Goal: Information Seeking & Learning: Find specific fact

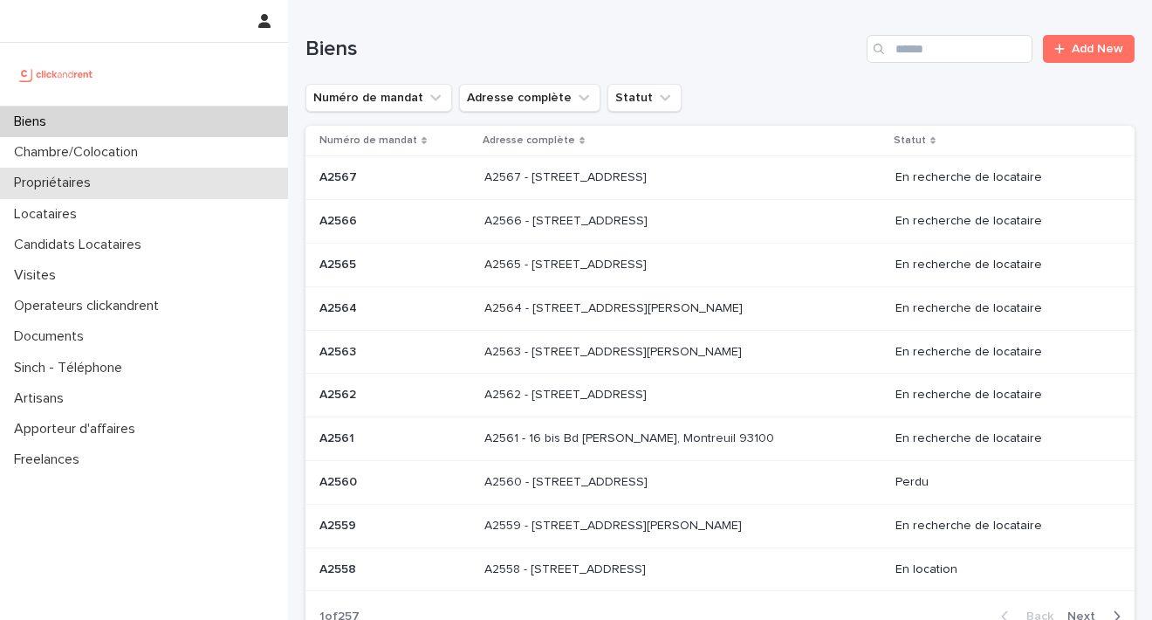
click at [79, 181] on p "Propriétaires" at bounding box center [56, 183] width 98 height 17
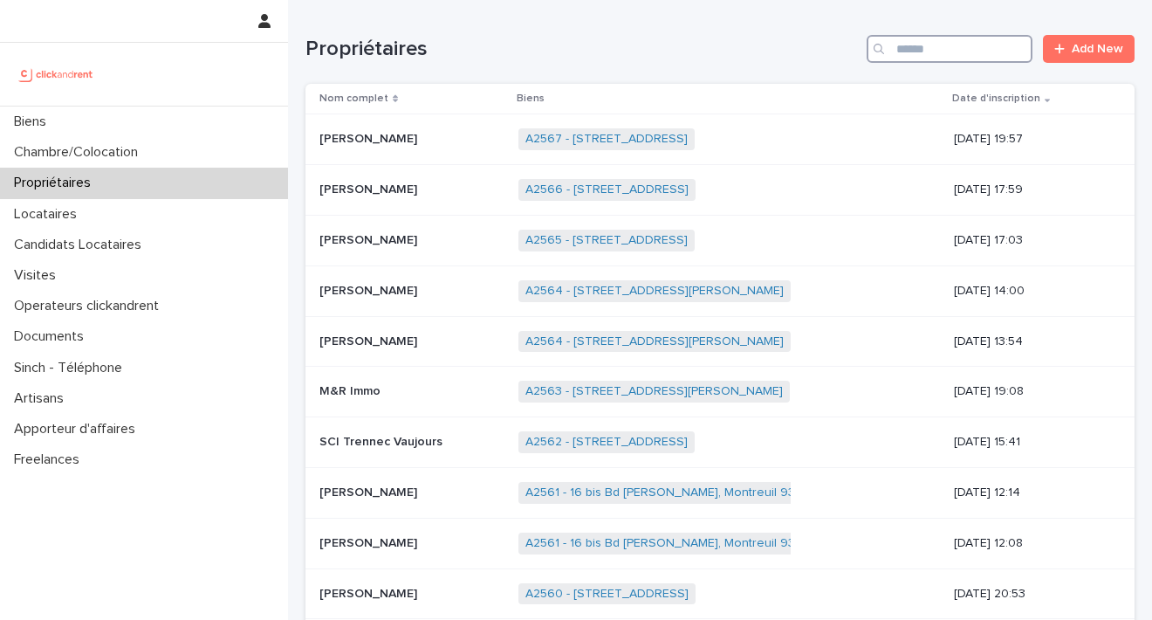
click at [886, 55] on input "Search" at bounding box center [949, 49] width 166 height 28
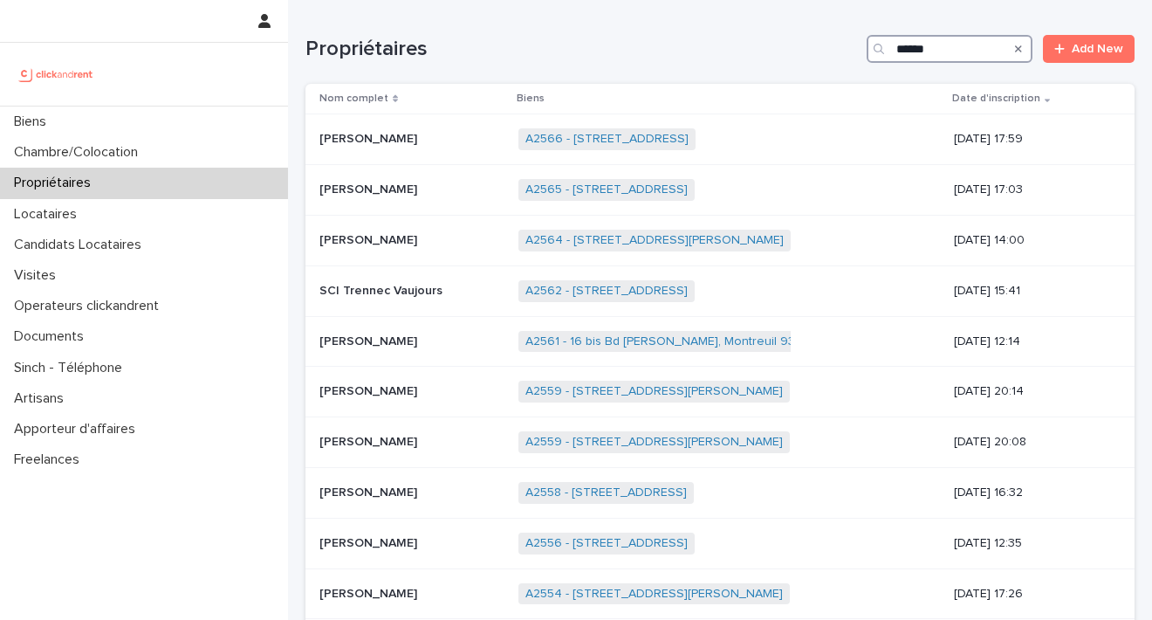
type input "*******"
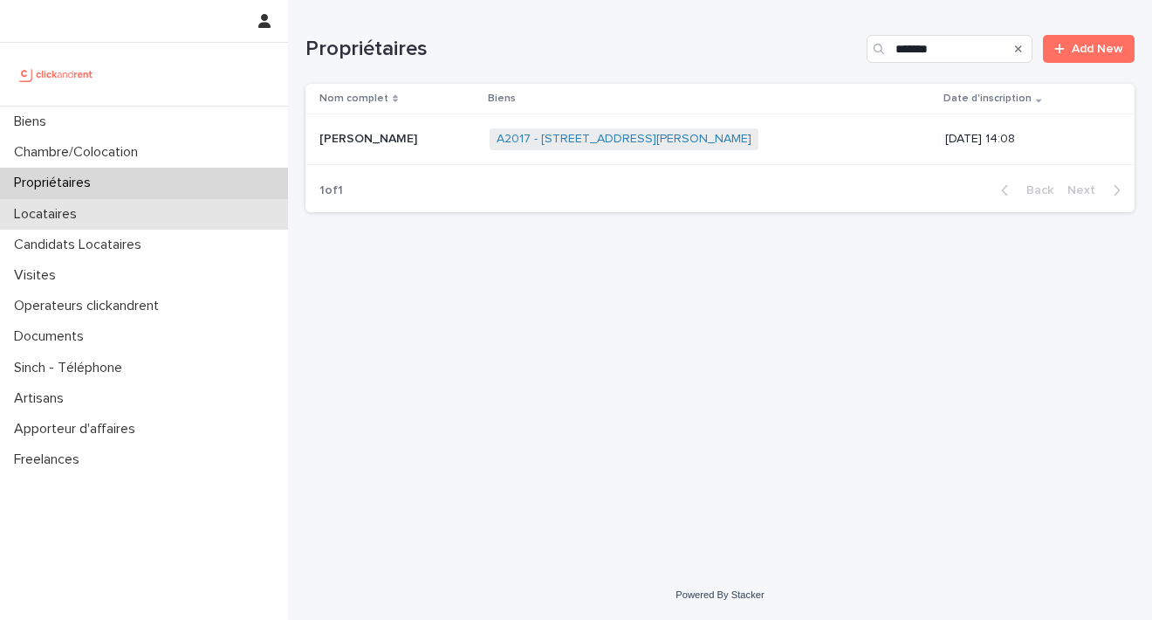
click at [142, 217] on div "Locataires" at bounding box center [144, 214] width 288 height 31
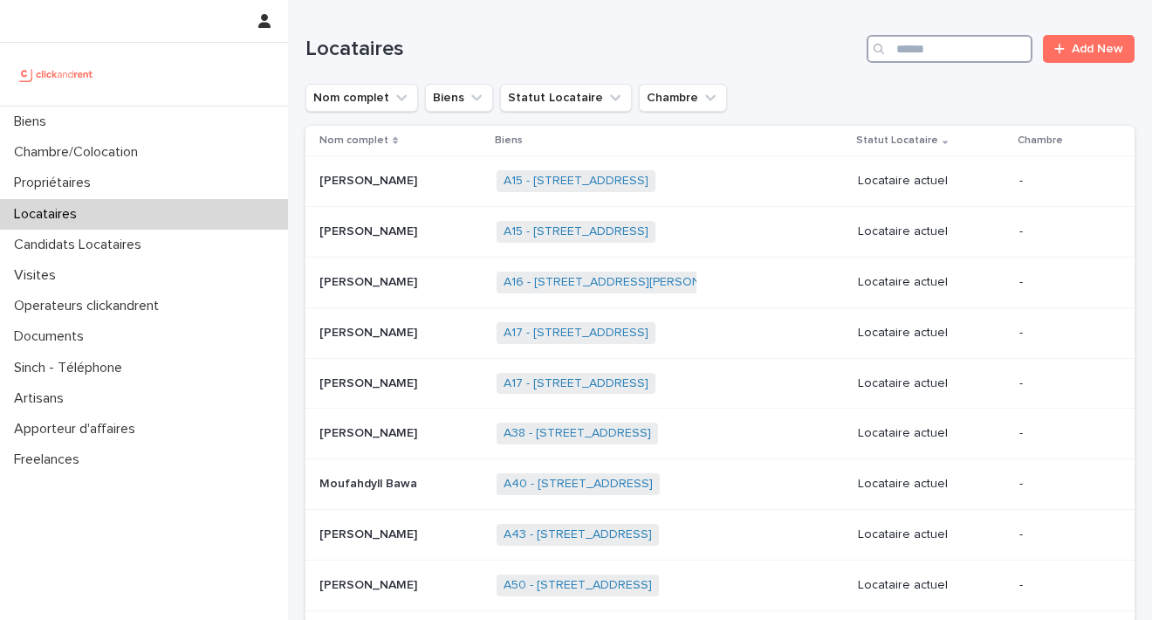
drag, startPoint x: 905, startPoint y: 45, endPoint x: 914, endPoint y: 47, distance: 9.9
click at [906, 45] on input "Search" at bounding box center [949, 49] width 166 height 28
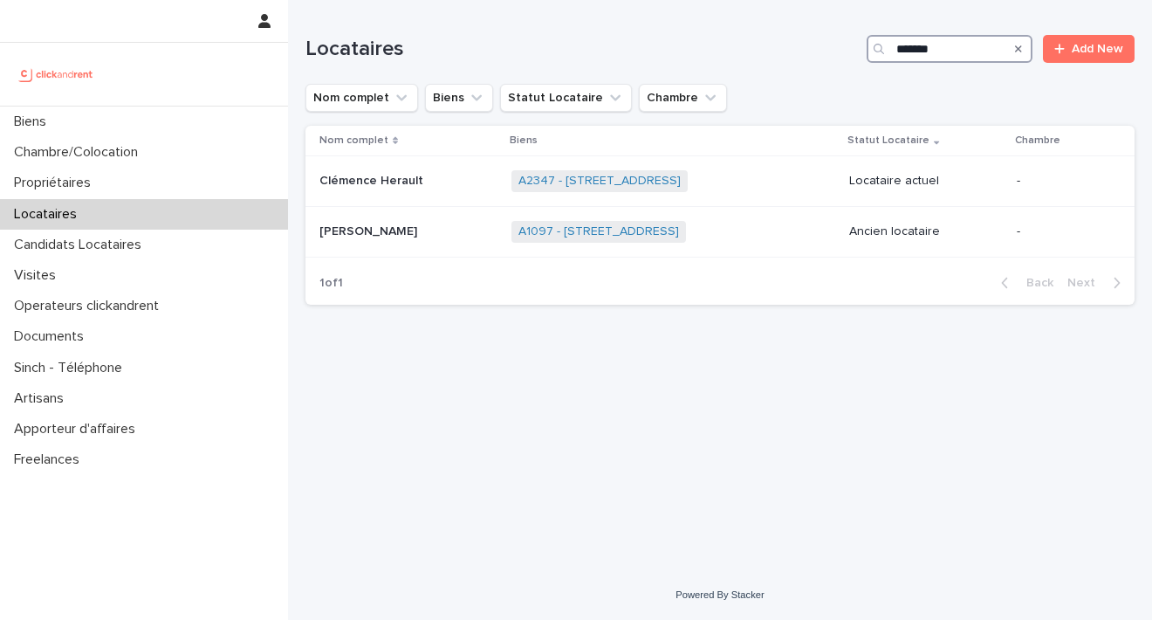
type input "*******"
drag, startPoint x: 884, startPoint y: 69, endPoint x: 616, endPoint y: 230, distance: 312.8
click at [616, 230] on link "A1097 - [STREET_ADDRESS]" at bounding box center [598, 231] width 161 height 15
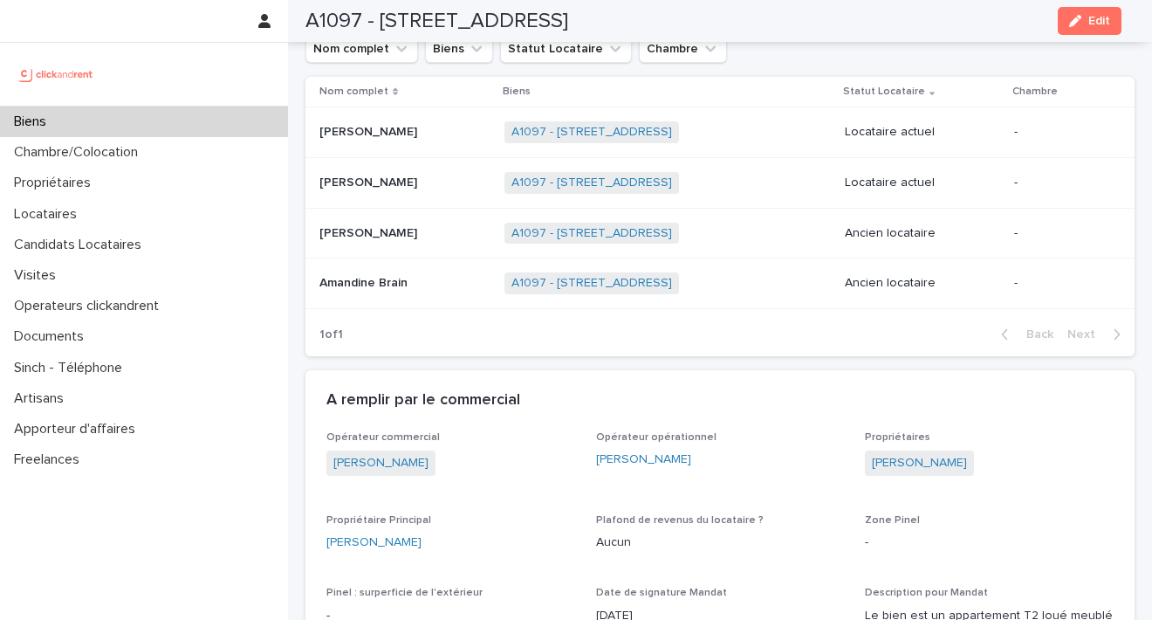
scroll to position [1056, 0]
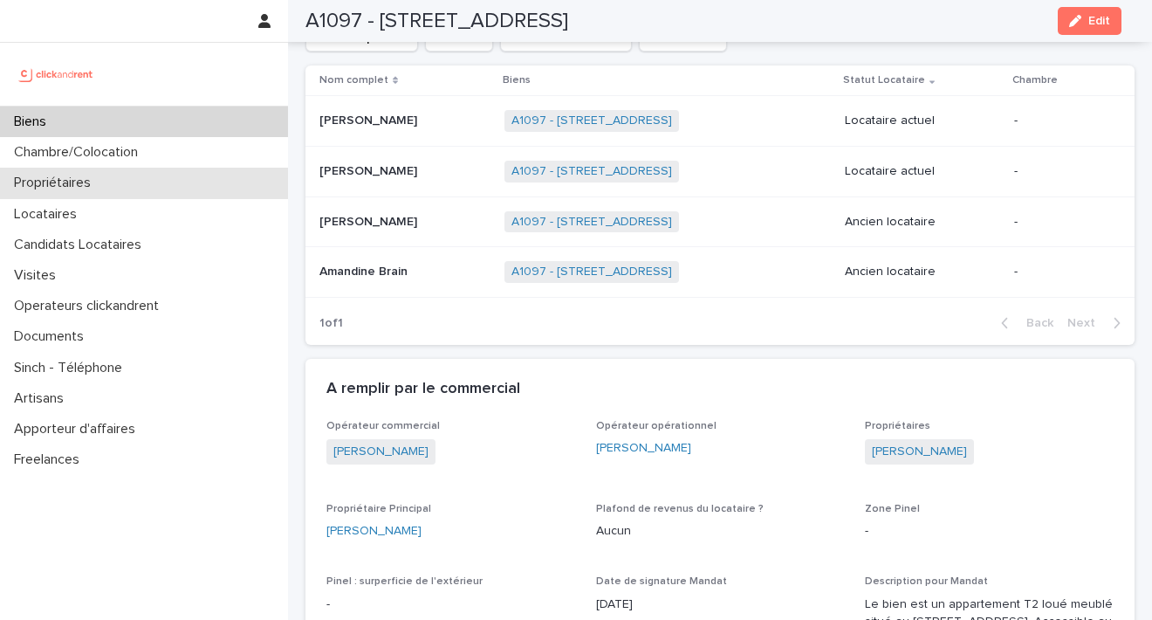
click at [112, 181] on div "Propriétaires" at bounding box center [144, 183] width 288 height 31
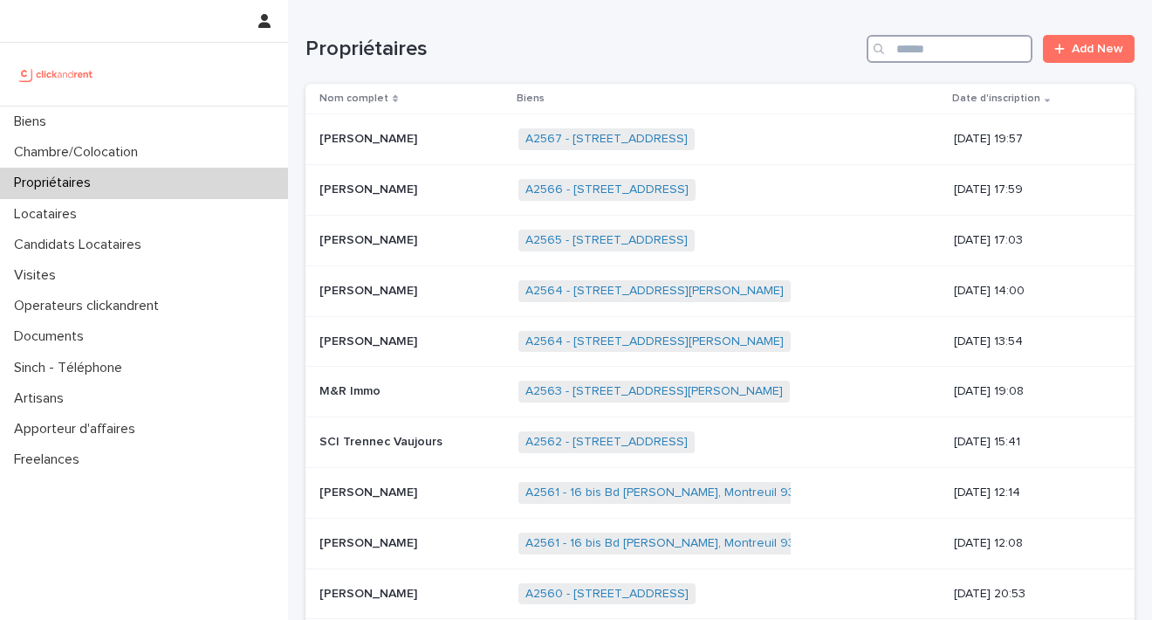
click at [937, 49] on input "Search" at bounding box center [949, 49] width 166 height 28
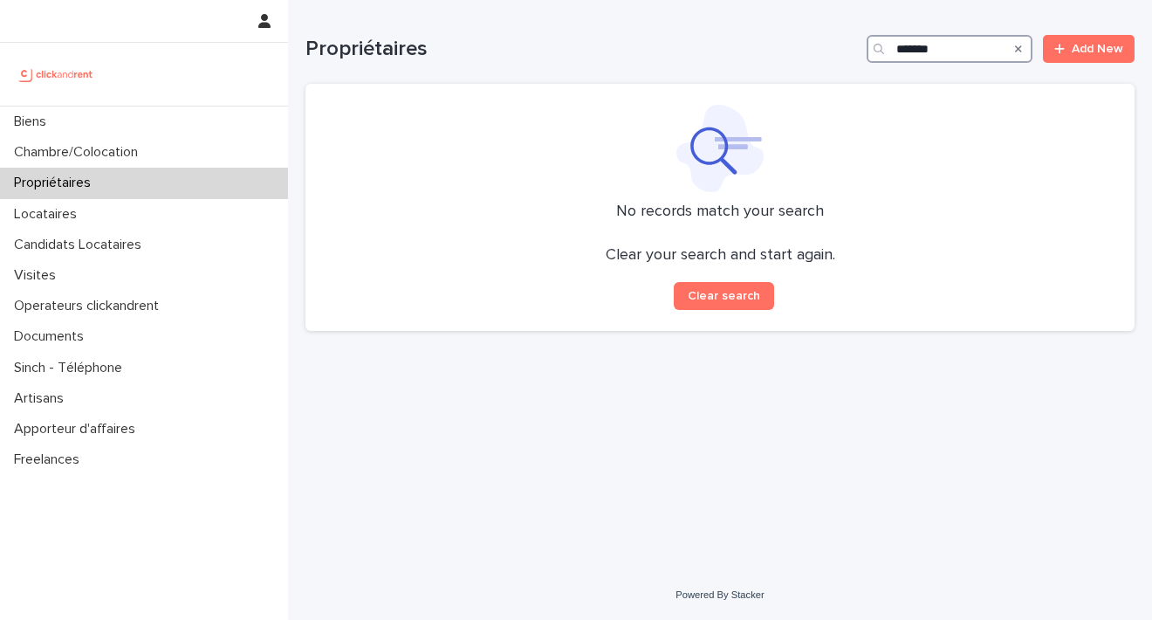
drag, startPoint x: 967, startPoint y: 45, endPoint x: 788, endPoint y: 45, distance: 178.9
click at [788, 45] on div "Propriétaires ******* Add New" at bounding box center [719, 49] width 829 height 28
type input "*******"
click at [131, 216] on div "Locataires" at bounding box center [144, 214] width 288 height 31
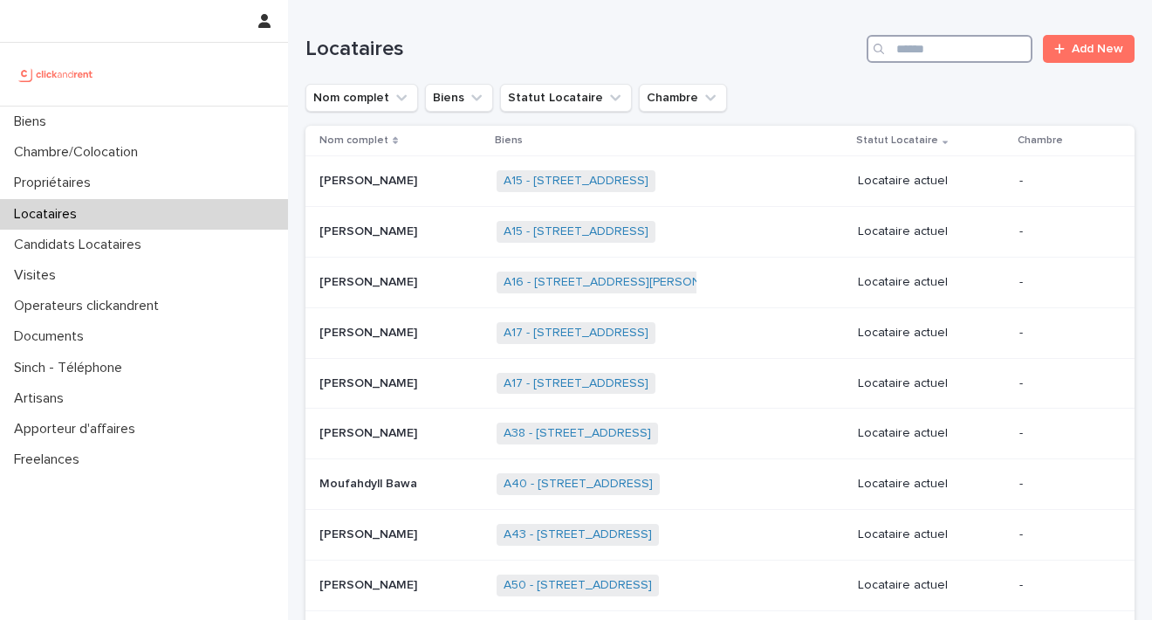
click at [907, 48] on input "Search" at bounding box center [949, 49] width 166 height 28
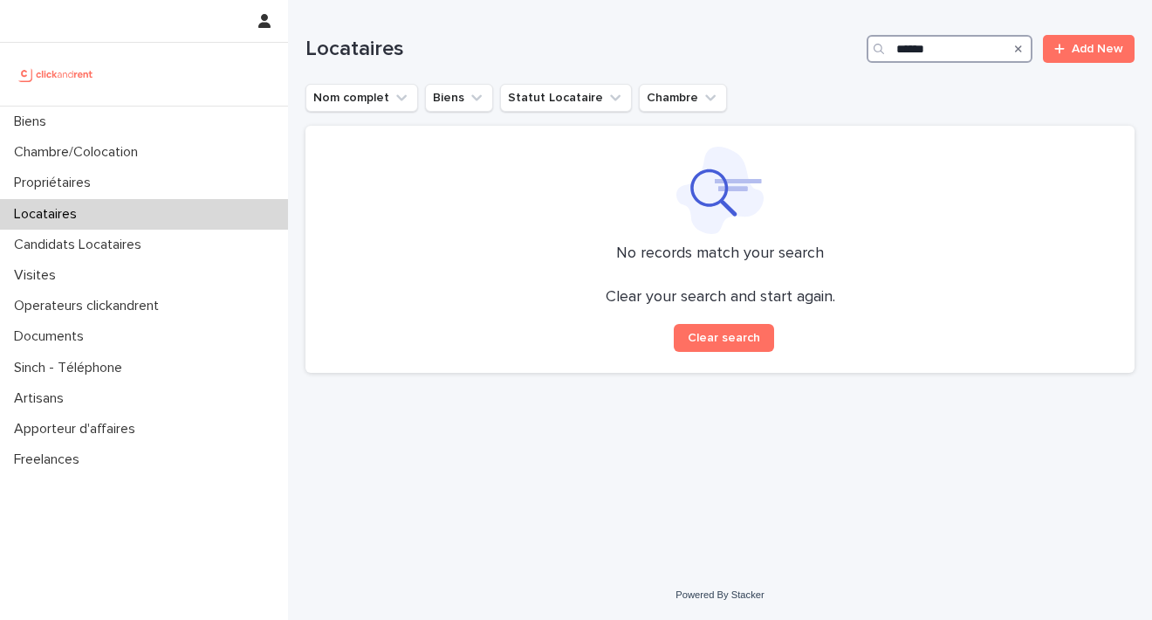
drag, startPoint x: 938, startPoint y: 55, endPoint x: 797, endPoint y: 38, distance: 142.4
click at [797, 38] on div "Locataires ****** Add New" at bounding box center [719, 49] width 829 height 28
type input "*"
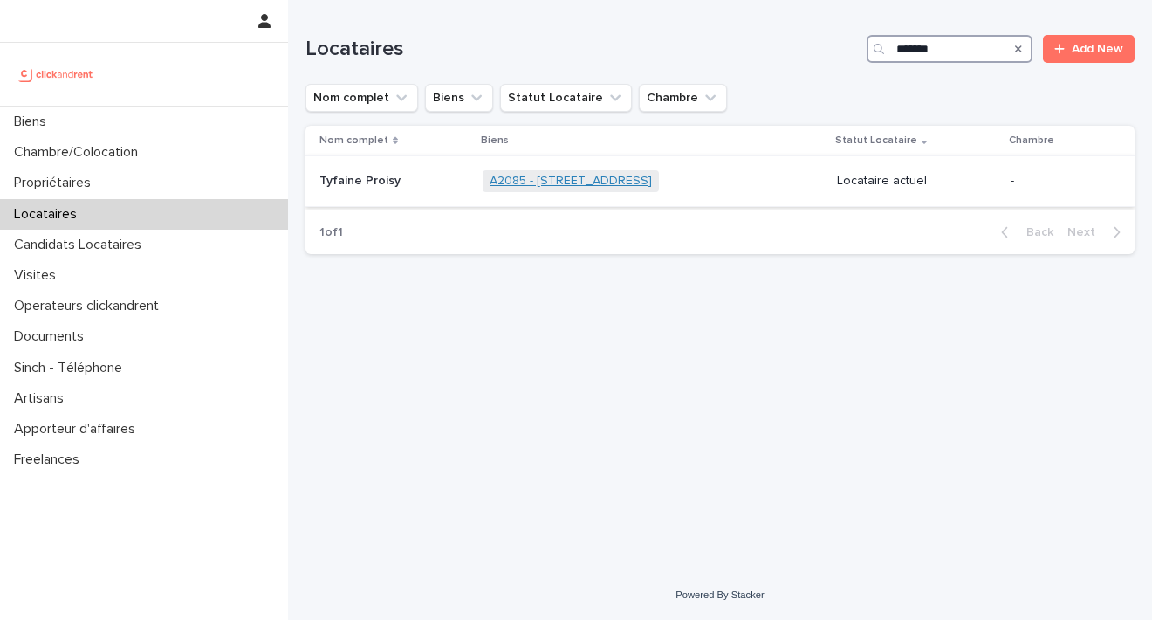
type input "*******"
click at [558, 185] on link "A2085 - [STREET_ADDRESS]" at bounding box center [571, 181] width 162 height 15
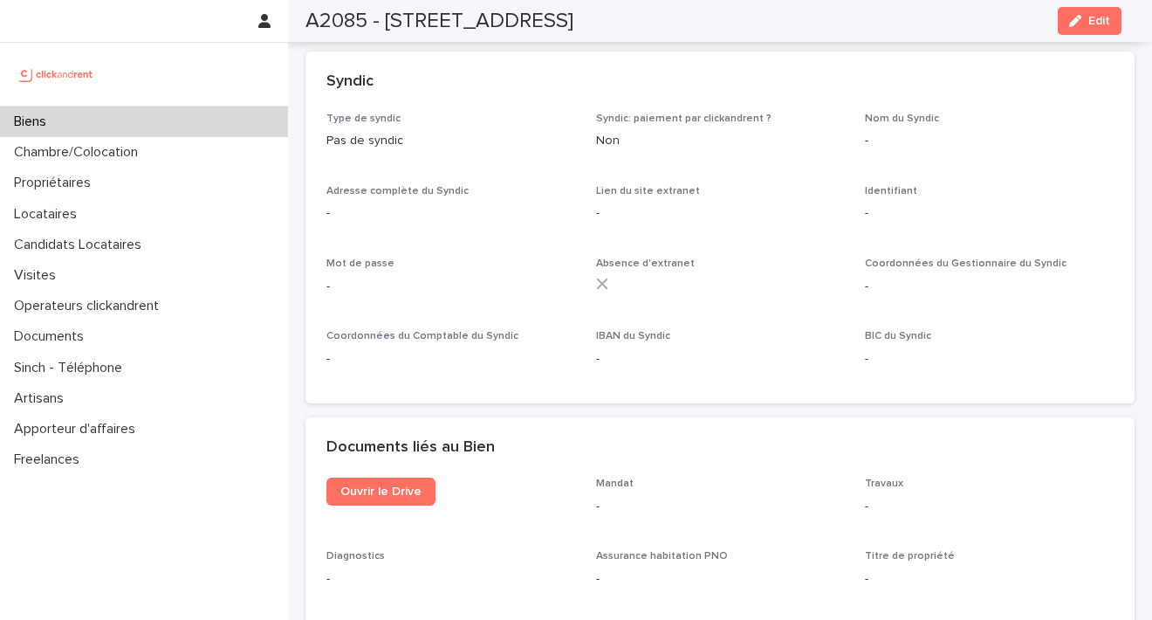
scroll to position [5080, 0]
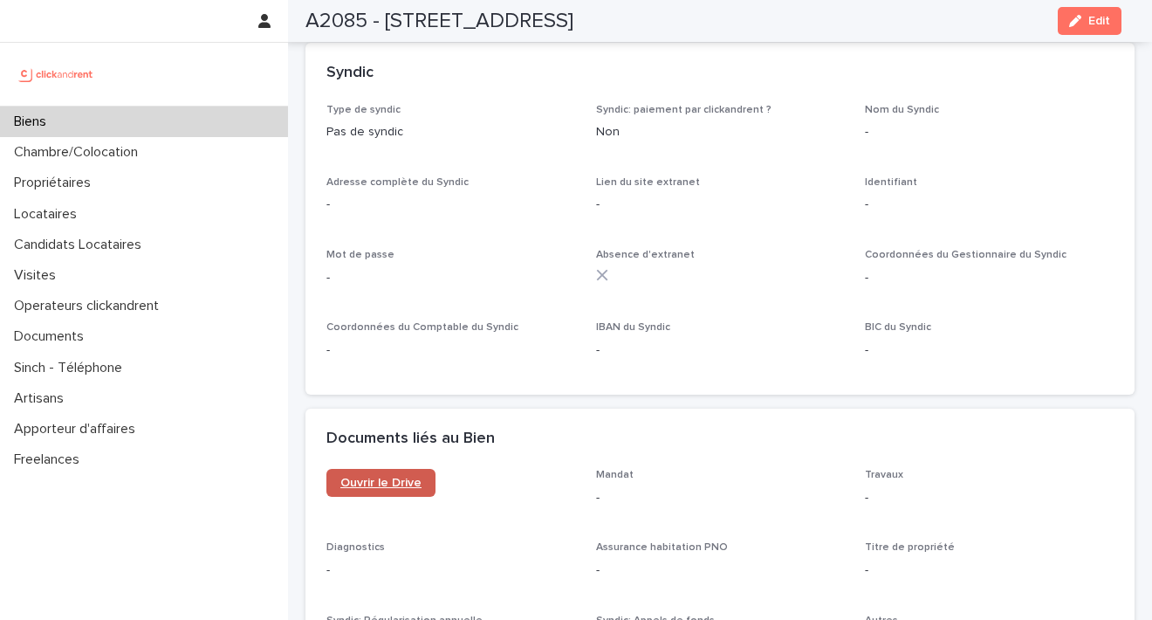
click at [407, 469] on link "Ouvrir le Drive" at bounding box center [380, 483] width 109 height 28
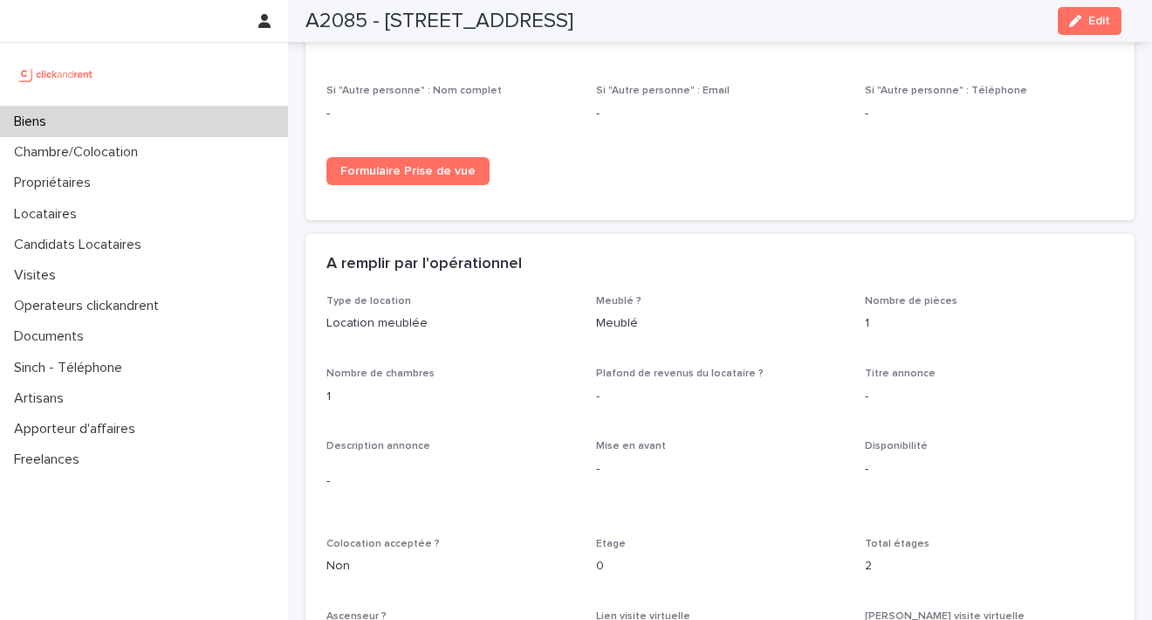
scroll to position [2563, 0]
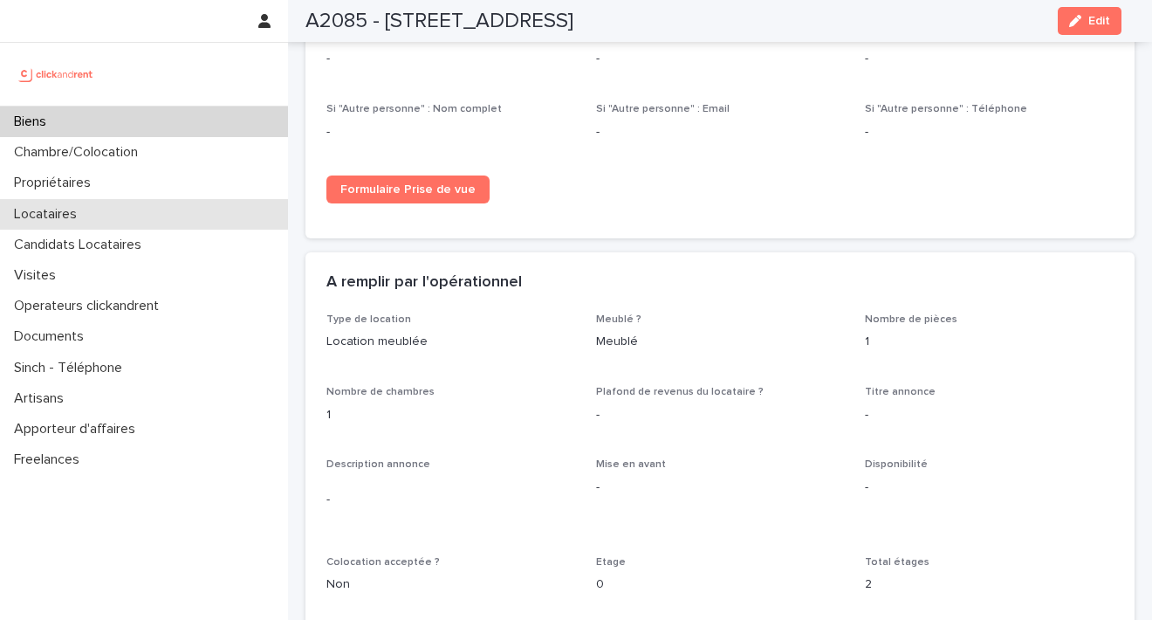
click at [101, 209] on div "Locataires" at bounding box center [144, 214] width 288 height 31
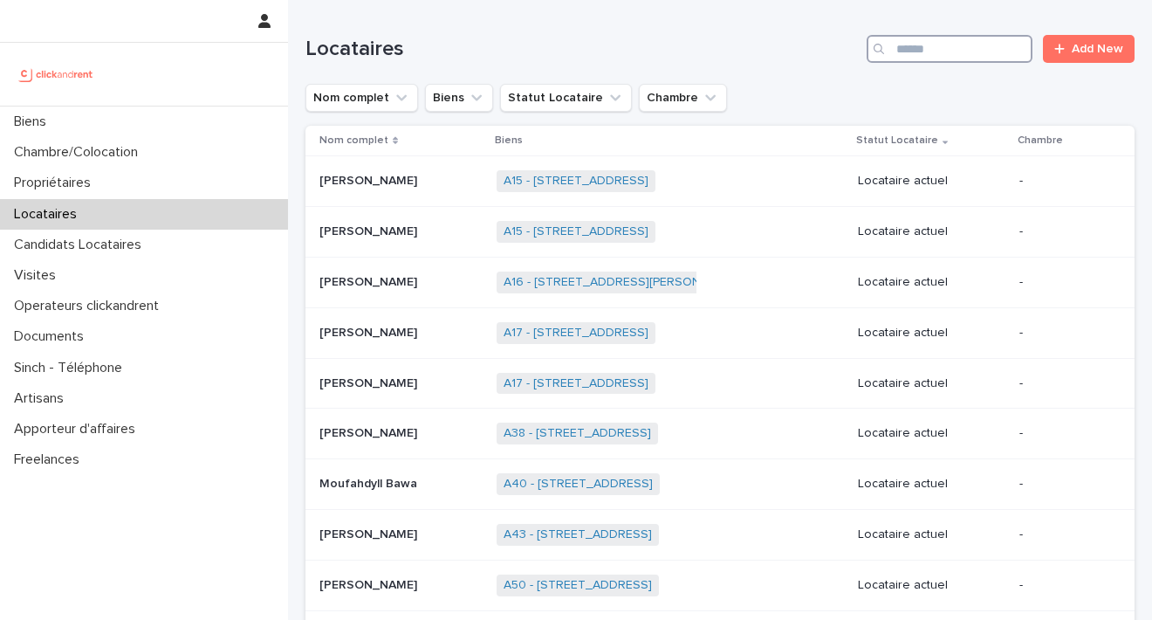
click at [892, 48] on input "Search" at bounding box center [949, 49] width 166 height 28
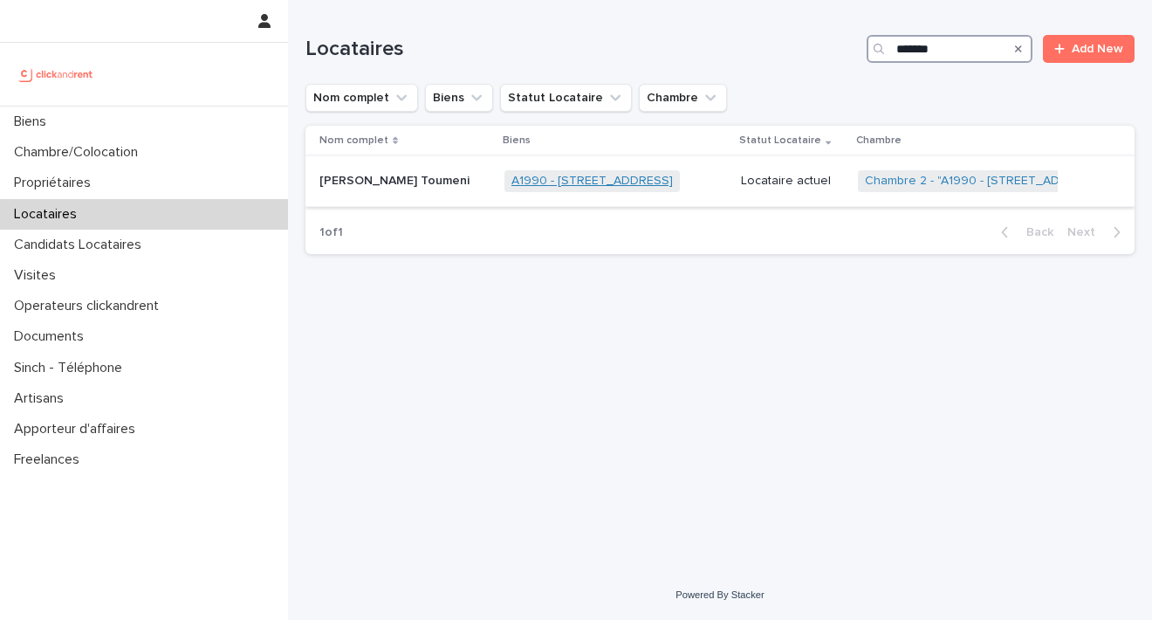
type input "*******"
click at [549, 185] on link "A1990 - [STREET_ADDRESS]" at bounding box center [591, 181] width 161 height 15
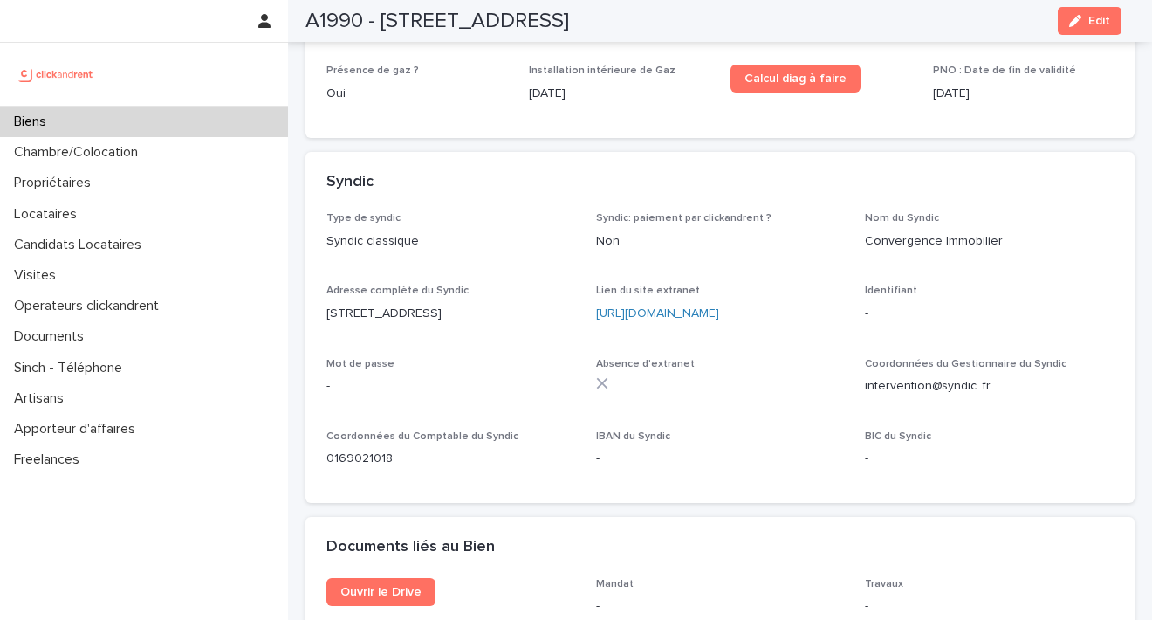
scroll to position [5907, 0]
click at [401, 586] on span "Ouvrir le Drive" at bounding box center [380, 592] width 81 height 12
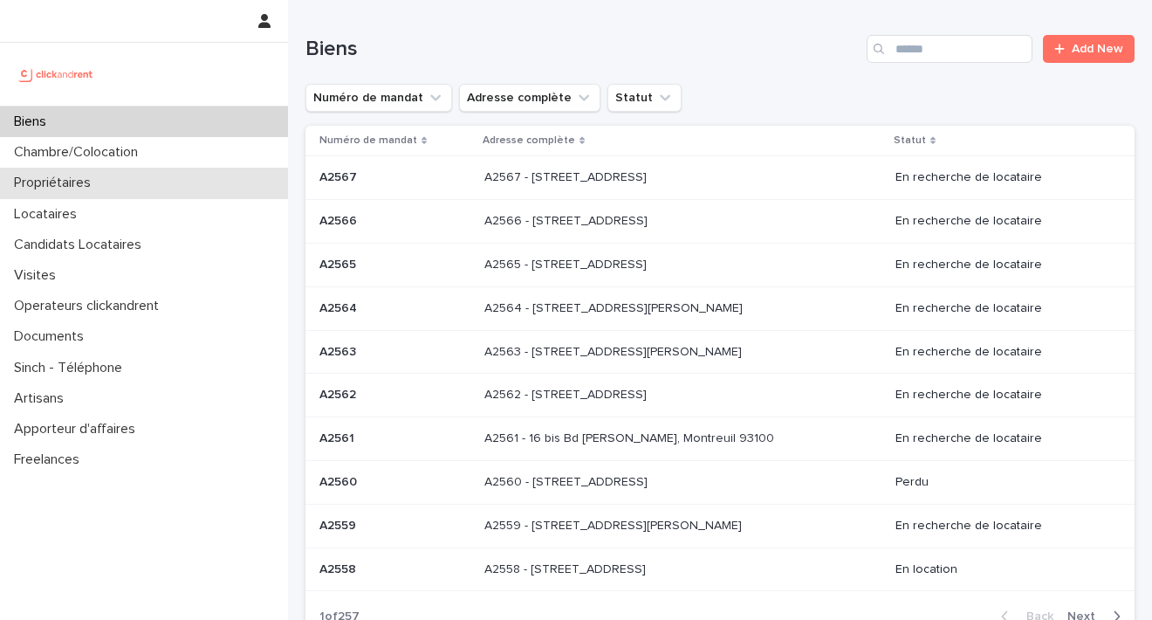
click at [69, 196] on div "Propriétaires" at bounding box center [144, 183] width 288 height 31
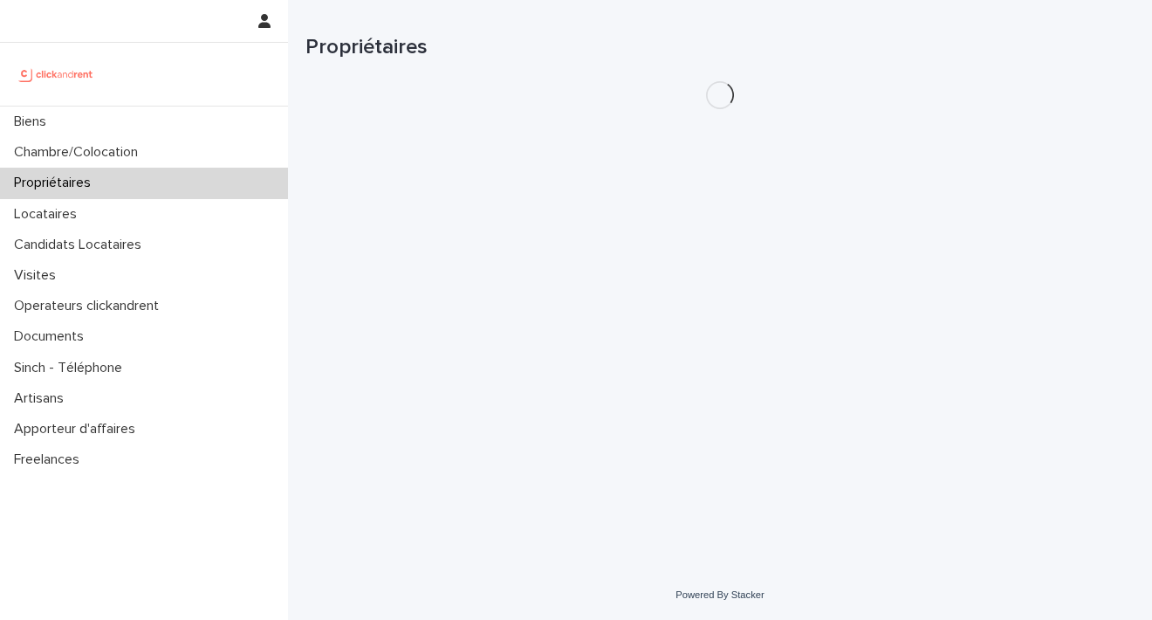
click at [68, 188] on p "Propriétaires" at bounding box center [56, 183] width 98 height 17
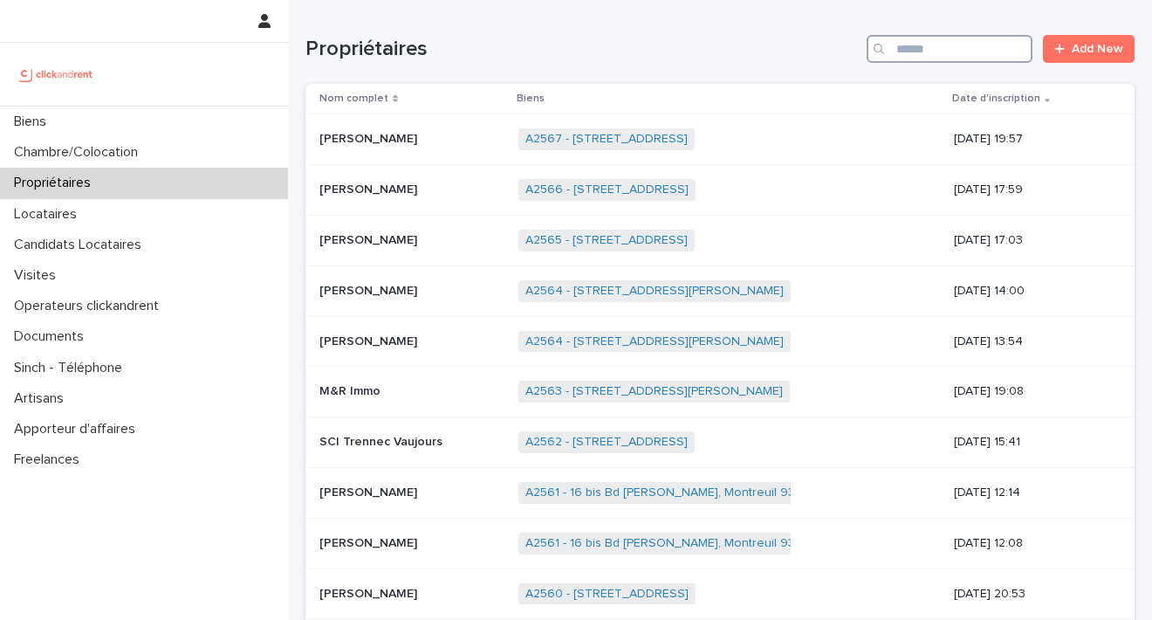
click at [930, 50] on input "Search" at bounding box center [949, 49] width 166 height 28
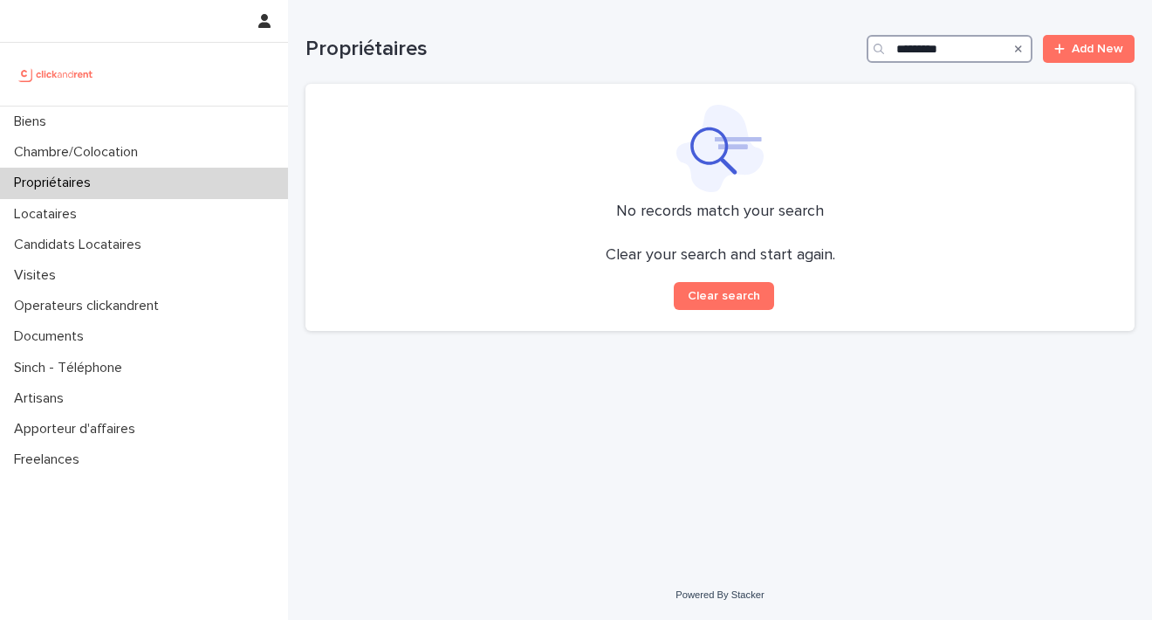
drag, startPoint x: 974, startPoint y: 53, endPoint x: 706, endPoint y: 30, distance: 268.9
click at [706, 30] on div "Propriétaires ********* Add New" at bounding box center [719, 42] width 829 height 84
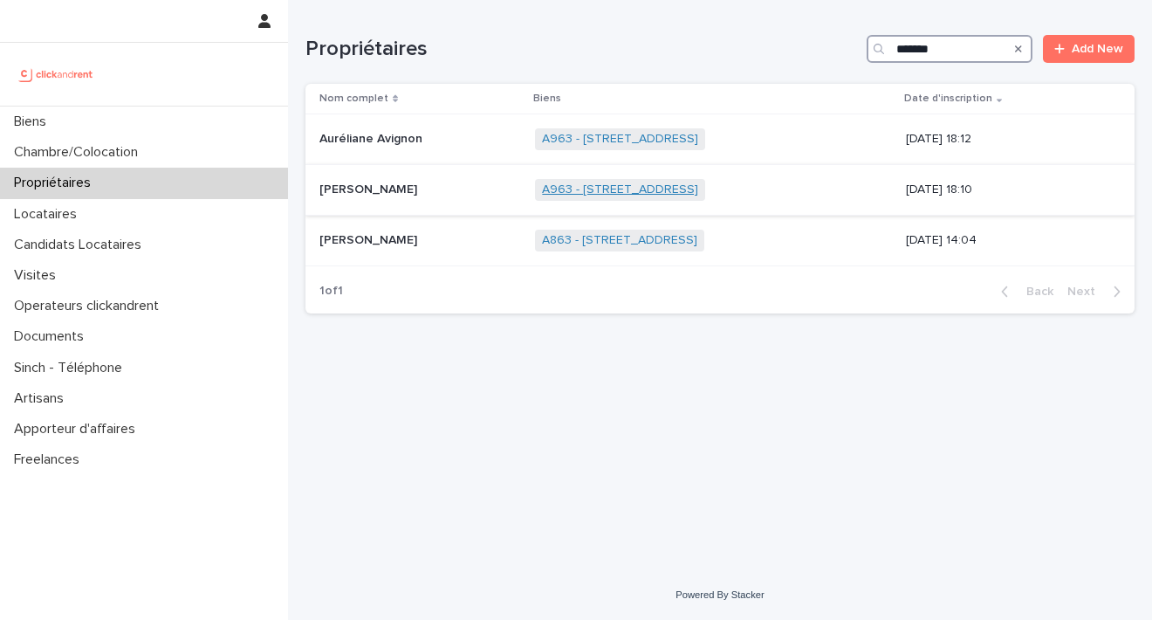
type input "*******"
click at [601, 189] on link "A963 - 197 Chemin de Belpech, Beaupuy 31850" at bounding box center [620, 189] width 156 height 15
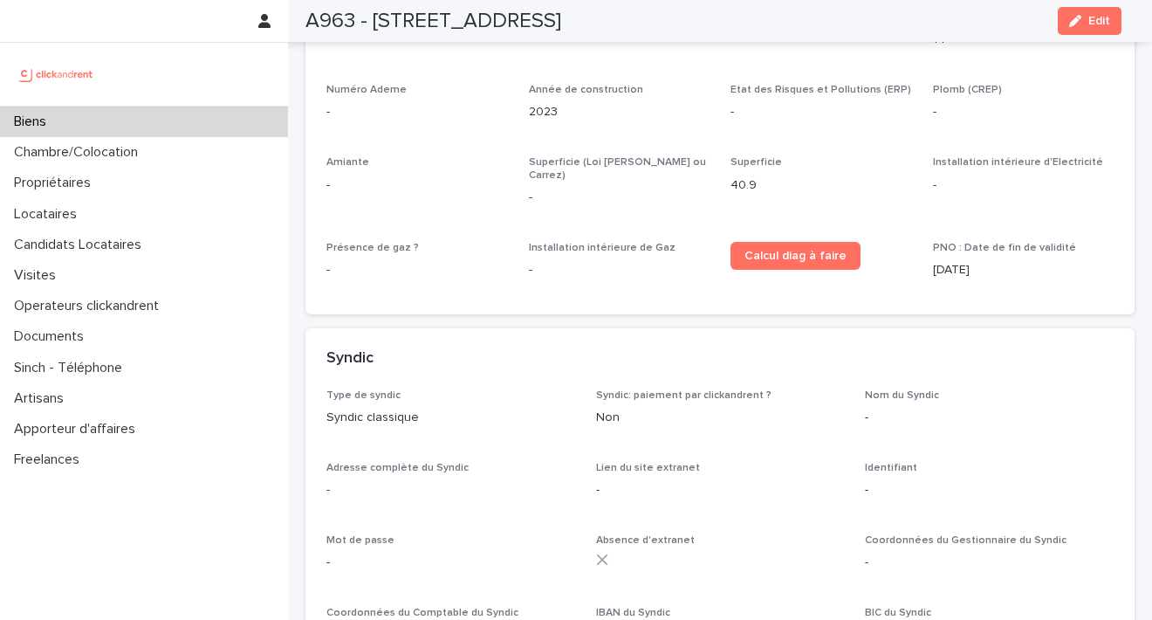
scroll to position [5814, 0]
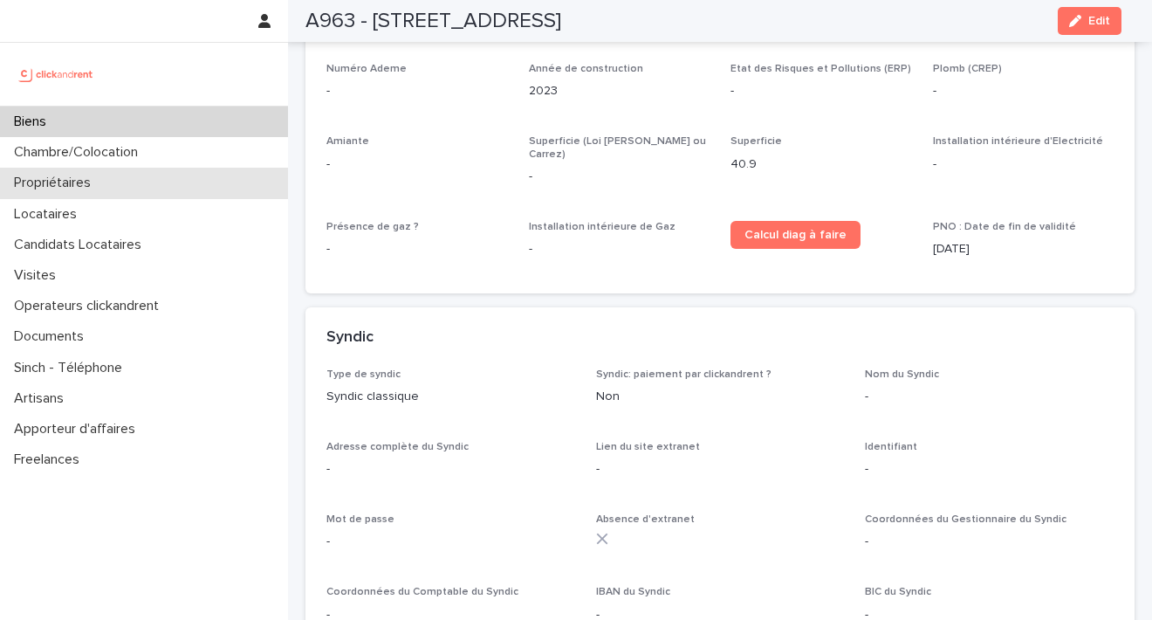
click at [92, 188] on p "Propriétaires" at bounding box center [56, 183] width 98 height 17
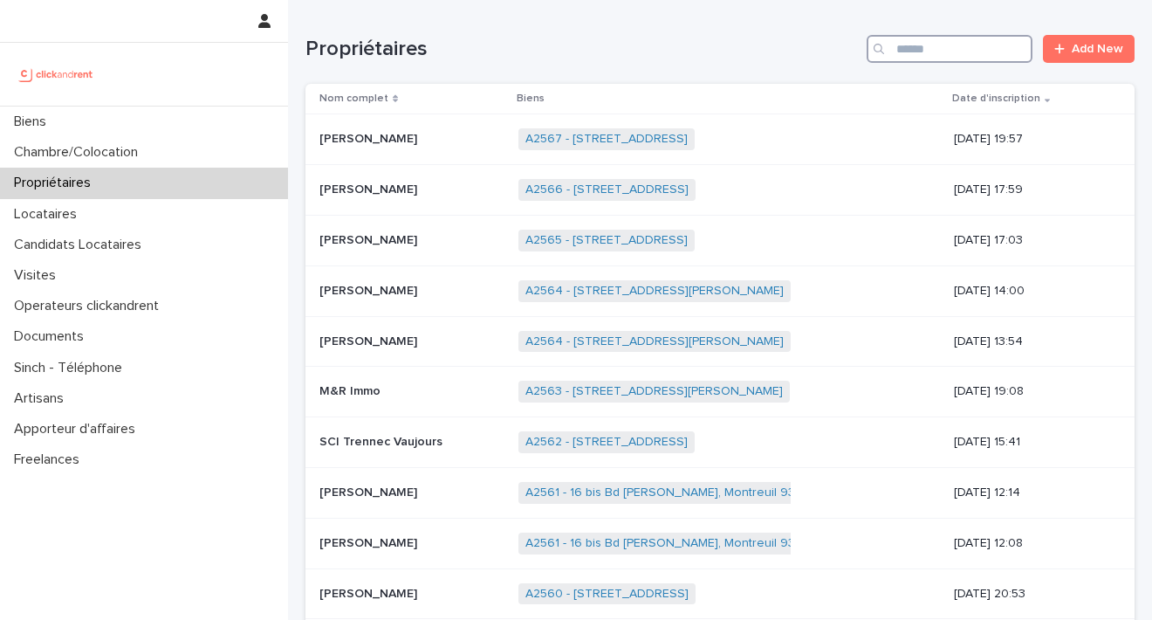
click at [890, 45] on input "Search" at bounding box center [949, 49] width 166 height 28
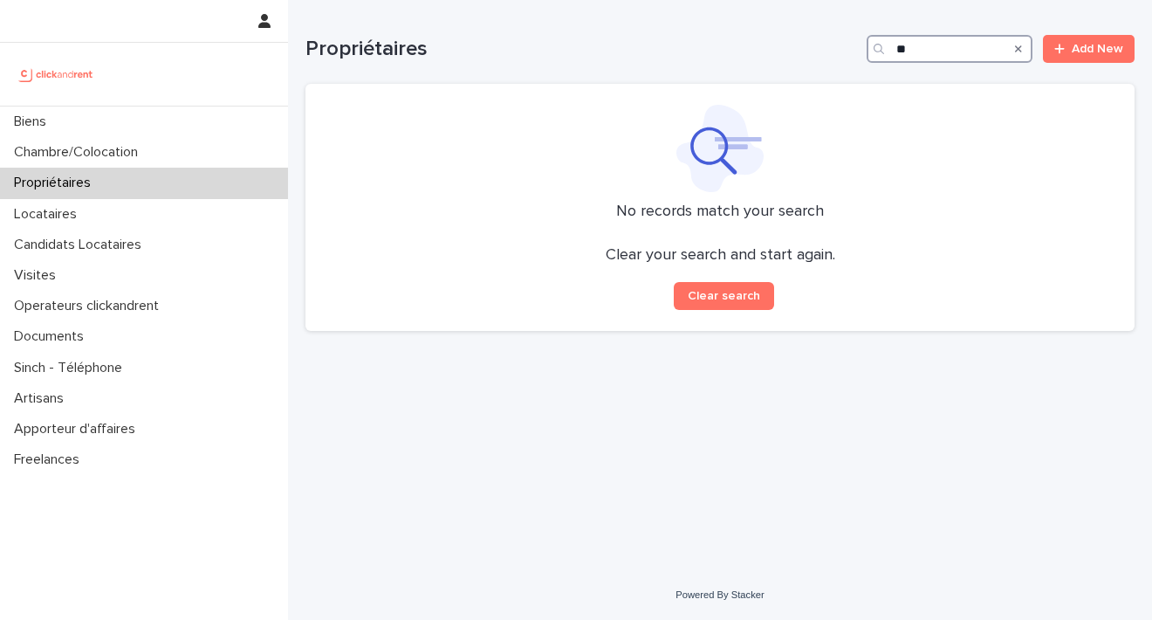
type input "*"
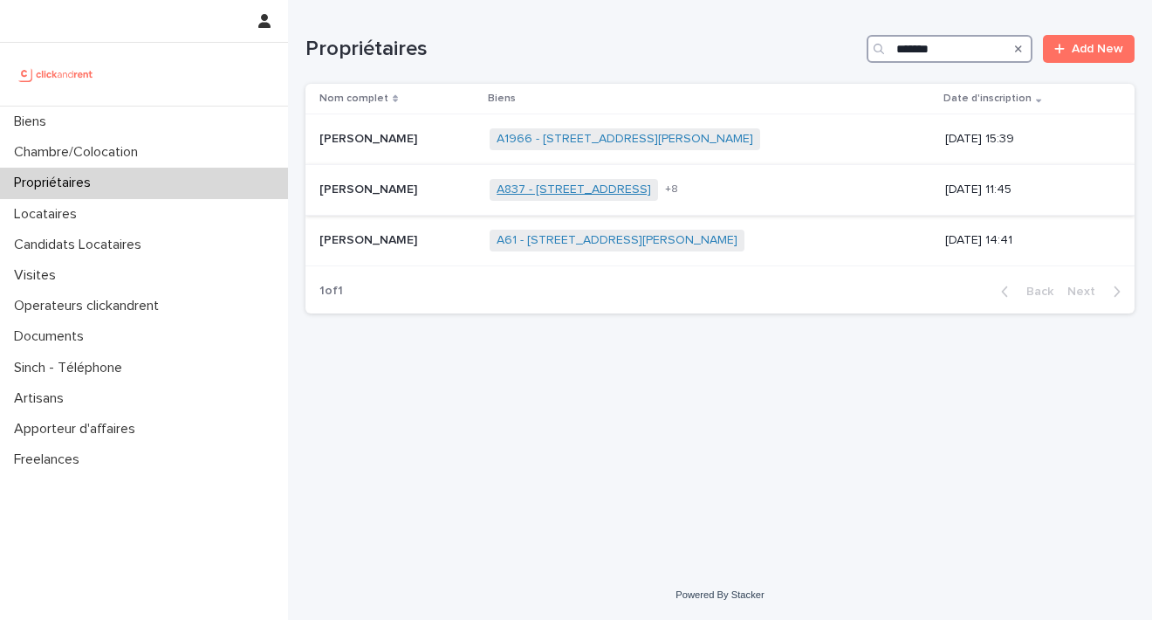
type input "*******"
click at [630, 194] on link "A837 - 119 rue Caulaincourt, Paris 75018" at bounding box center [574, 189] width 154 height 15
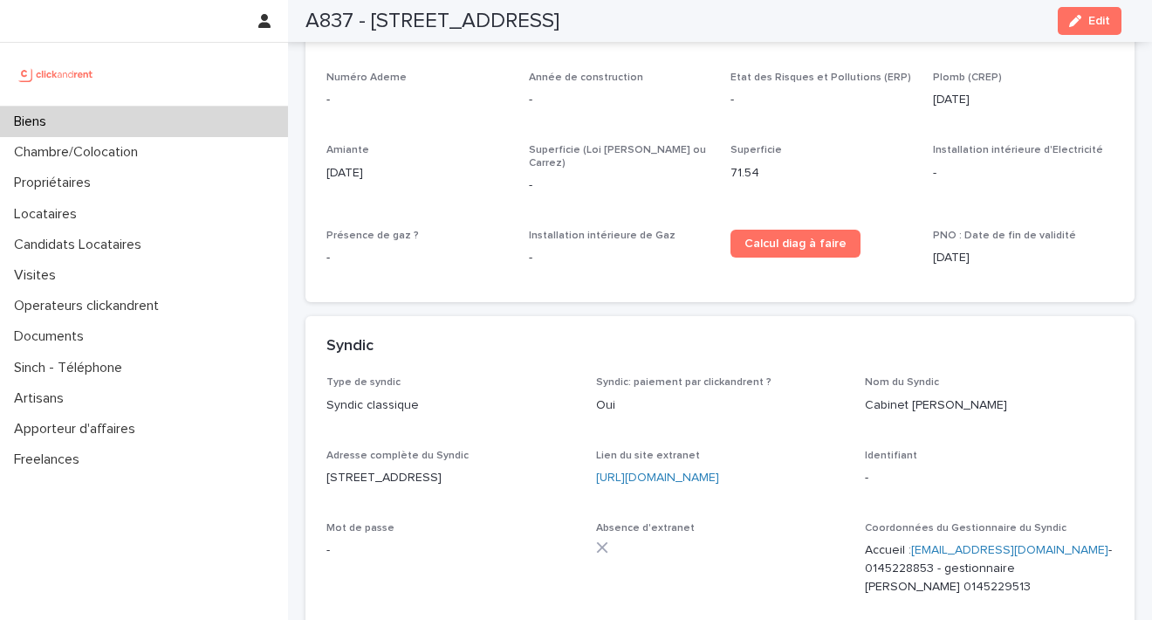
scroll to position [4354, 0]
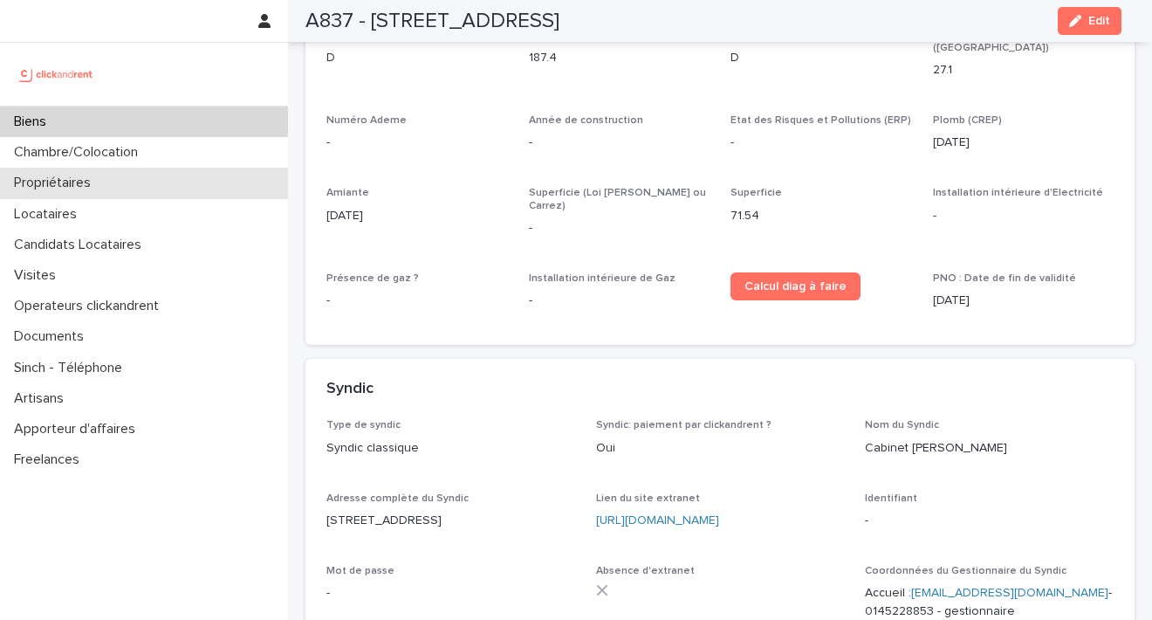
click at [117, 181] on div "Propriétaires" at bounding box center [144, 183] width 288 height 31
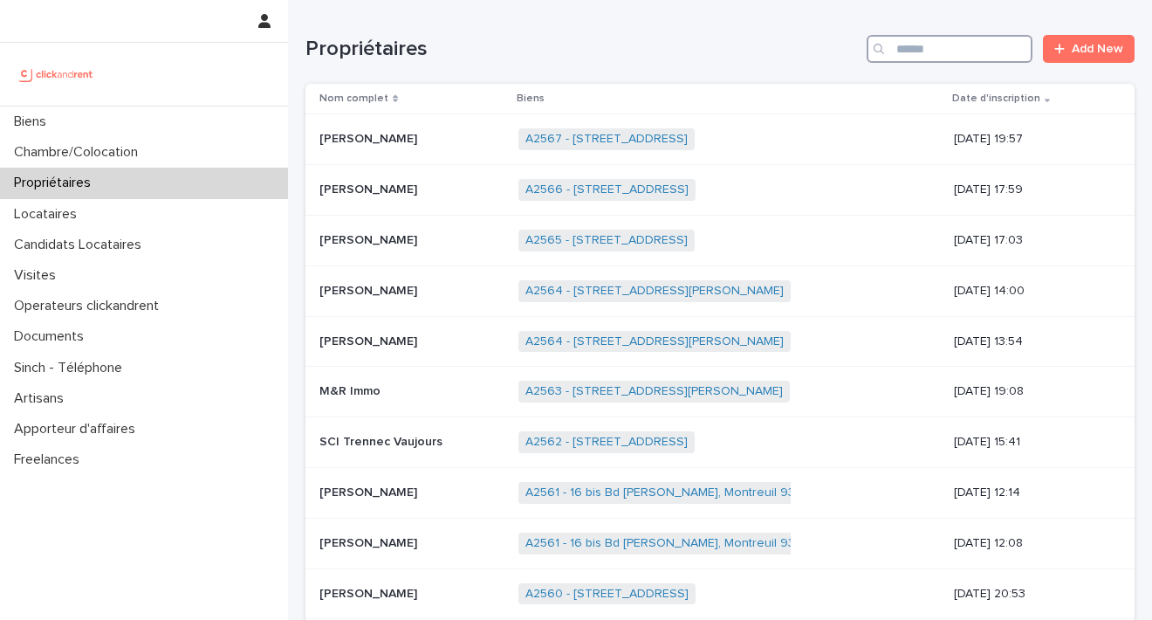
click at [923, 45] on input "Search" at bounding box center [949, 49] width 166 height 28
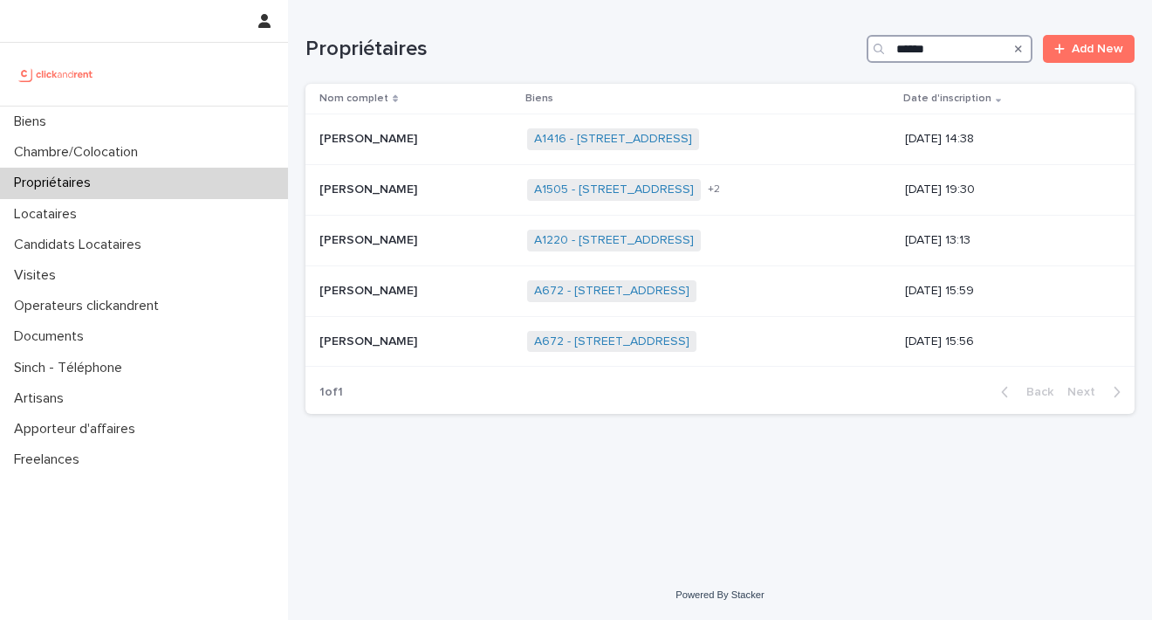
type input "******"
drag, startPoint x: 935, startPoint y: 77, endPoint x: 675, endPoint y: 337, distance: 367.1
click at [675, 337] on link "A672 - 3 avenue des Acacias, Asnières-sur-Seine 92600" at bounding box center [611, 341] width 155 height 15
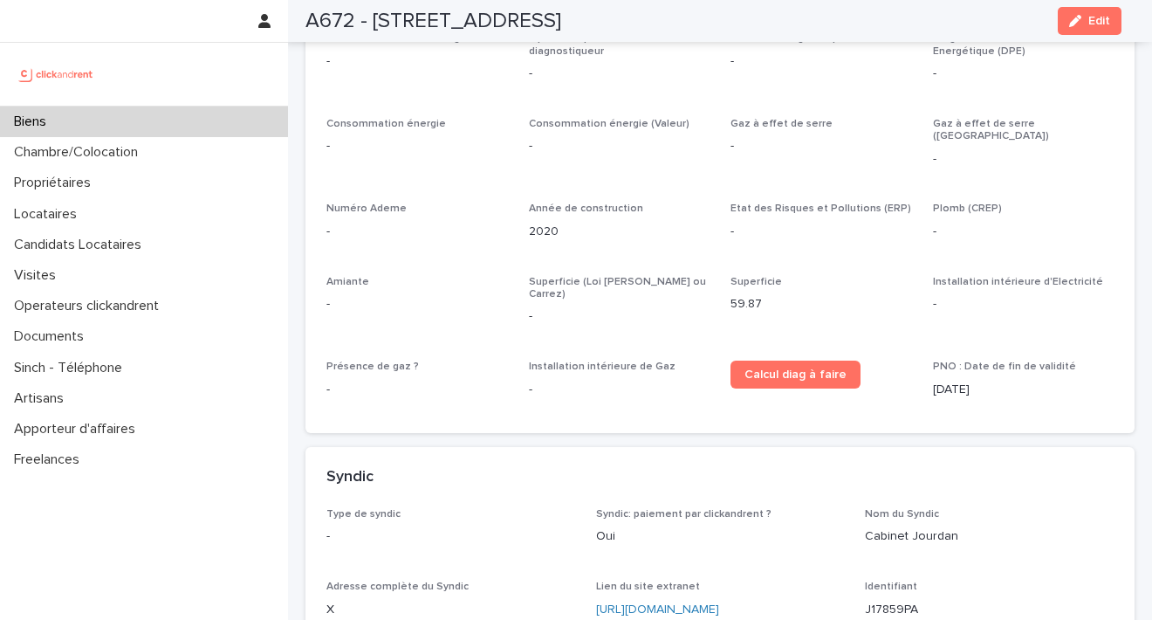
scroll to position [6027, 0]
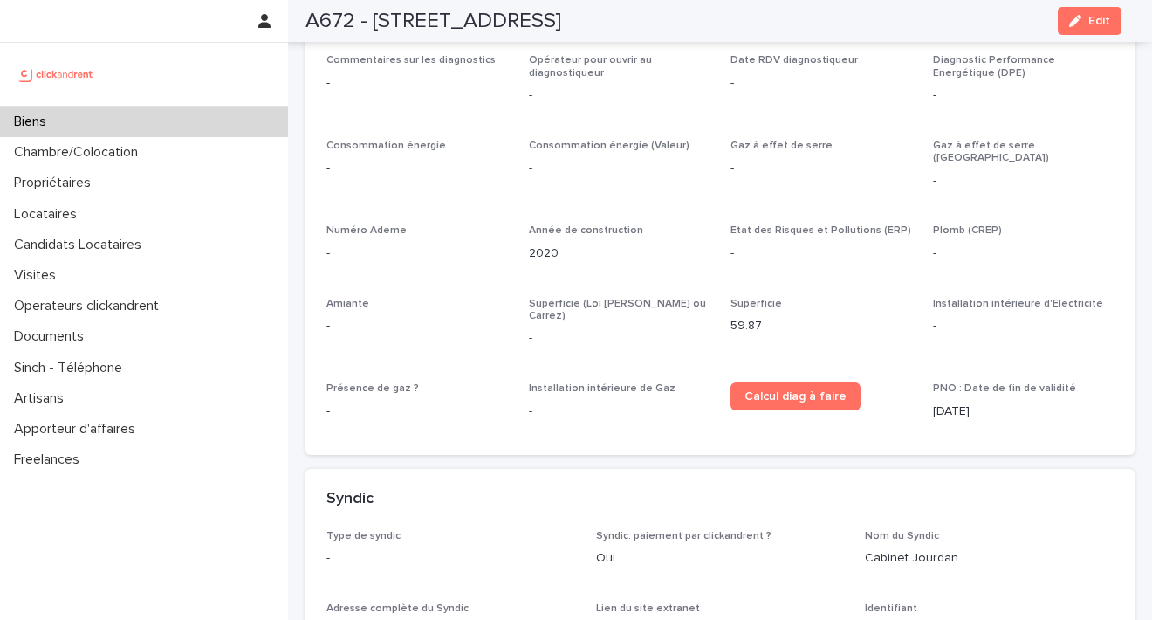
click at [719, 619] on link "https://www.cabinetjourdan.com/" at bounding box center [657, 631] width 123 height 12
drag, startPoint x: 914, startPoint y: 493, endPoint x: 853, endPoint y: 498, distance: 61.3
copy p "J17859PA"
drag, startPoint x: 426, startPoint y: 565, endPoint x: 329, endPoint y: 570, distance: 97.0
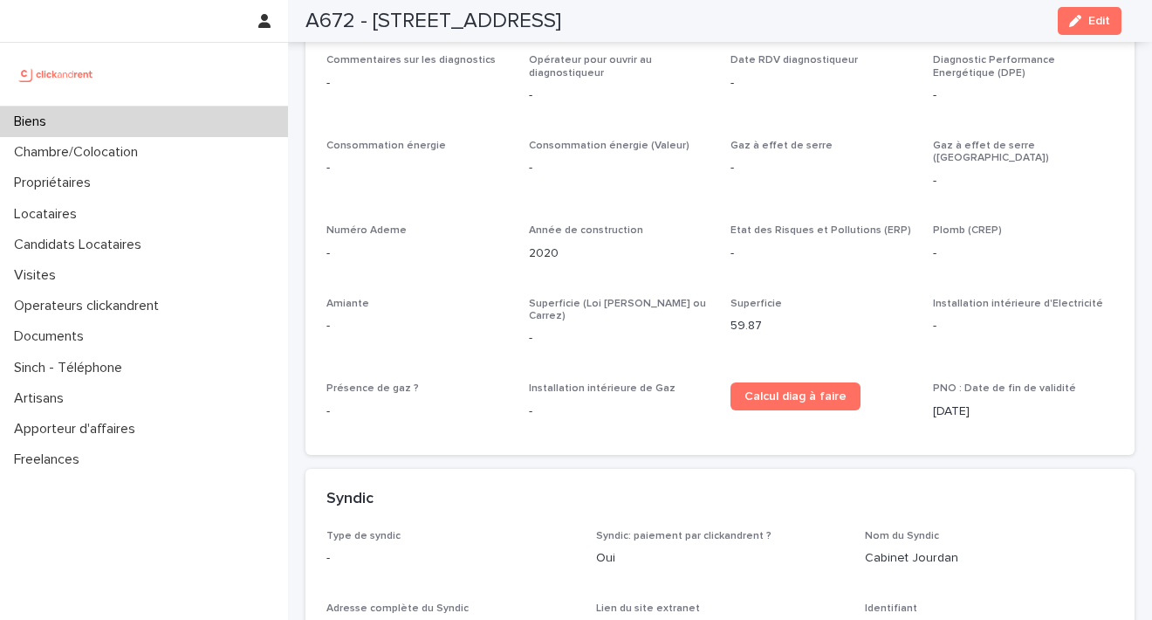
copy p "Clickandrent2023!"
click at [65, 192] on div "Propriétaires" at bounding box center [144, 183] width 288 height 31
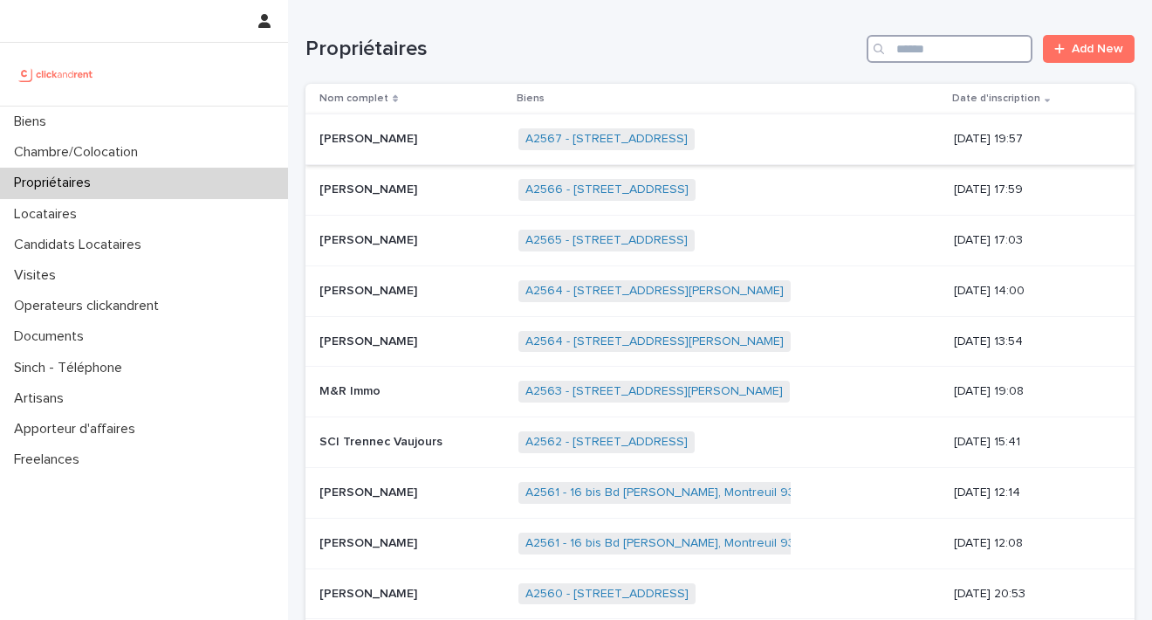
click at [894, 45] on input "Search" at bounding box center [949, 49] width 166 height 28
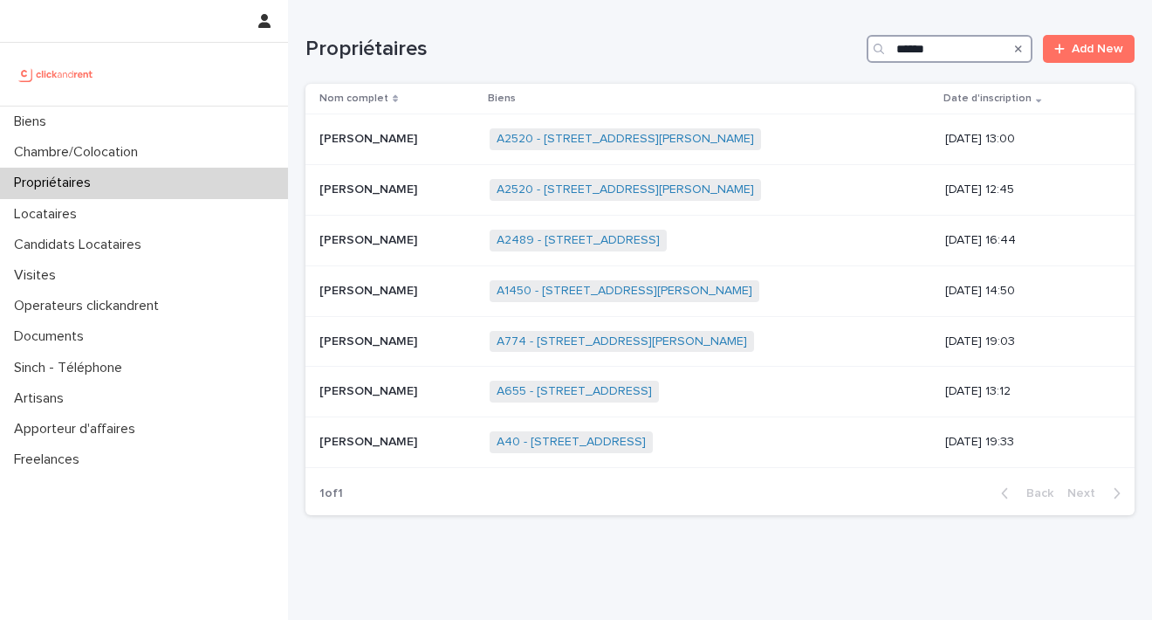
type input "******"
drag, startPoint x: 877, startPoint y: 71, endPoint x: 608, endPoint y: 238, distance: 316.7
click at [608, 238] on link "A2489 - 51 Rue Pascal, Lille 59000" at bounding box center [578, 240] width 163 height 15
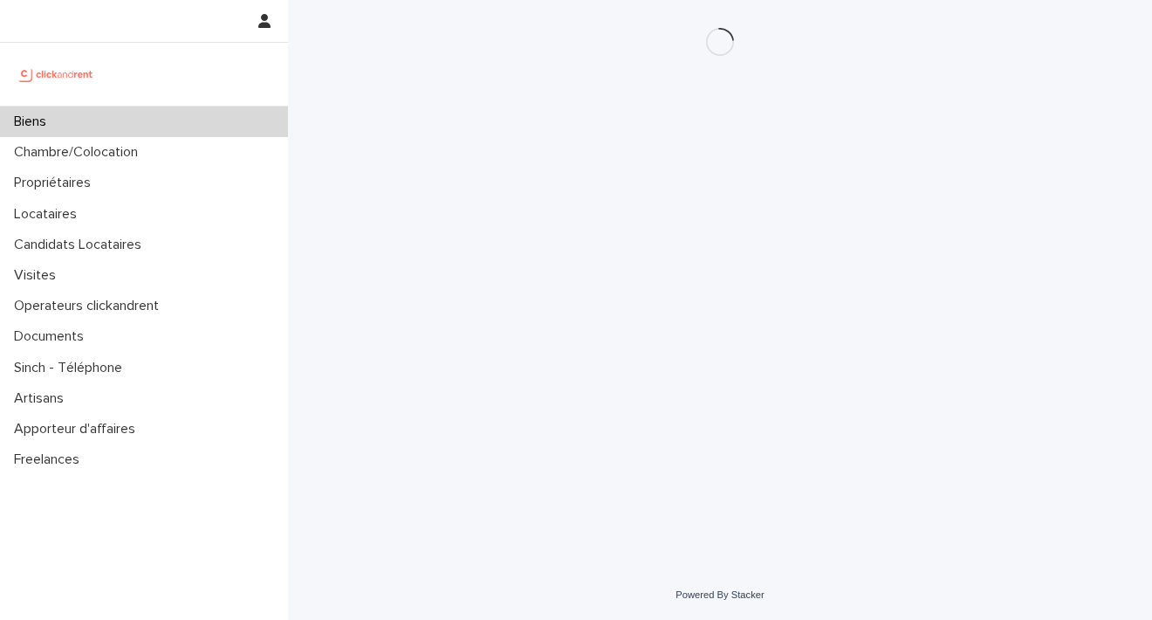
click at [608, 238] on div "Loading... Saving… Loading... Saving…" at bounding box center [720, 263] width 846 height 526
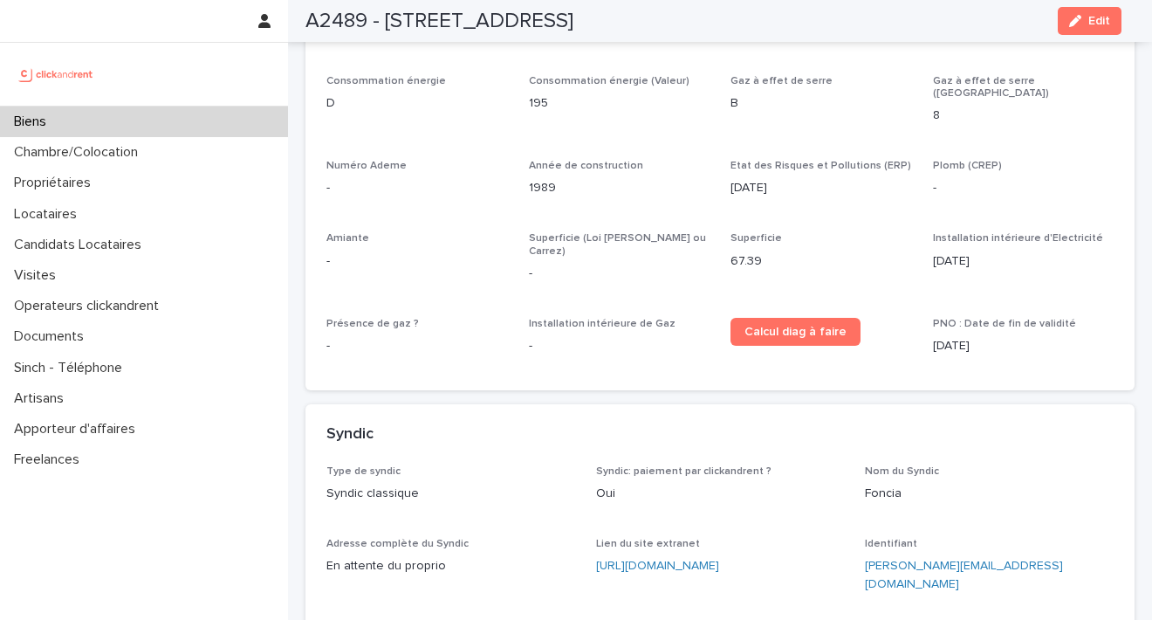
scroll to position [4521, 0]
click at [708, 559] on link "https://my-foncia.fonciamillenium.net" at bounding box center [657, 565] width 123 height 12
drag, startPoint x: 1007, startPoint y: 442, endPoint x: 856, endPoint y: 447, distance: 151.0
click at [865, 557] on p "justin_dubois@hotmail.com" at bounding box center [989, 575] width 249 height 37
drag, startPoint x: 445, startPoint y: 517, endPoint x: 325, endPoint y: 514, distance: 120.5
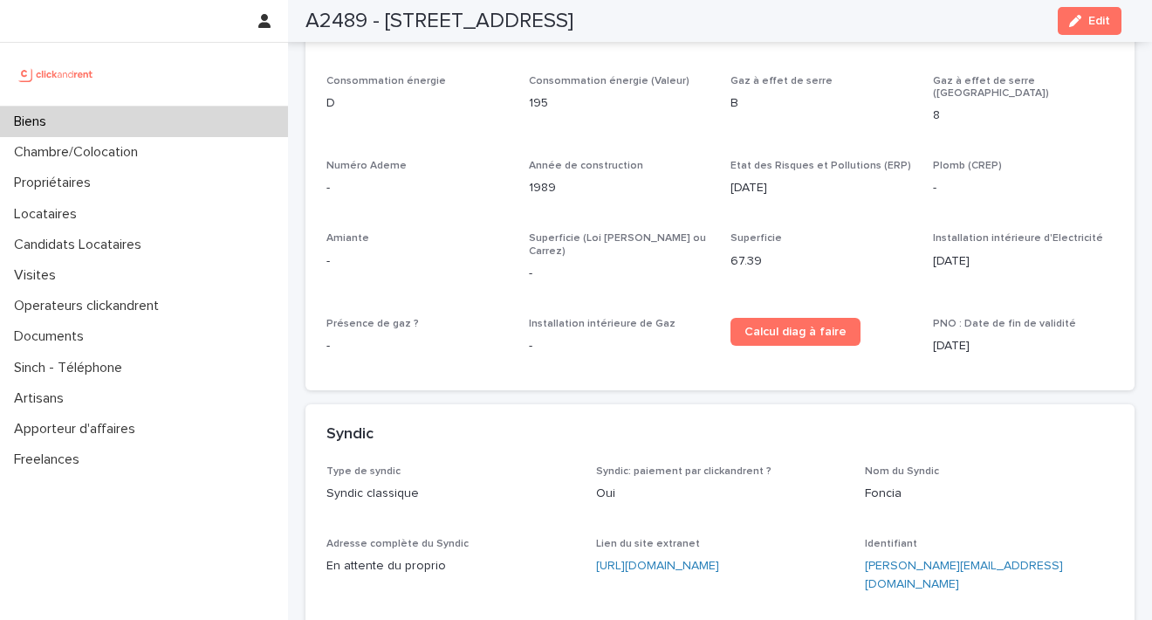
click at [325, 514] on div "Type de syndic Syndic classique Syndic: paiement par clickandrent ? Oui Nom du …" at bounding box center [719, 619] width 829 height 309
copy p "d@9GkYMr?gckK5KT"
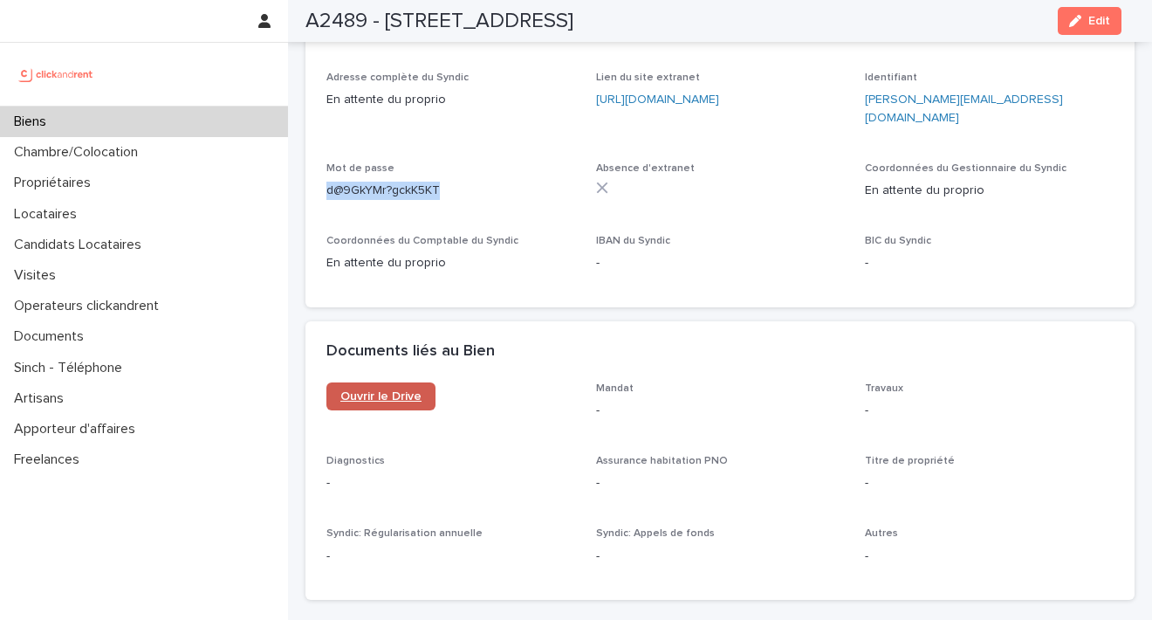
click at [399, 390] on span "Ouvrir le Drive" at bounding box center [380, 396] width 81 height 12
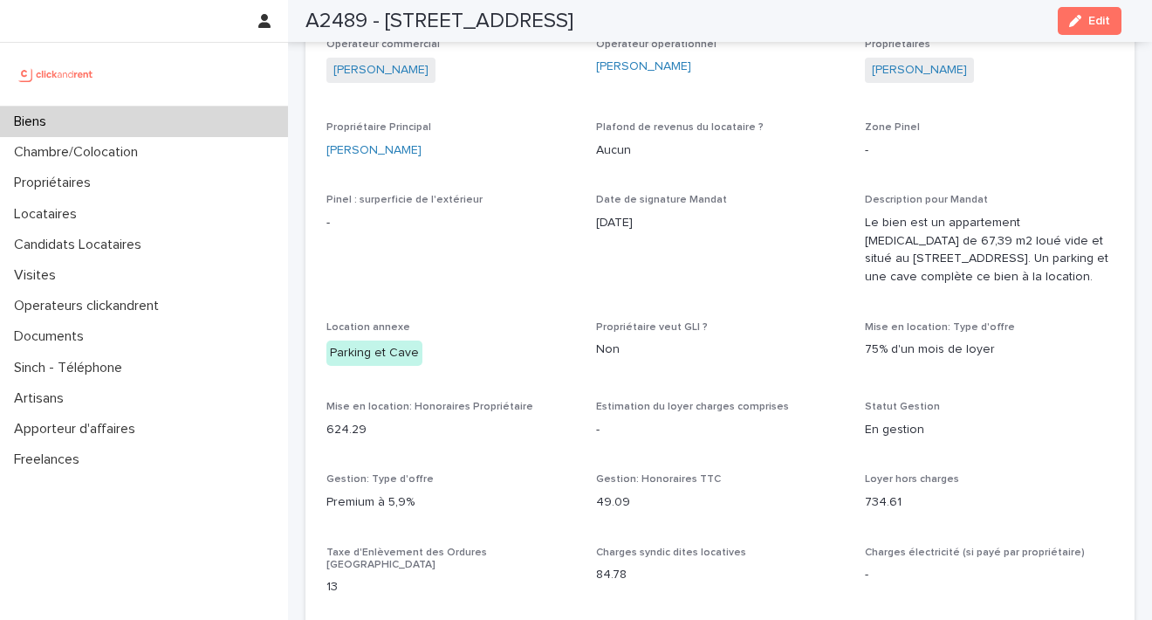
scroll to position [772, 0]
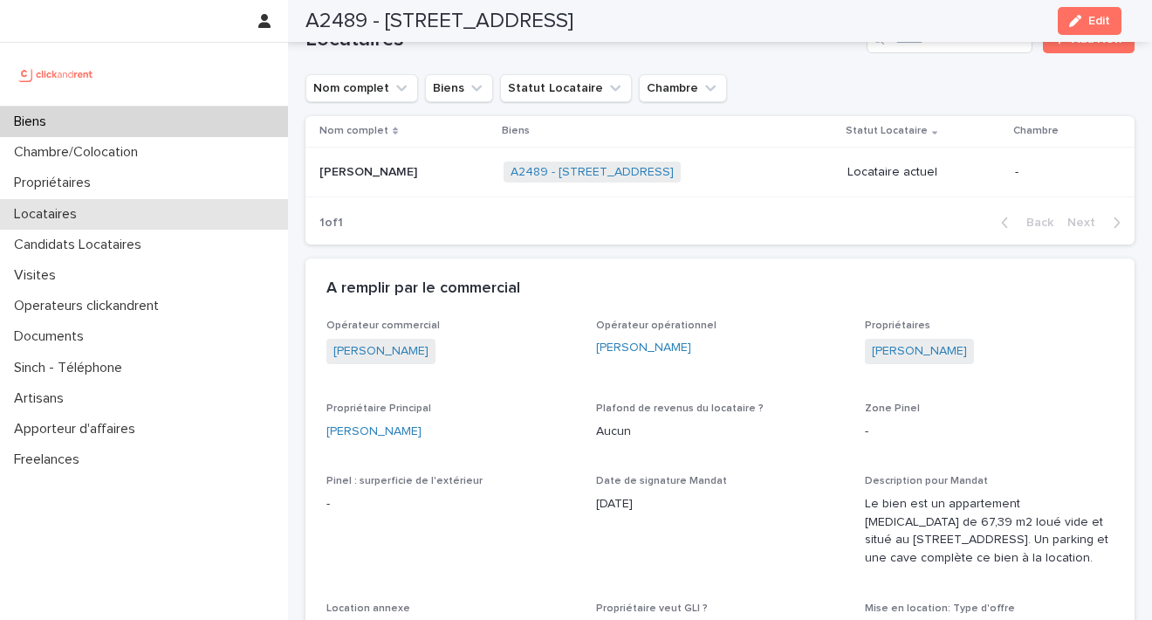
click at [84, 210] on p "Locataires" at bounding box center [49, 214] width 84 height 17
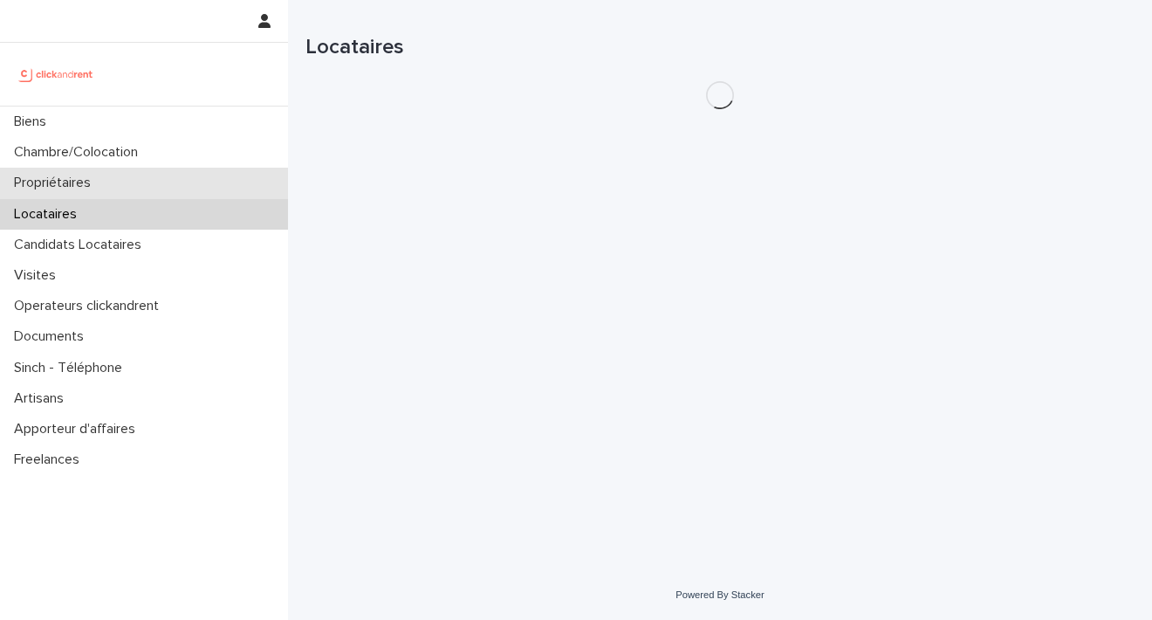
click at [89, 189] on p "Propriétaires" at bounding box center [56, 183] width 98 height 17
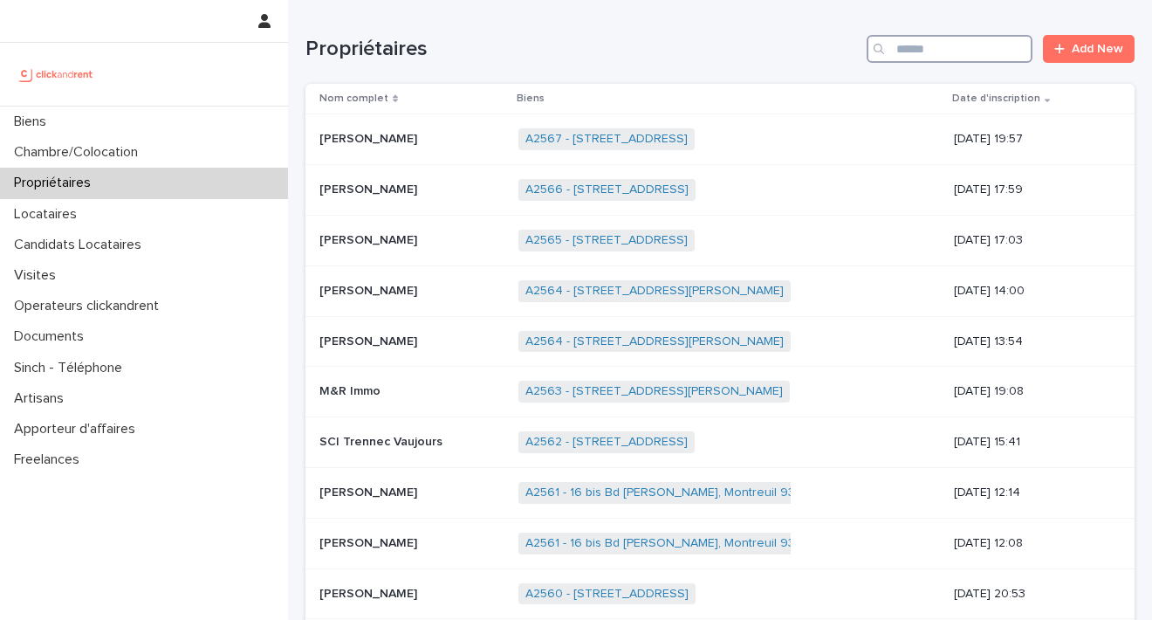
click at [896, 44] on input "Search" at bounding box center [949, 49] width 166 height 28
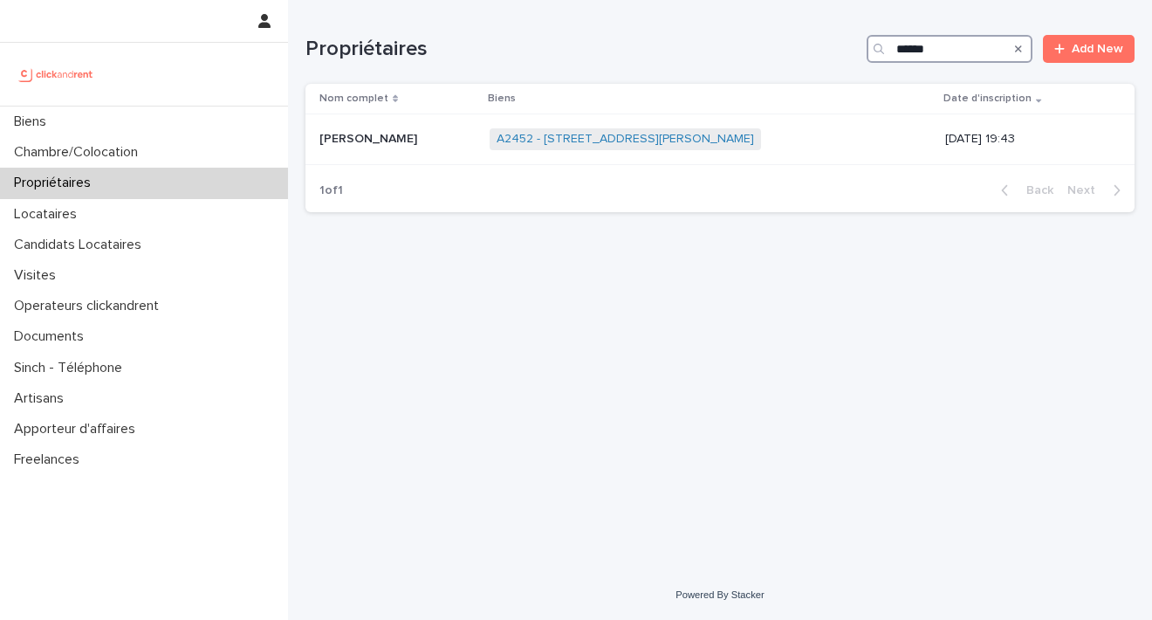
type input "**********"
drag, startPoint x: 898, startPoint y: 76, endPoint x: 577, endPoint y: 139, distance: 327.2
click at [577, 139] on link "A2452 - 30 Rue Aristide Briand, Cenon 33150" at bounding box center [625, 139] width 257 height 15
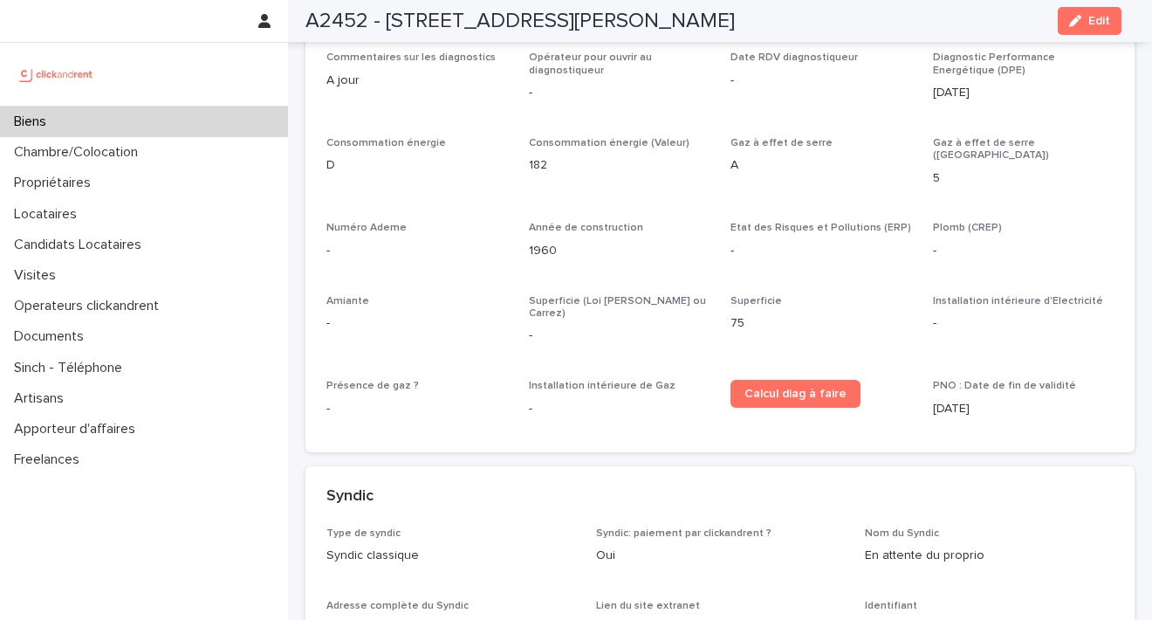
scroll to position [6184, 0]
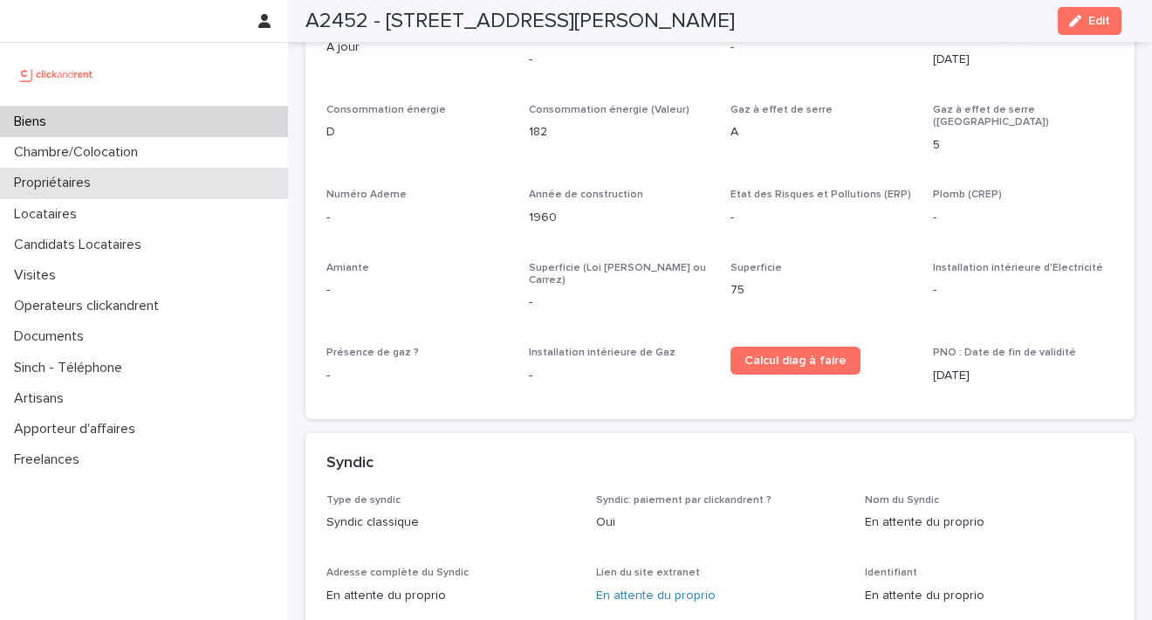
click at [86, 181] on p "Propriétaires" at bounding box center [56, 183] width 98 height 17
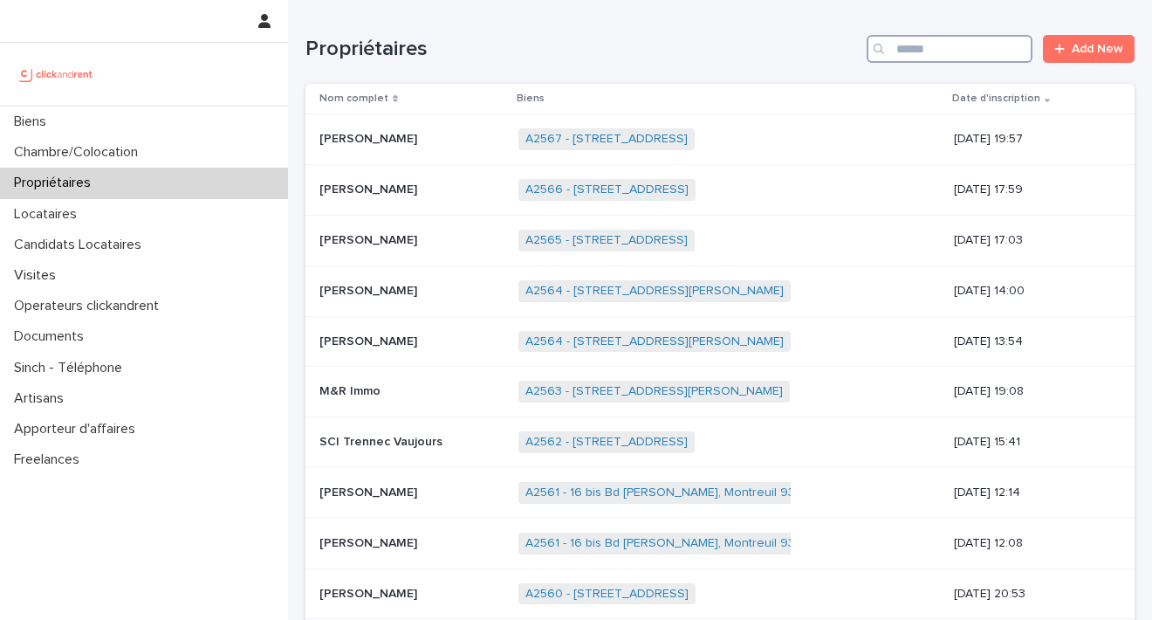
click at [904, 45] on input "Search" at bounding box center [949, 49] width 166 height 28
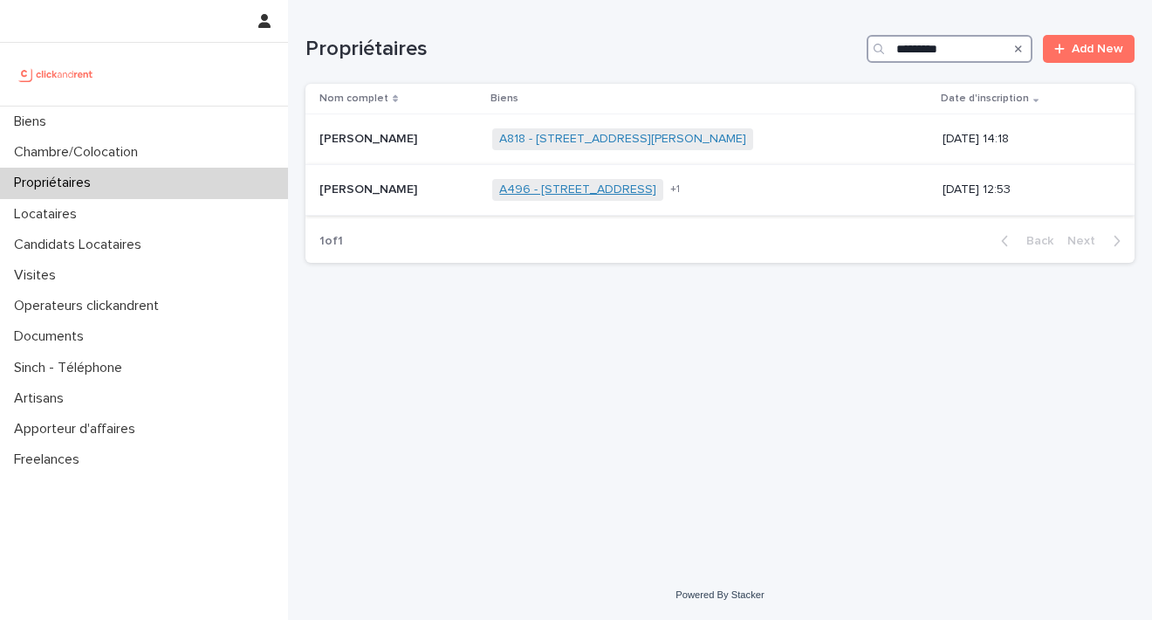
type input "*********"
click at [656, 185] on link "A496 - 27 rue Davioud, Paris 75016" at bounding box center [577, 189] width 157 height 15
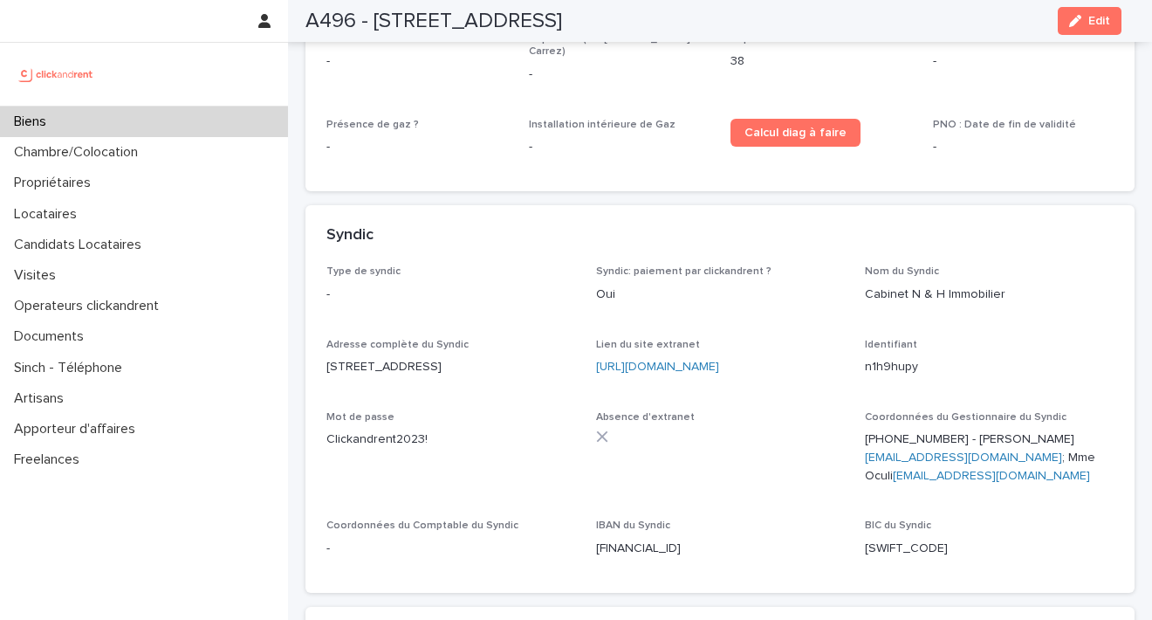
scroll to position [5288, 0]
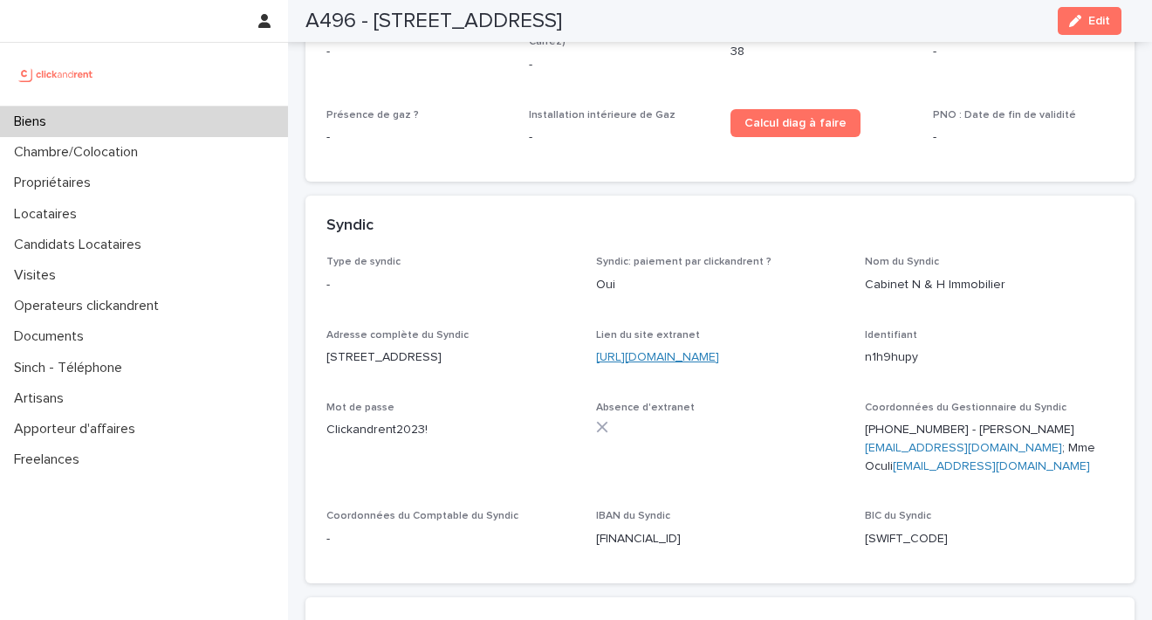
click at [719, 351] on link "https://www.orchestrav2.egiweb.net/index.php?Ret=1" at bounding box center [657, 357] width 123 height 12
drag, startPoint x: 914, startPoint y: 268, endPoint x: 850, endPoint y: 264, distance: 63.8
click at [850, 264] on div "Type de syndic - Syndic: paiement par clickandrent ? Oui Nom du Syndic Cabinet …" at bounding box center [719, 408] width 787 height 305
copy p "n1h9hupy"
drag, startPoint x: 422, startPoint y: 335, endPoint x: 319, endPoint y: 337, distance: 103.0
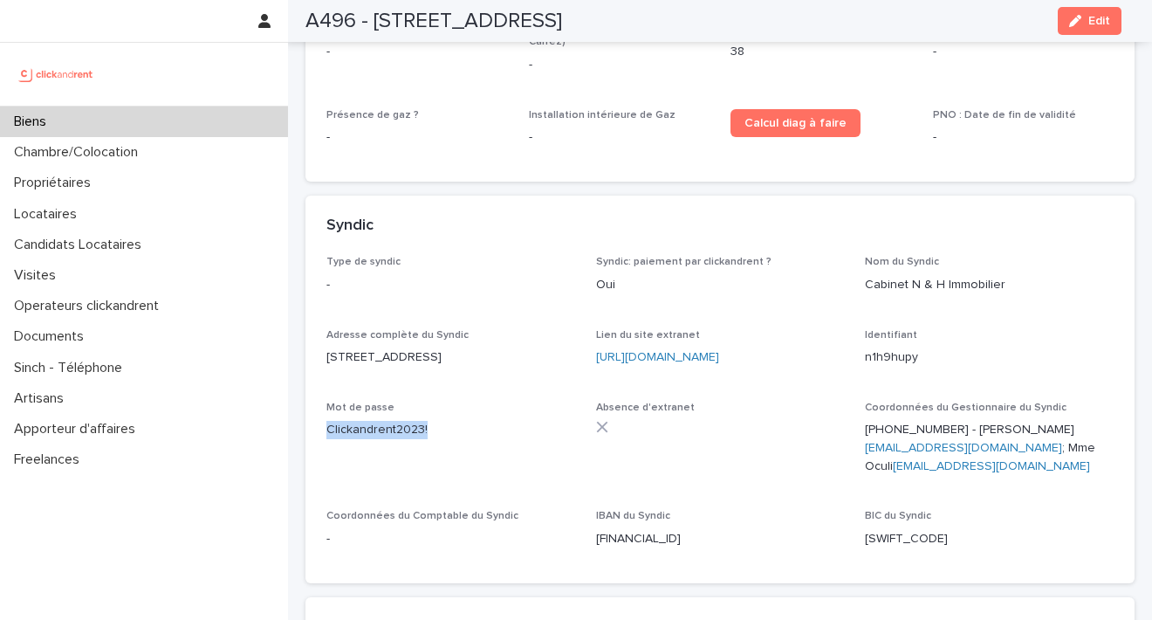
click at [319, 337] on div "Type de syndic - Syndic: paiement par clickandrent ? Oui Nom du Syndic Cabinet …" at bounding box center [719, 419] width 829 height 326
copy p "Clickandrent2023!"
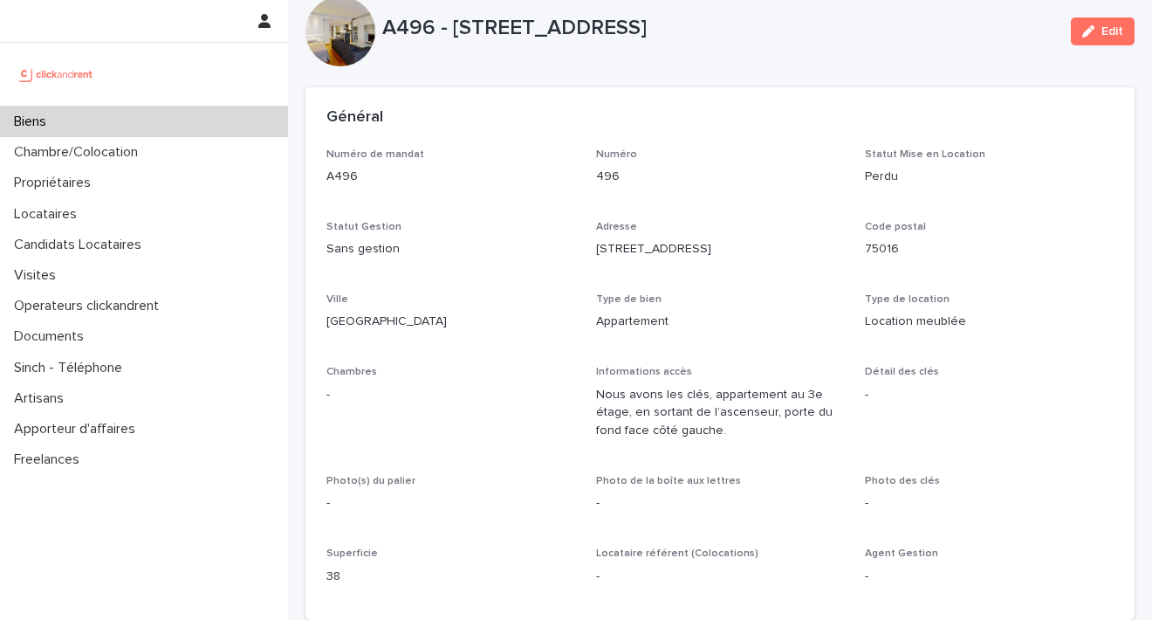
scroll to position [0, 0]
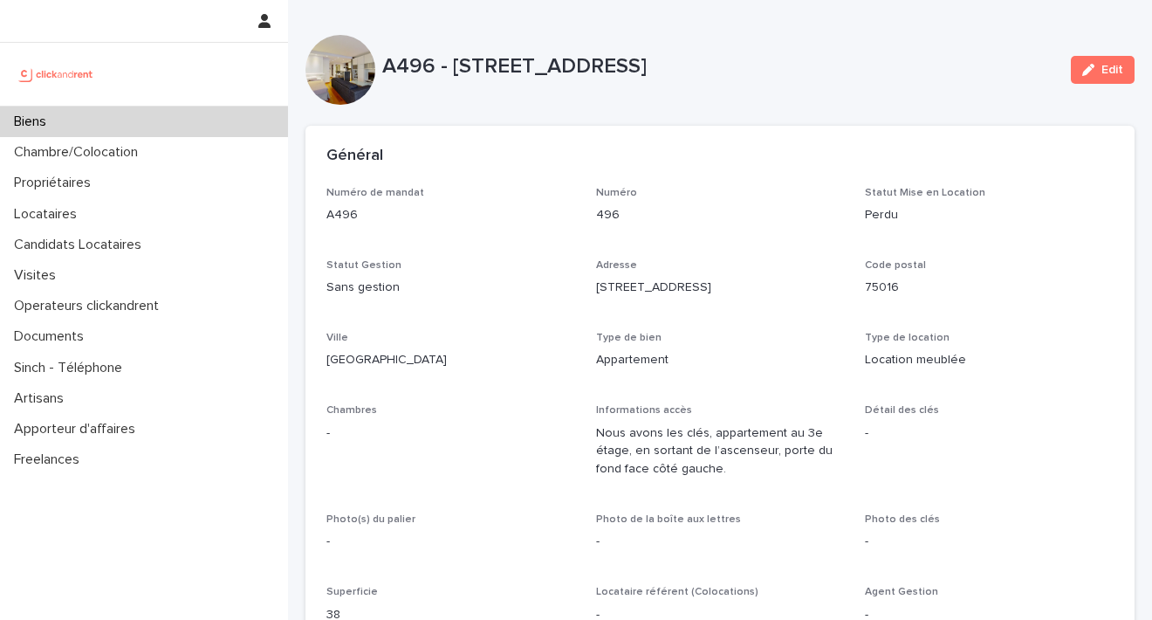
click at [79, 120] on div "Biens" at bounding box center [144, 121] width 288 height 31
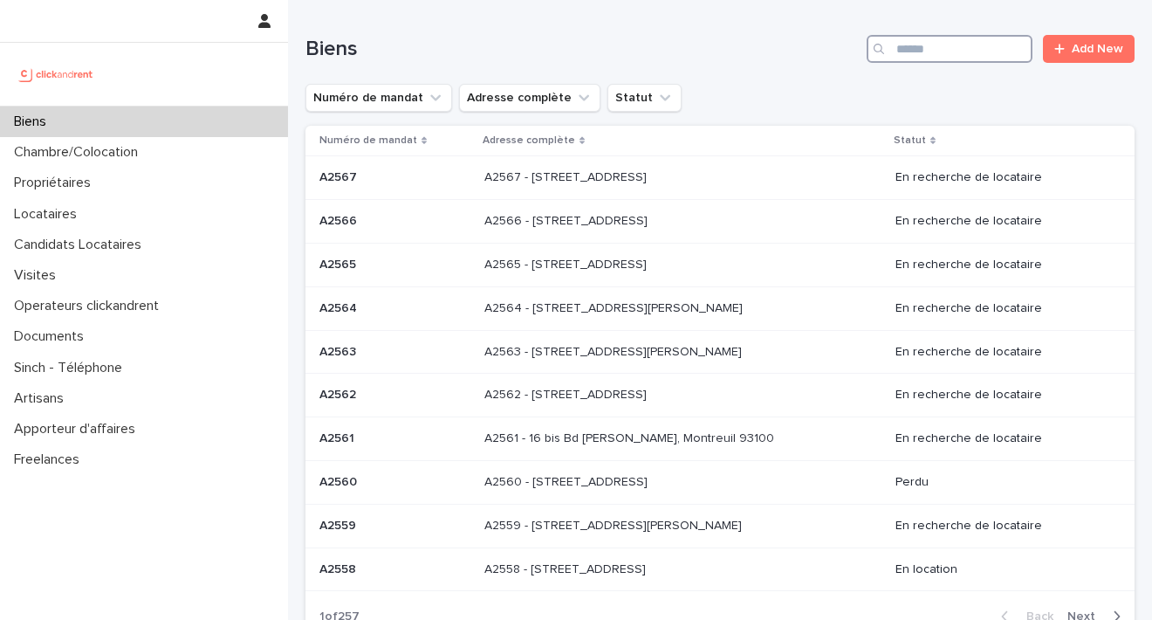
click at [926, 40] on input "Search" at bounding box center [949, 49] width 166 height 28
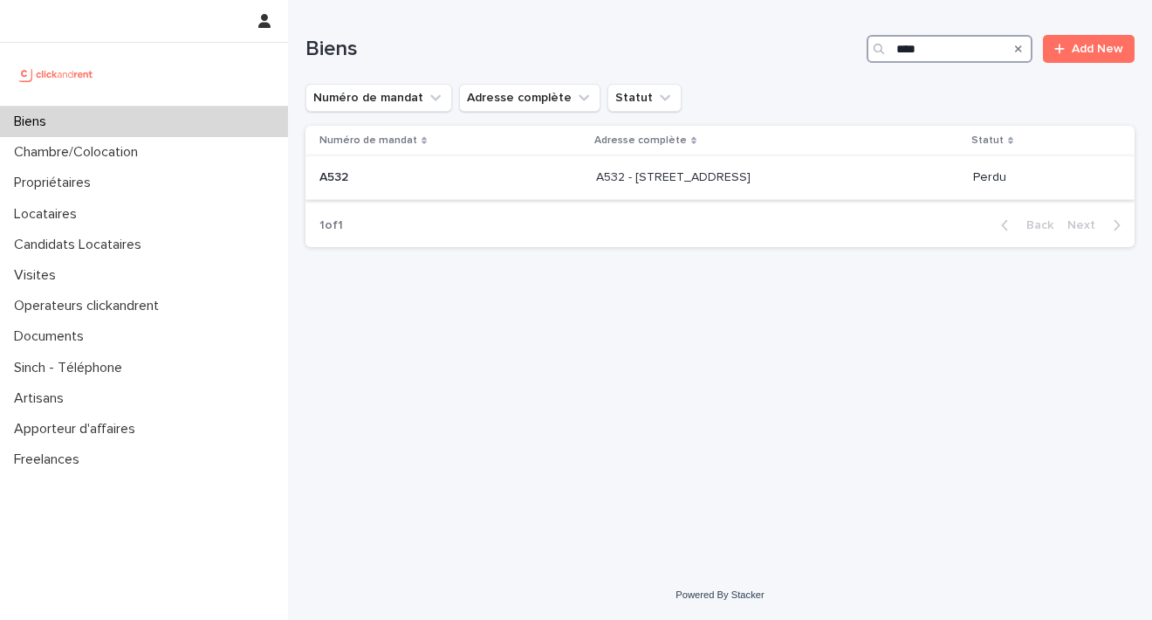
type input "****"
click at [668, 175] on p "A532 - 40 Rue de l'Annonciation, Paris 75016" at bounding box center [675, 176] width 158 height 18
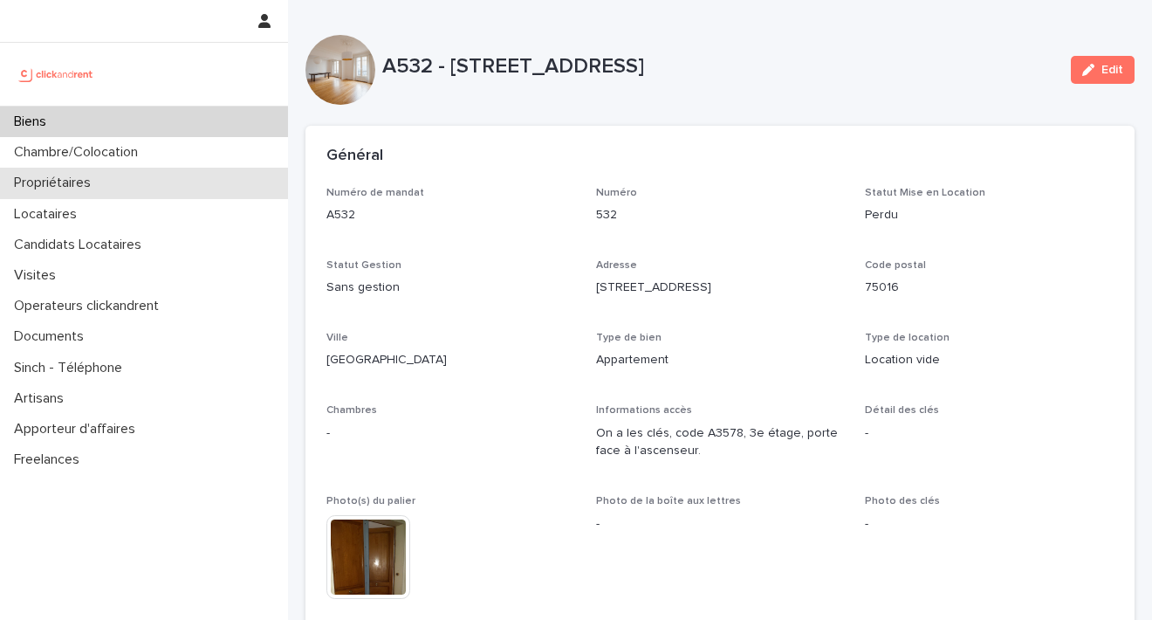
click at [116, 180] on div "Propriétaires" at bounding box center [144, 183] width 288 height 31
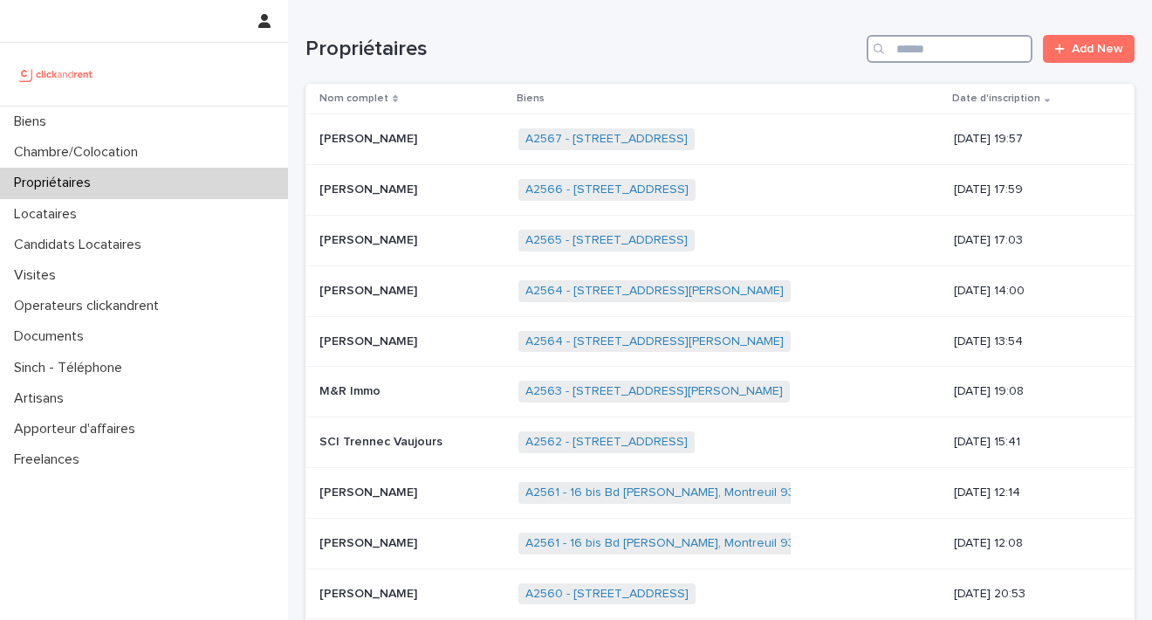
click at [901, 48] on input "Search" at bounding box center [949, 49] width 166 height 28
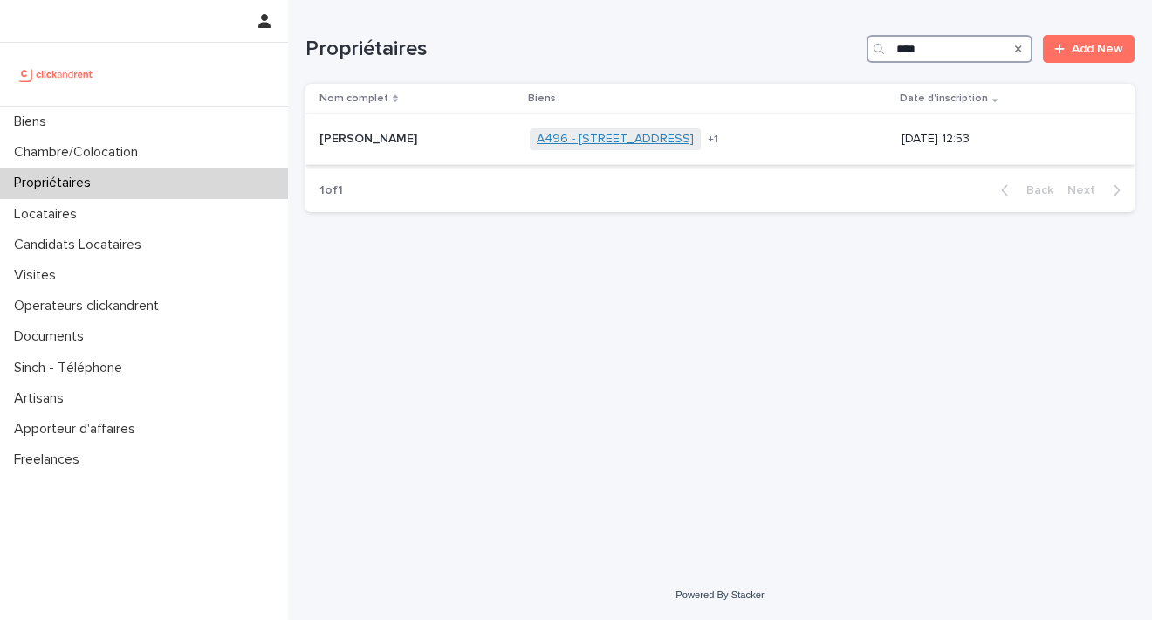
type input "****"
click at [649, 139] on link "A496 - 27 rue Davioud, Paris 75016" at bounding box center [615, 139] width 157 height 15
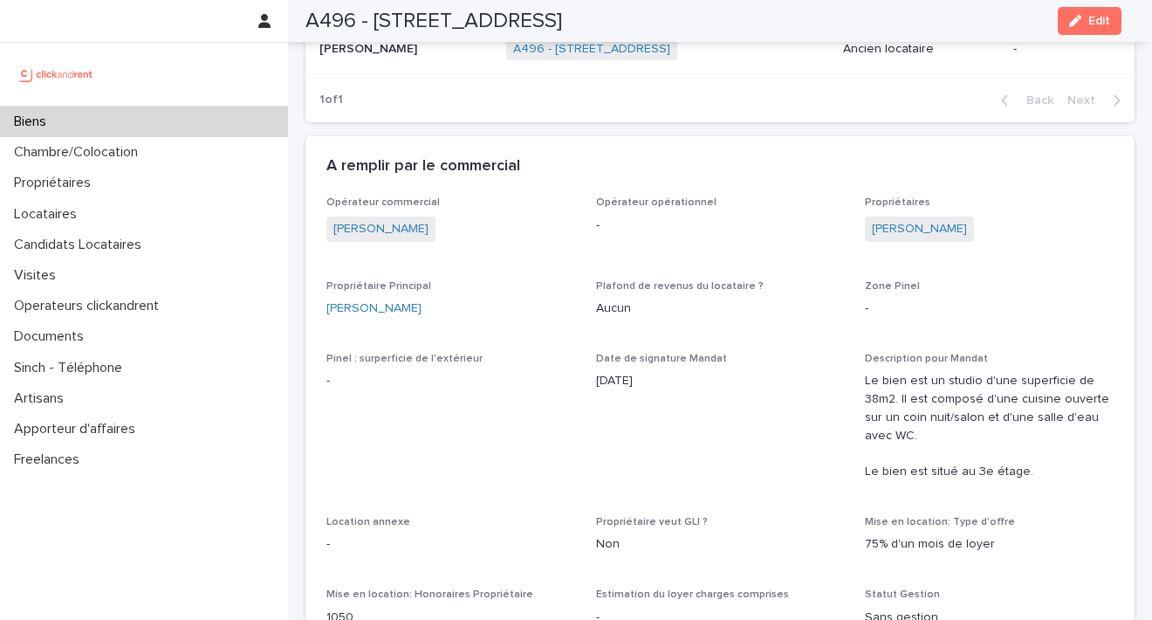
scroll to position [1051, 0]
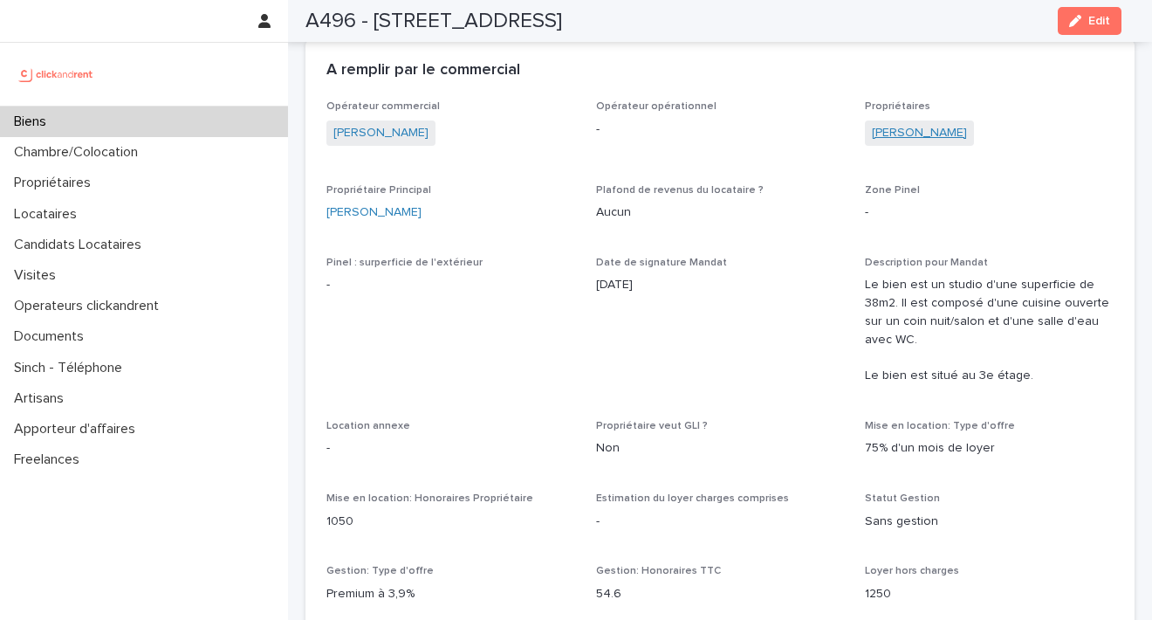
click at [959, 138] on link "Mohamed Abdelkrim Houidi" at bounding box center [919, 133] width 95 height 18
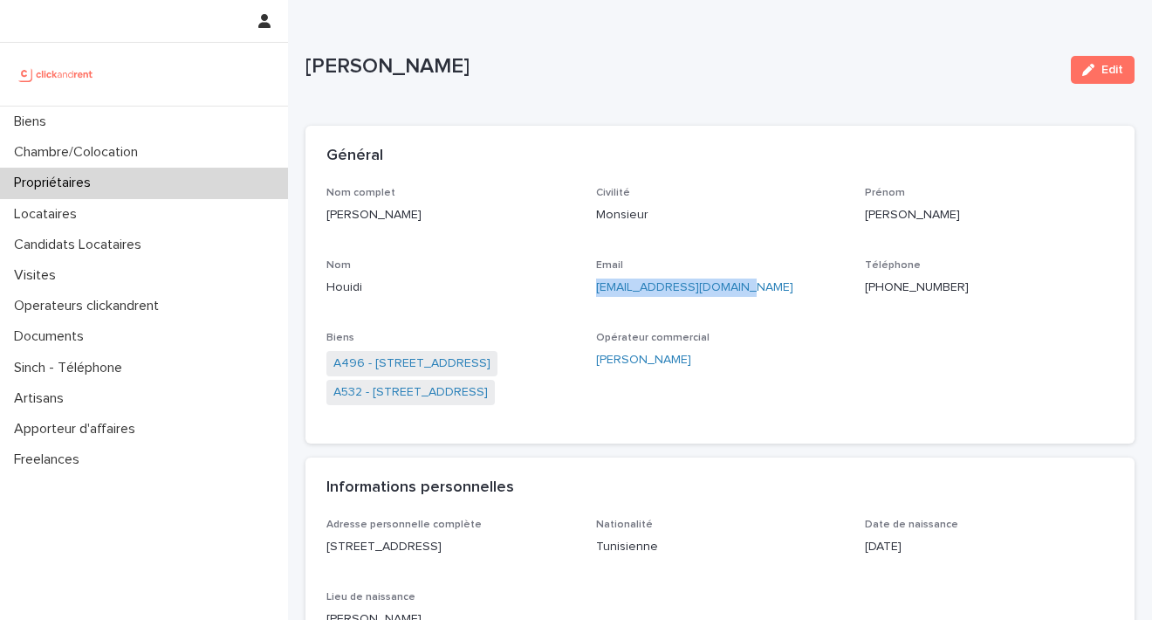
drag, startPoint x: 729, startPoint y: 286, endPoint x: 591, endPoint y: 284, distance: 138.8
click at [596, 284] on p "karimhouidi@hotmail.com" at bounding box center [720, 287] width 249 height 18
copy link "karimhouidi@hotmail.com"
click at [90, 199] on div "Locataires" at bounding box center [144, 214] width 288 height 31
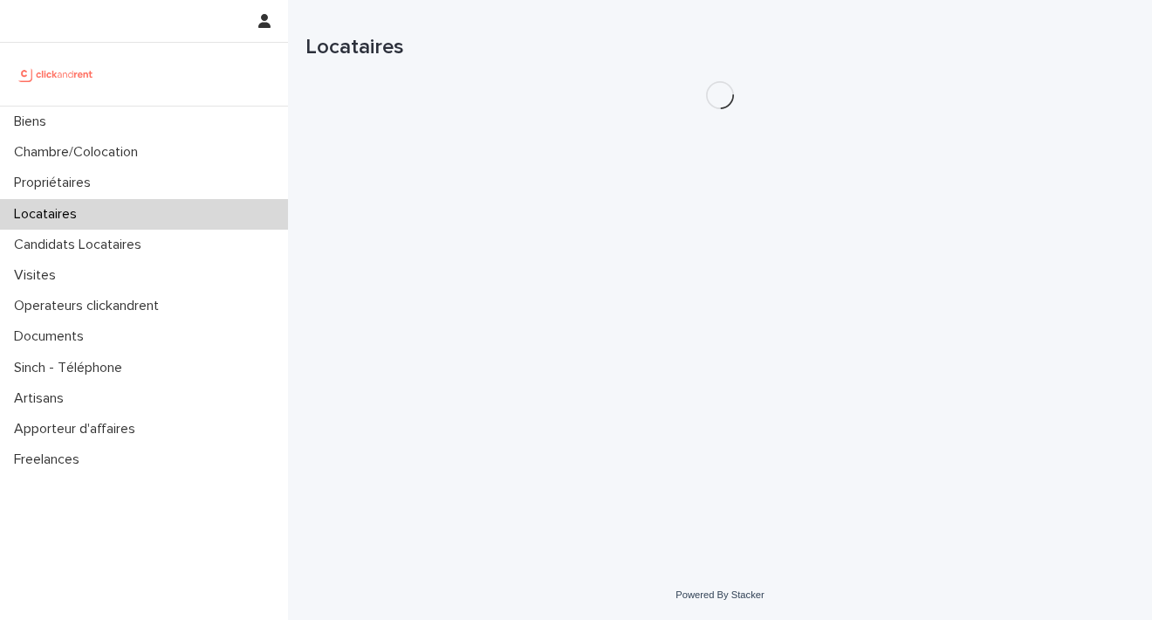
click at [93, 202] on div "Biens Chambre/Colocation Propriétaires Locataires Candidats Locataires Visites …" at bounding box center [144, 290] width 288 height 368
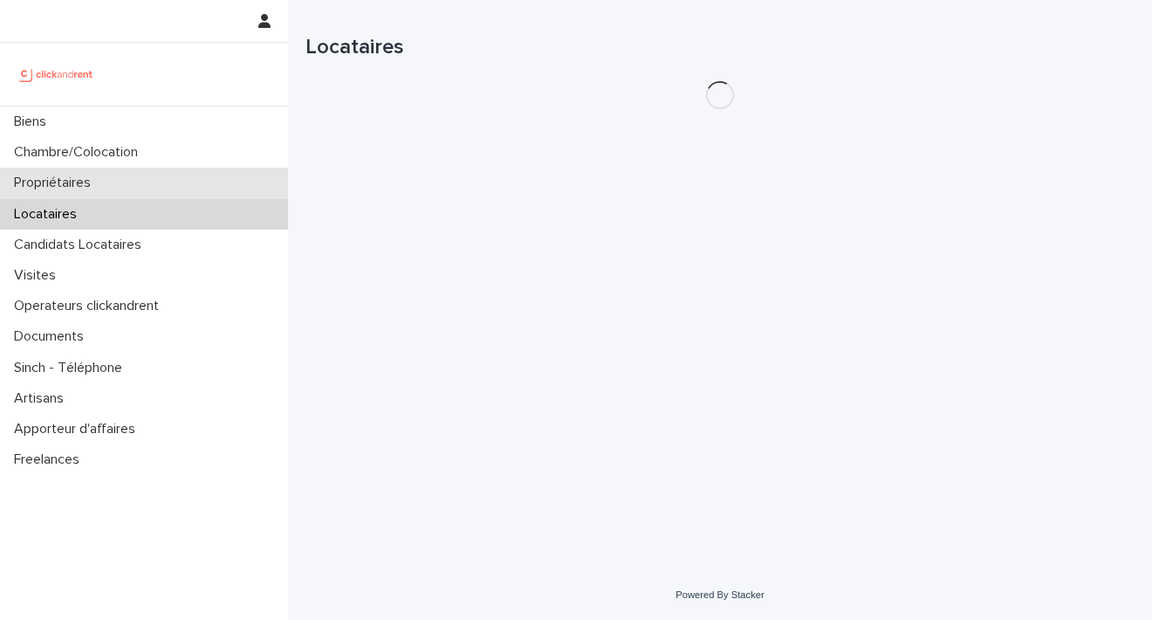
click at [92, 190] on p "Propriétaires" at bounding box center [56, 183] width 98 height 17
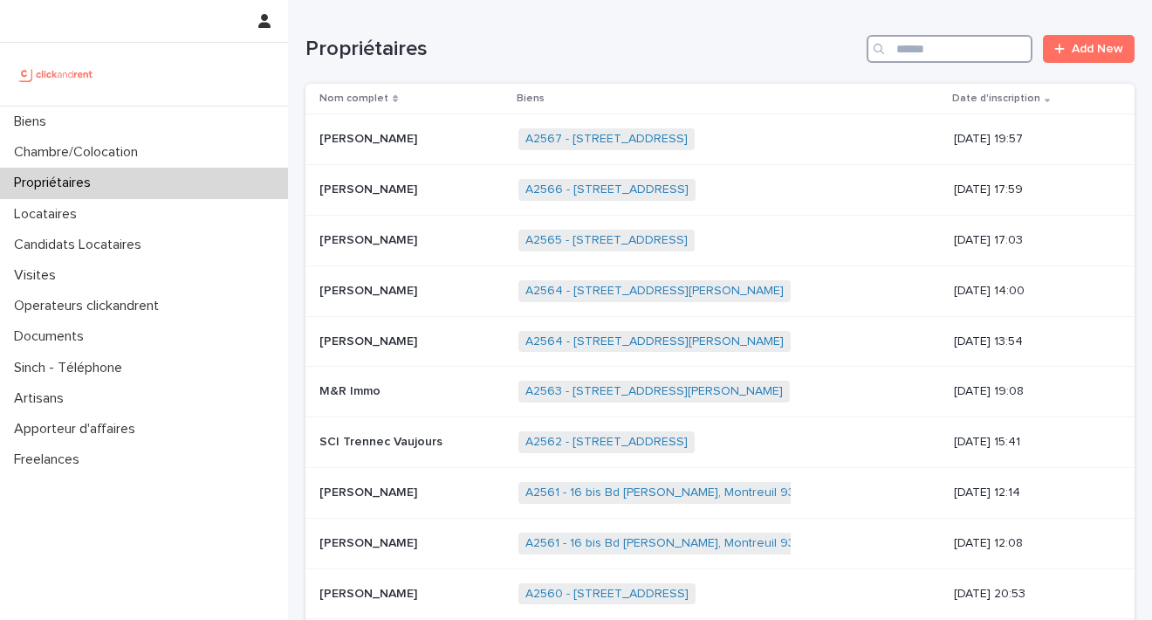
click at [893, 49] on input "Search" at bounding box center [949, 49] width 166 height 28
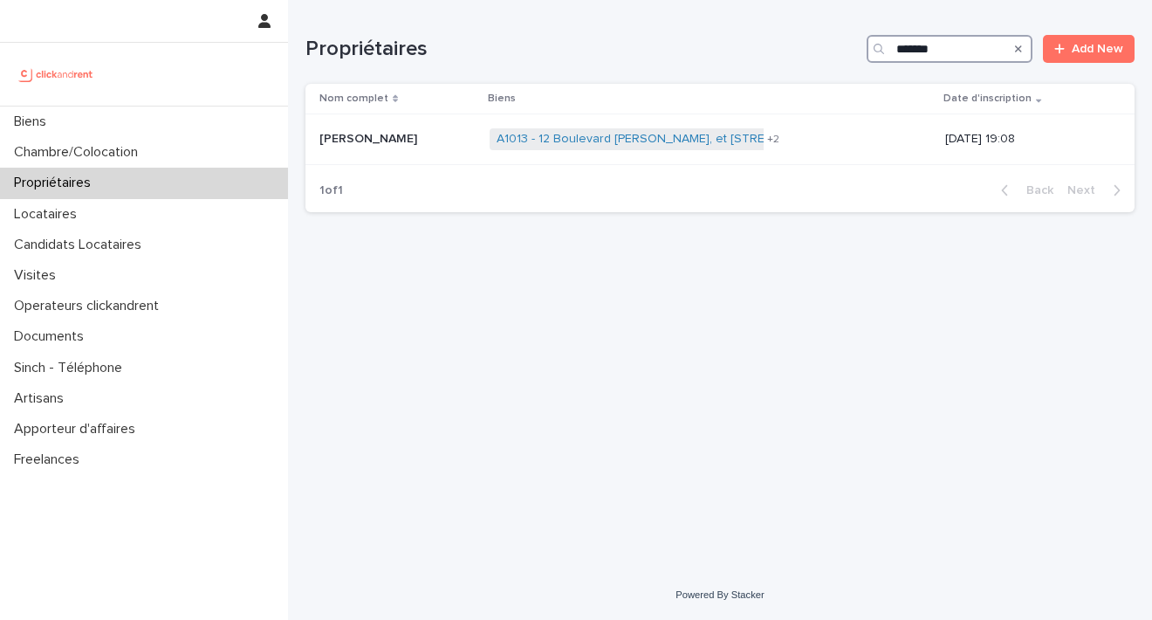
type input "*******"
drag, startPoint x: 863, startPoint y: 80, endPoint x: 626, endPoint y: 140, distance: 244.6
click at [626, 140] on link "A1013 - 12 Boulevard Richard Wallace, et 5 rue Manissier, Puteaux 92800" at bounding box center [671, 139] width 349 height 15
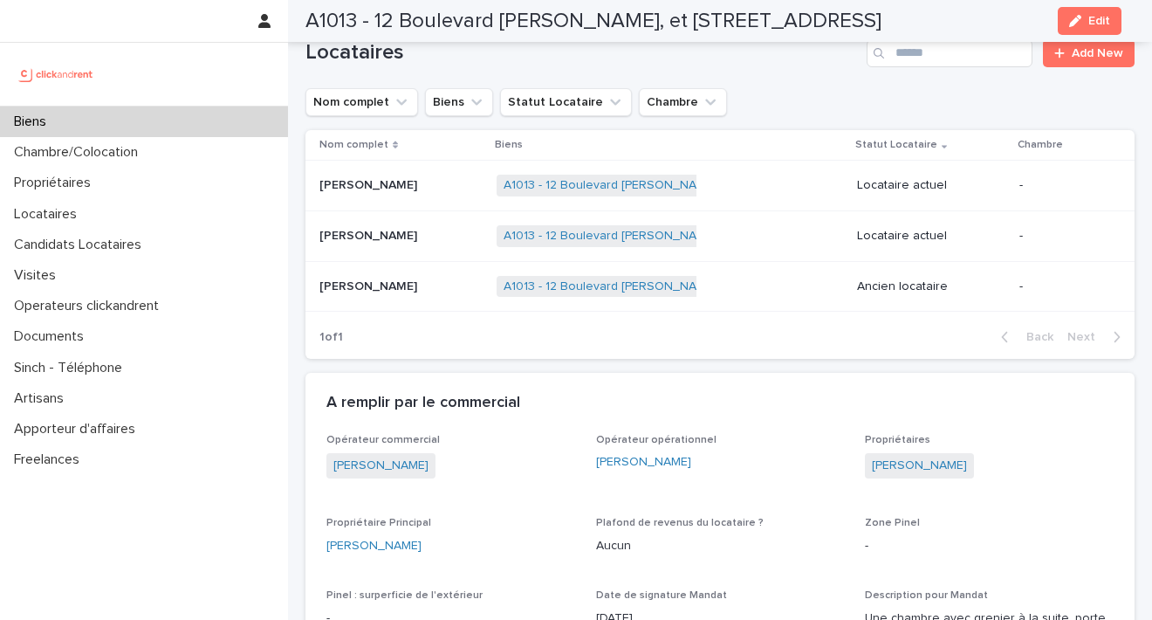
scroll to position [820, 0]
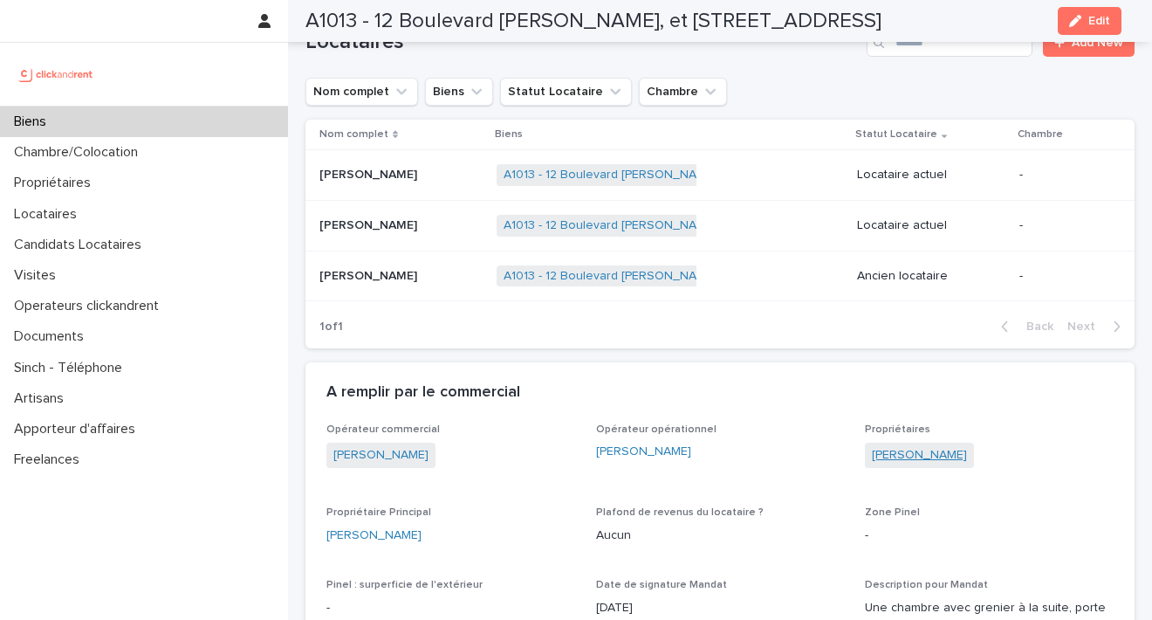
click at [925, 446] on link "Rodolphe Barnault" at bounding box center [919, 455] width 95 height 18
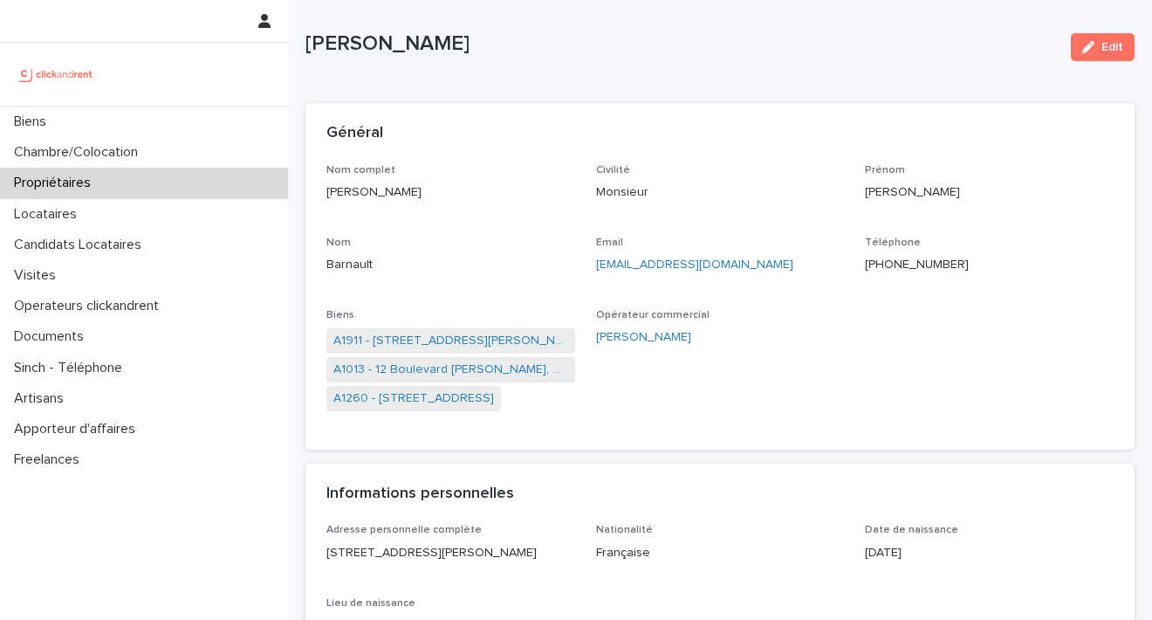
scroll to position [25, 0]
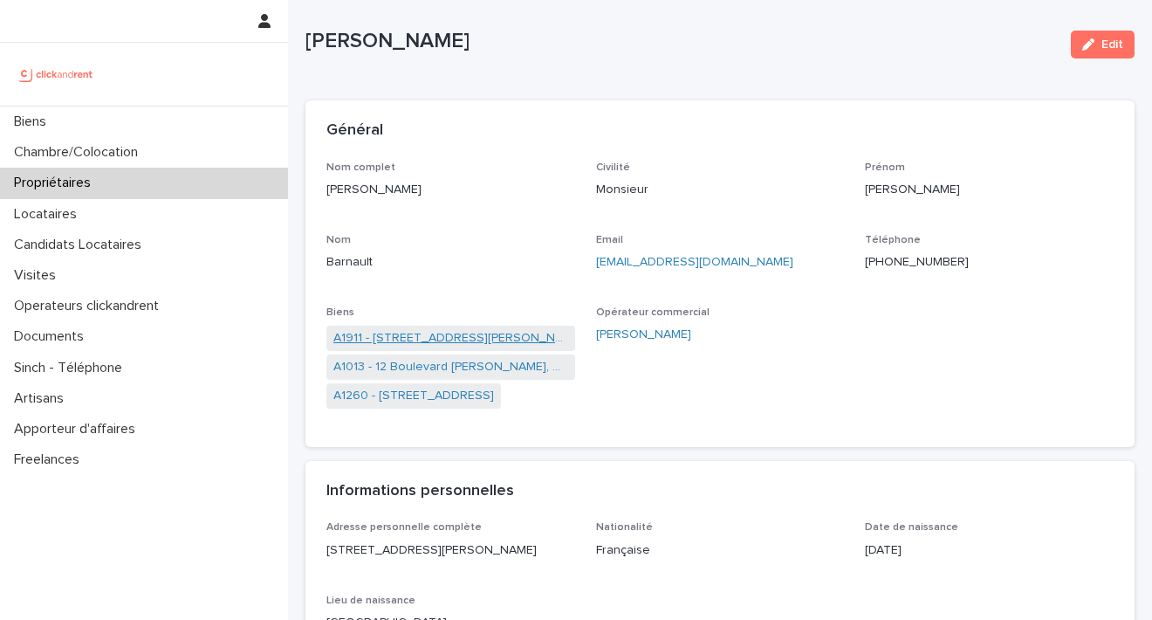
click at [527, 331] on link "A1911 - 46 rue Benoit Malon, Puteaux 92800" at bounding box center [450, 338] width 235 height 18
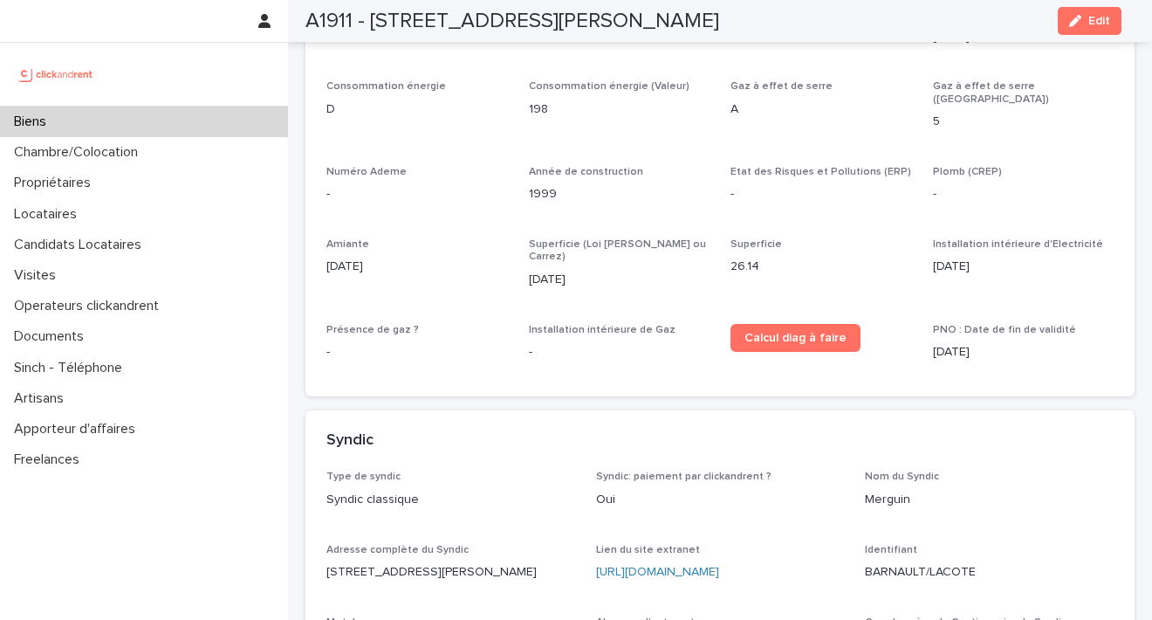
scroll to position [5551, 0]
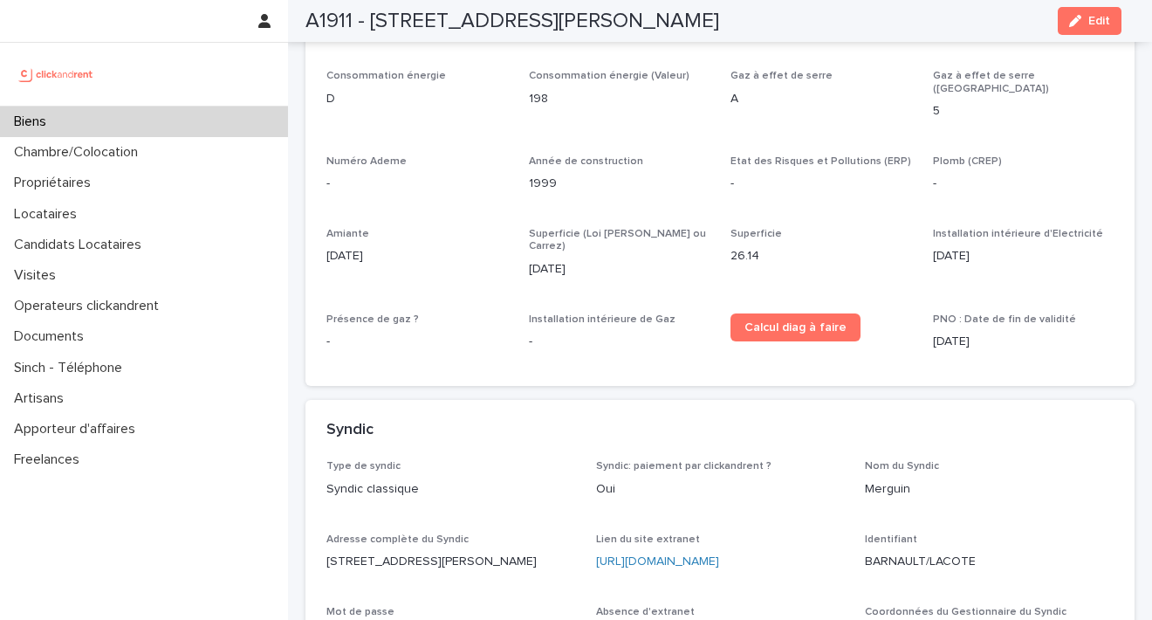
click at [711, 555] on link "https://cabinetfmerguin.com/" at bounding box center [657, 561] width 123 height 12
drag, startPoint x: 975, startPoint y: 435, endPoint x: 860, endPoint y: 441, distance: 115.3
click at [865, 552] on p "BARNAULT/LACOTE" at bounding box center [989, 561] width 249 height 18
copy p "BARNAULT/LACOTE"
drag, startPoint x: 413, startPoint y: 506, endPoint x: 317, endPoint y: 510, distance: 96.1
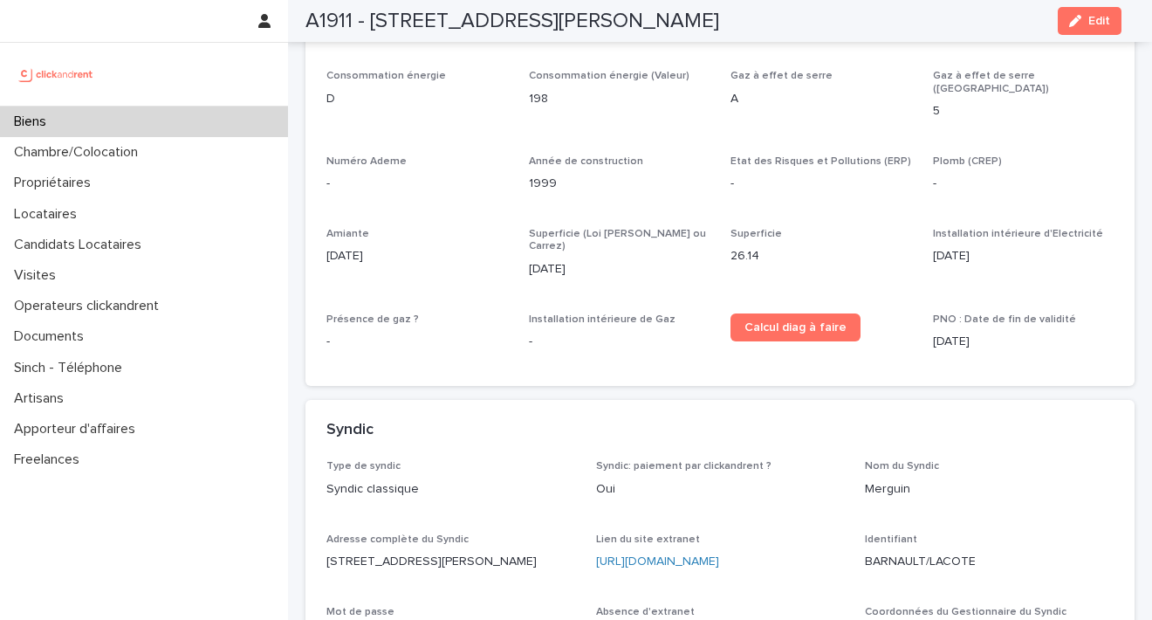
click at [317, 510] on div "Type de syndic Syndic classique Syndic: paiement par clickandrent ? Oui Nom du …" at bounding box center [719, 605] width 829 height 291
copy p "ASRAKNCPGW"
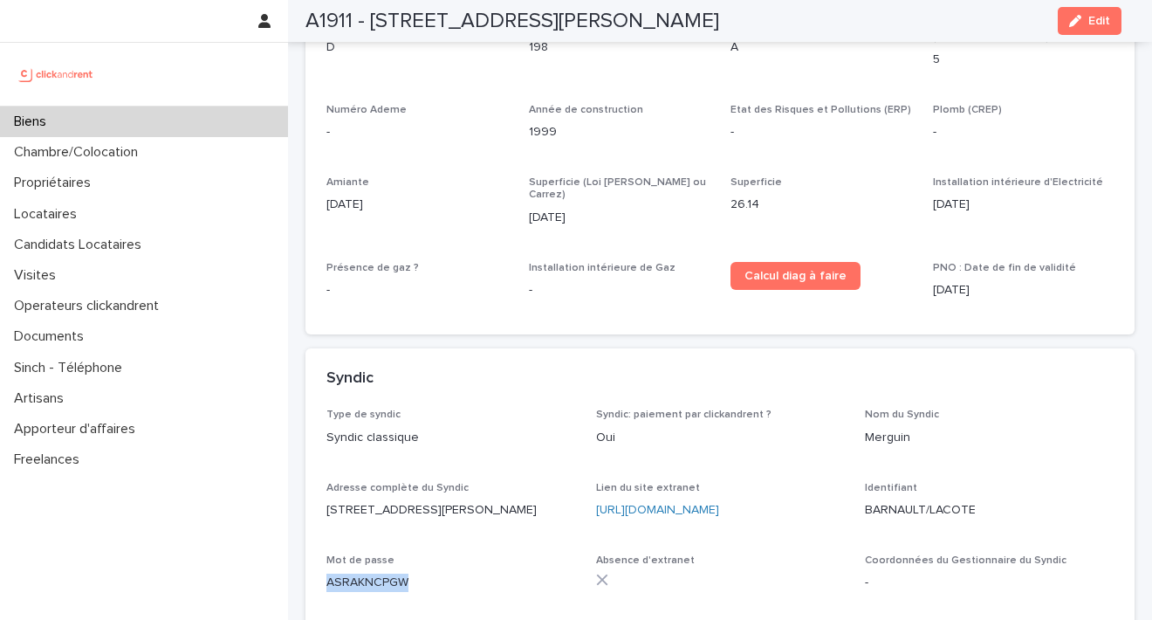
scroll to position [5674, 0]
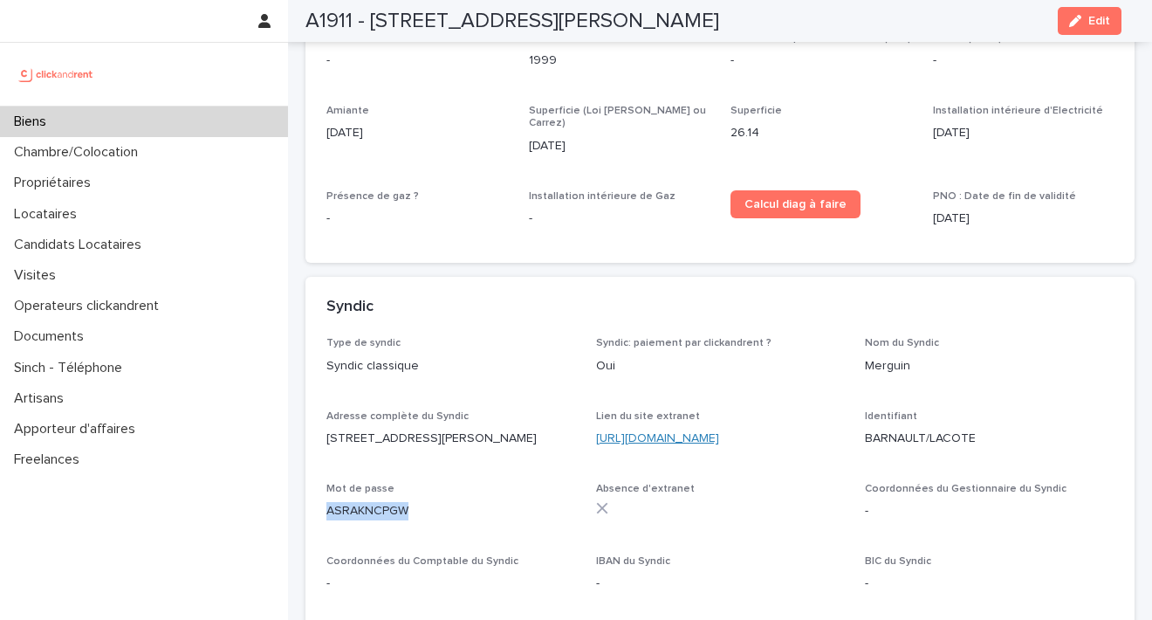
click at [704, 432] on link "https://cabinetfmerguin.com/" at bounding box center [657, 438] width 123 height 12
drag, startPoint x: 941, startPoint y: 312, endPoint x: 849, endPoint y: 313, distance: 91.6
click at [849, 337] on div "Type de syndic Syndic classique Syndic: paiement par clickandrent ? Oui Nom du …" at bounding box center [719, 472] width 787 height 270
copy p "BARNAULT/LACOTE"
drag, startPoint x: 411, startPoint y: 391, endPoint x: 301, endPoint y: 385, distance: 110.1
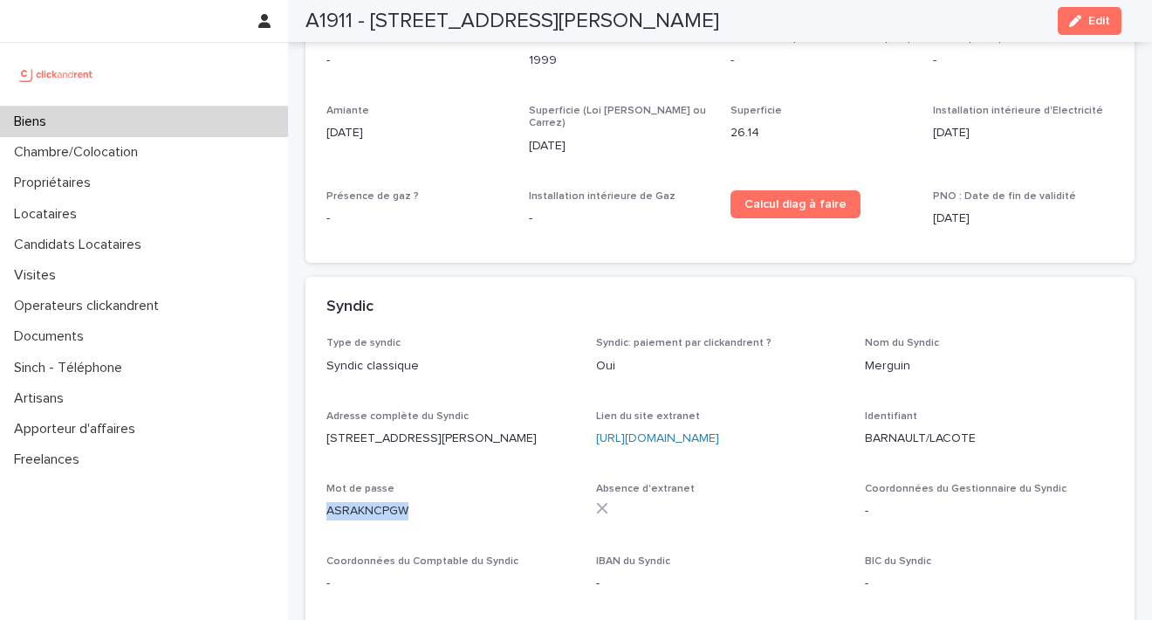
copy p "ASRAKNCPGW"
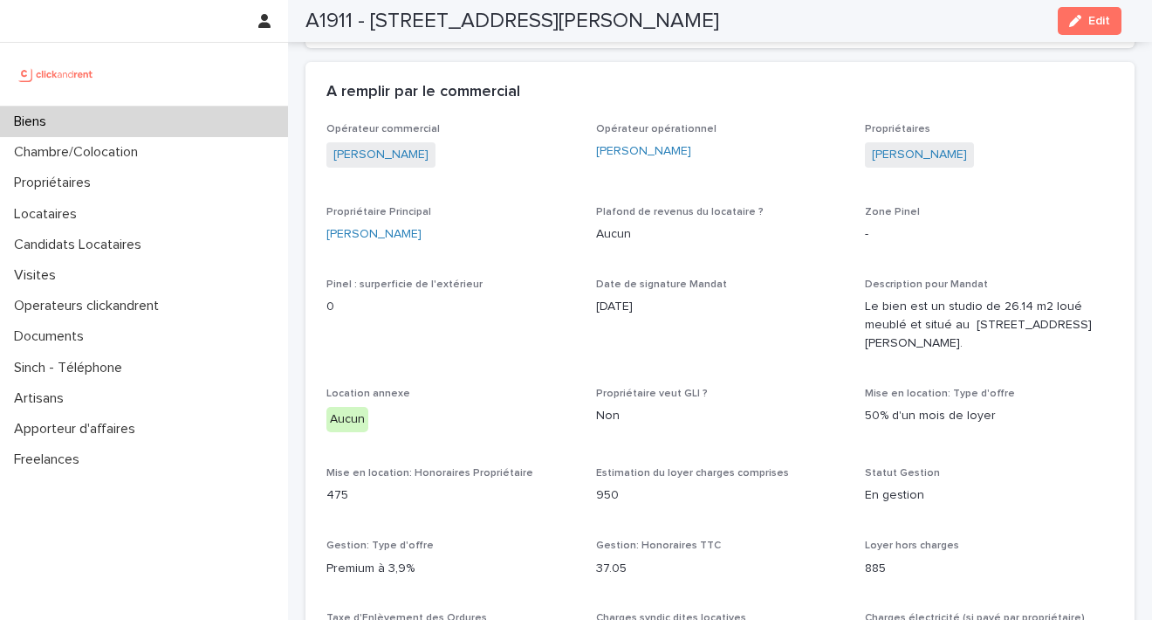
scroll to position [787, 0]
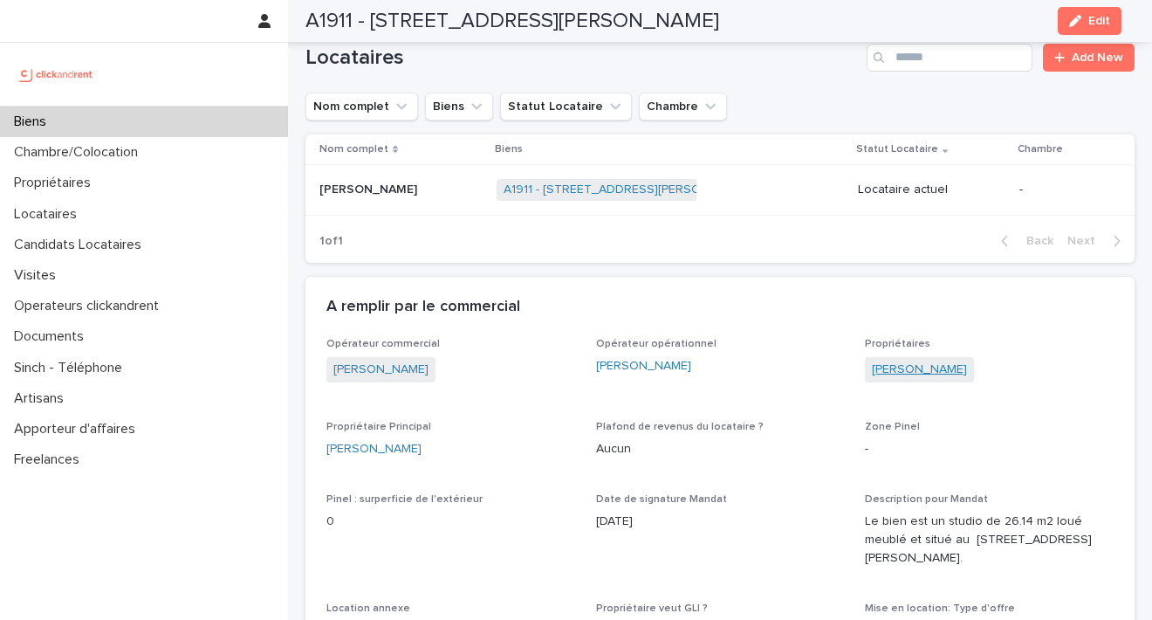
click at [913, 360] on link "Rodolphe Barnault" at bounding box center [919, 369] width 95 height 18
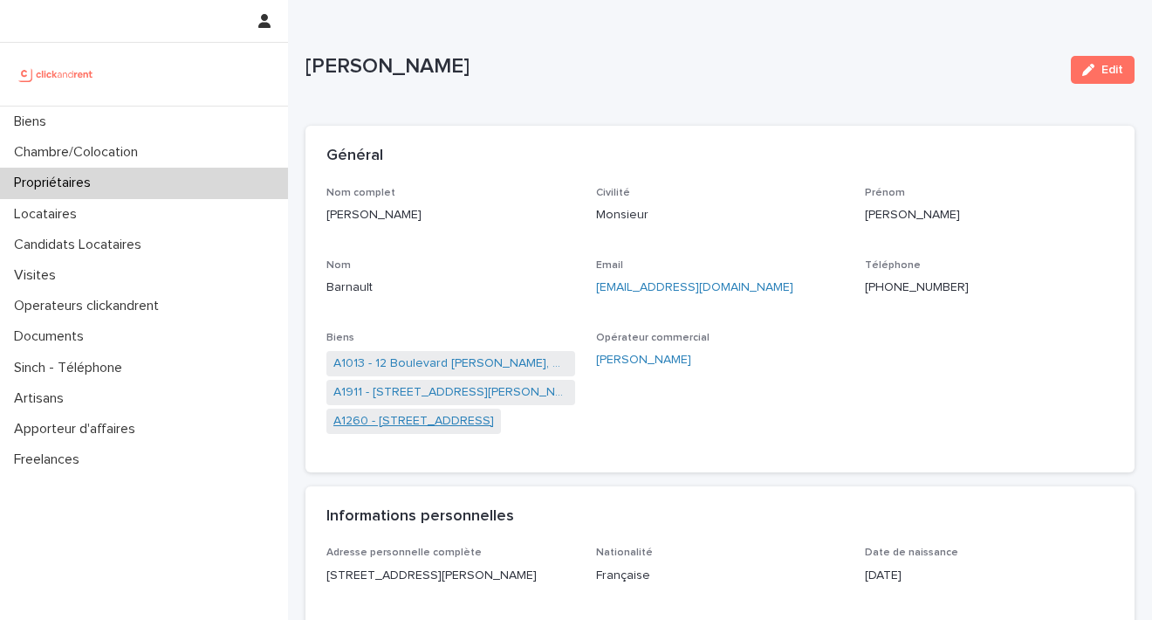
click at [486, 417] on link "A1260 - 11 avenue du Parc, Courbevoie 92400" at bounding box center [413, 421] width 161 height 18
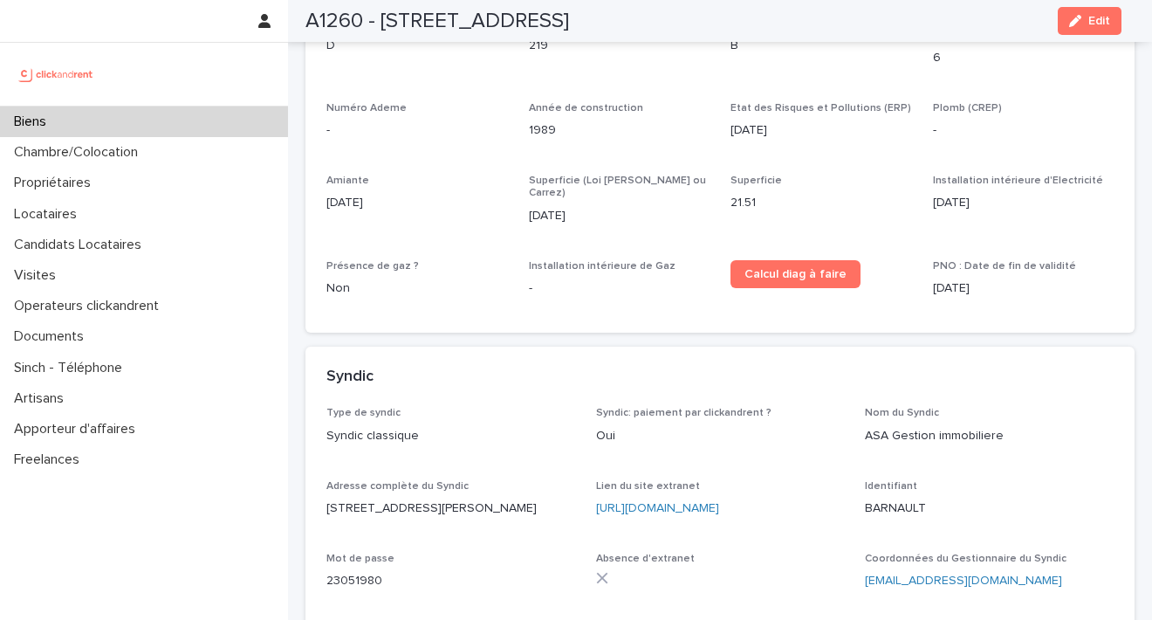
scroll to position [5805, 0]
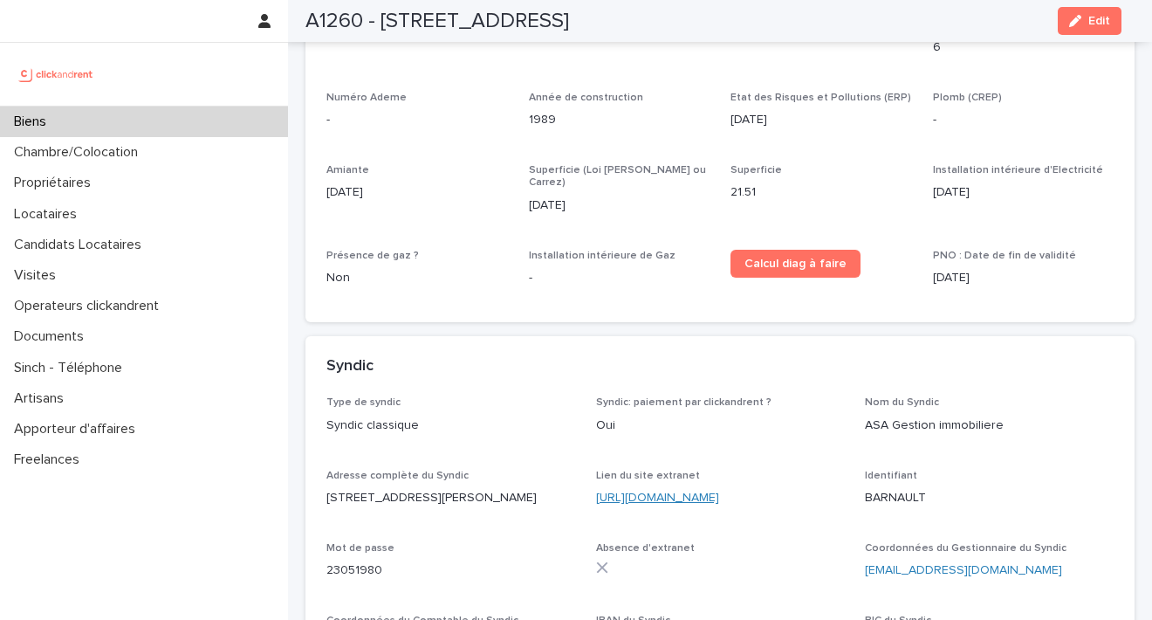
click at [719, 491] on link "https://asa-gestion.egestion.immo/login.php" at bounding box center [657, 497] width 123 height 12
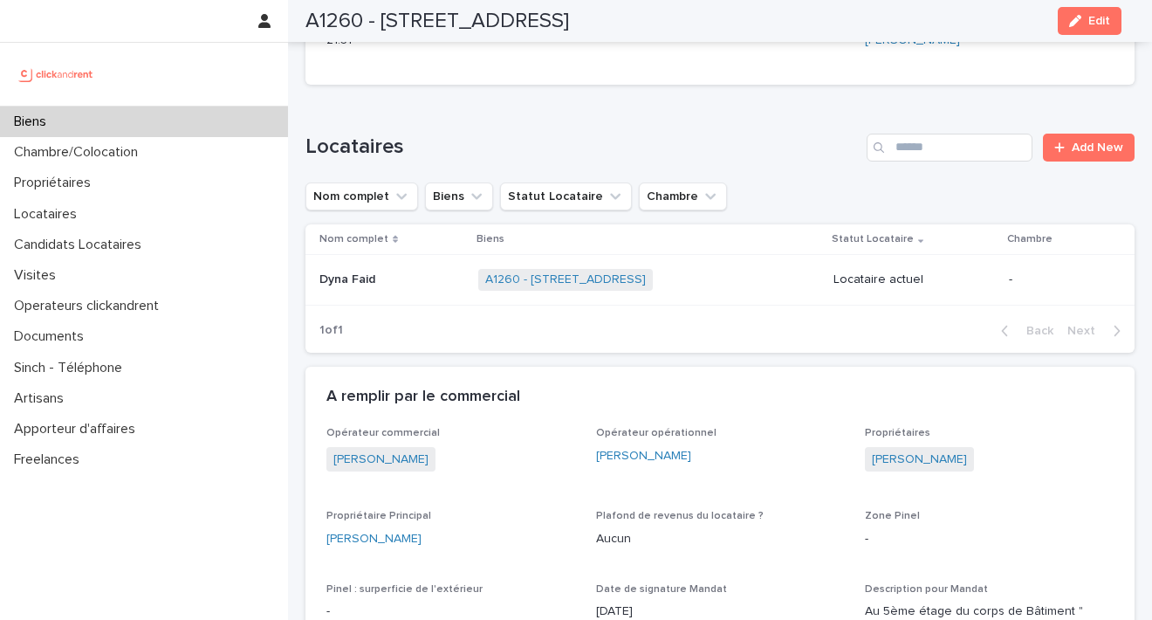
scroll to position [695, 0]
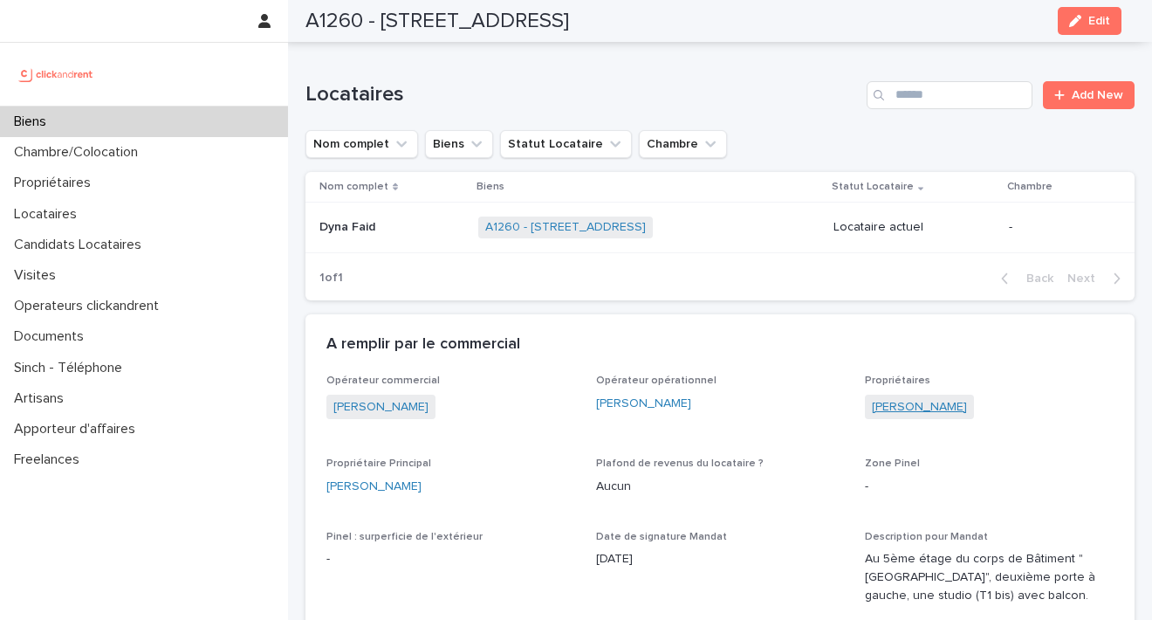
click at [948, 398] on link "Rodolphe Barnault" at bounding box center [919, 407] width 95 height 18
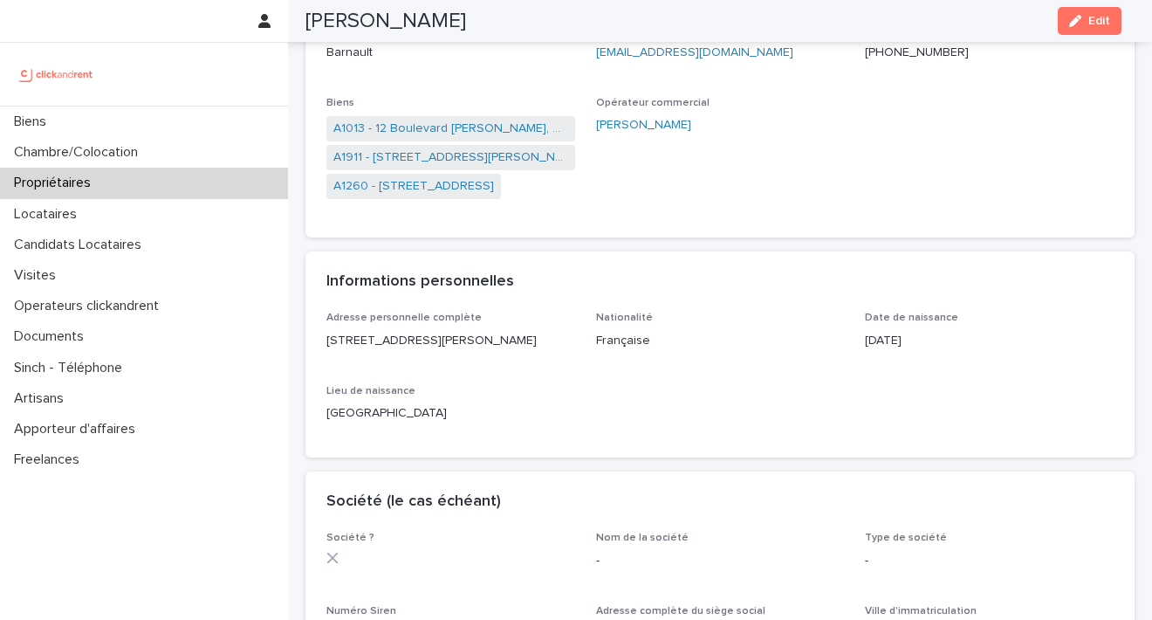
scroll to position [168, 0]
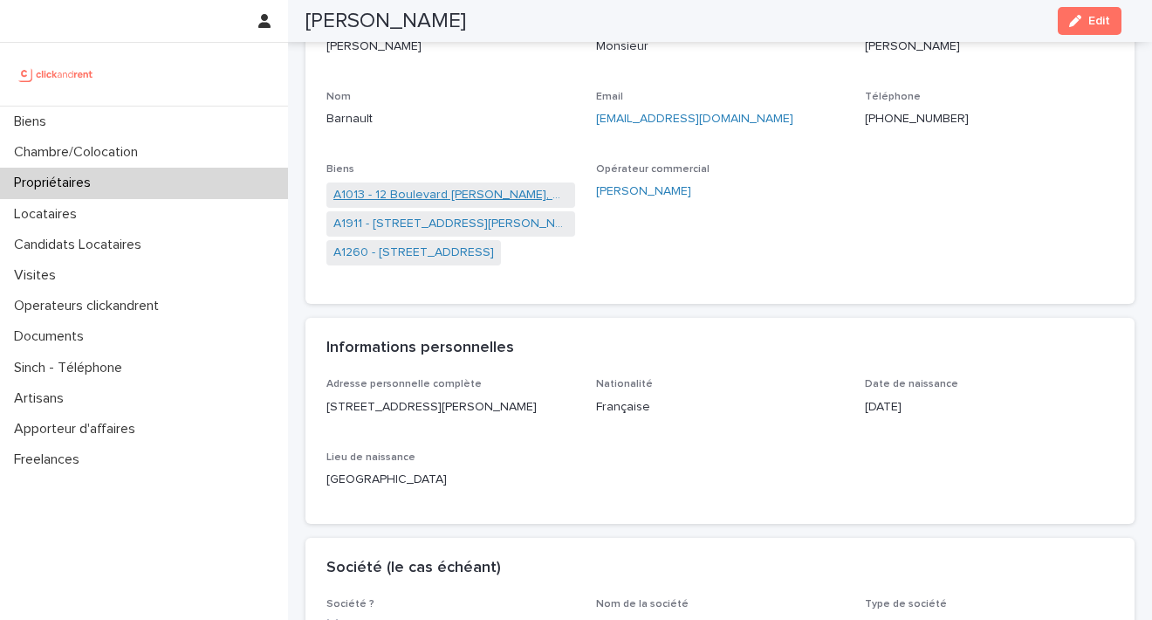
click at [502, 186] on link "A1013 - 12 Boulevard Richard Wallace, et 5 rue Manissier, Puteaux 92800" at bounding box center [450, 195] width 235 height 18
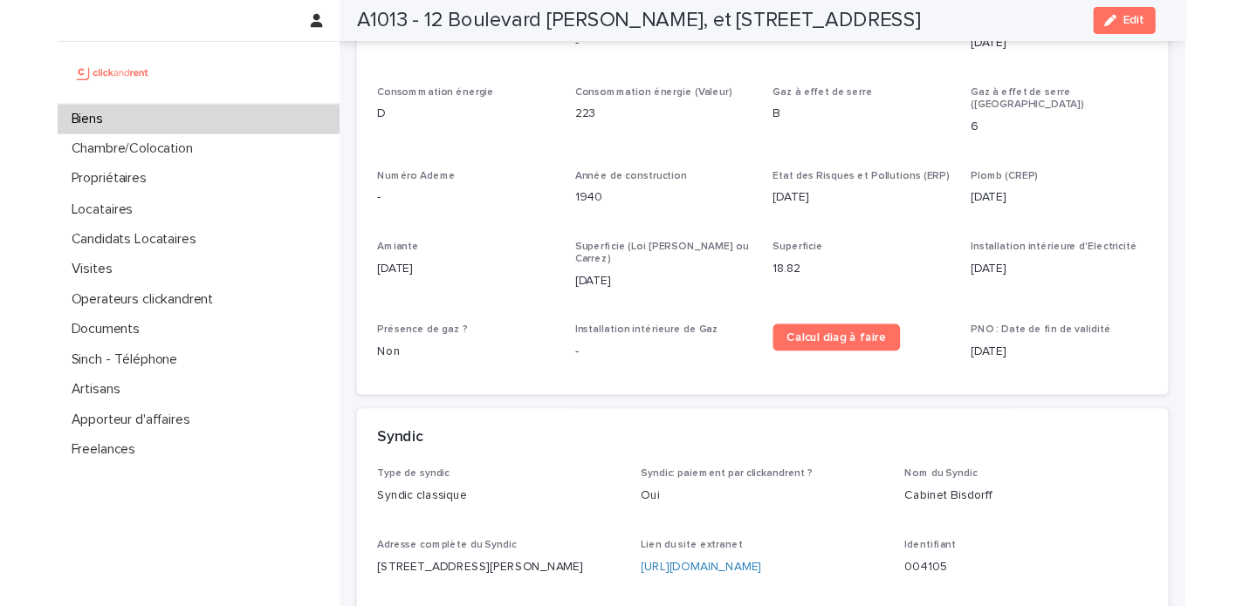
scroll to position [5741, 0]
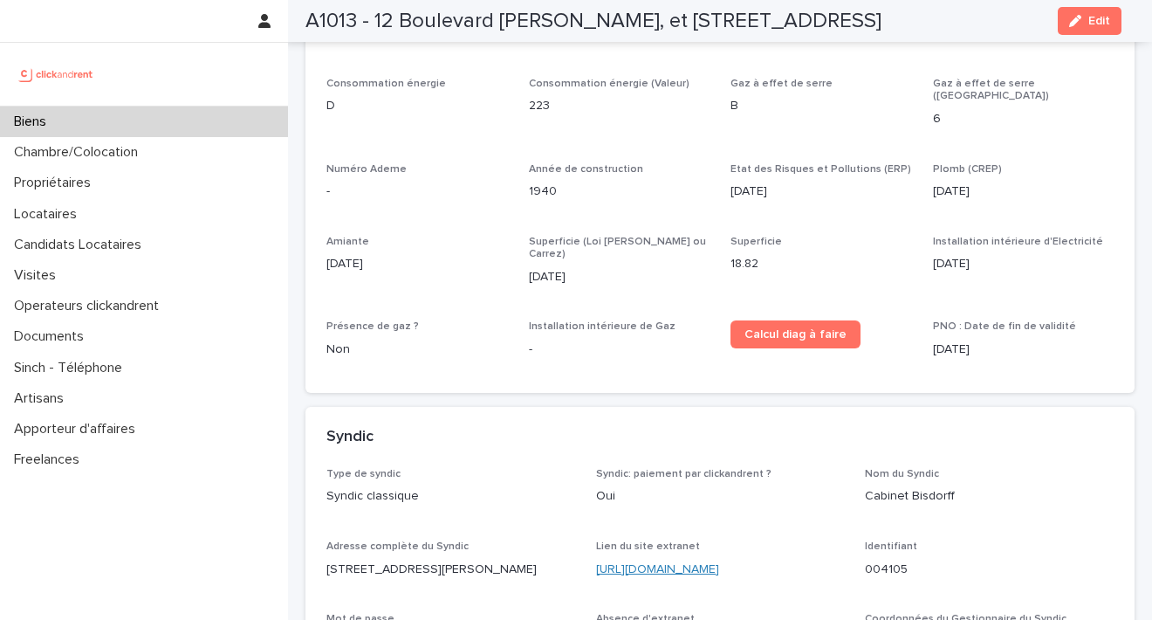
click at [719, 563] on link "https://extranet2.ics.fr/V5/connexion.php?groupe=bisdorff" at bounding box center [657, 569] width 123 height 12
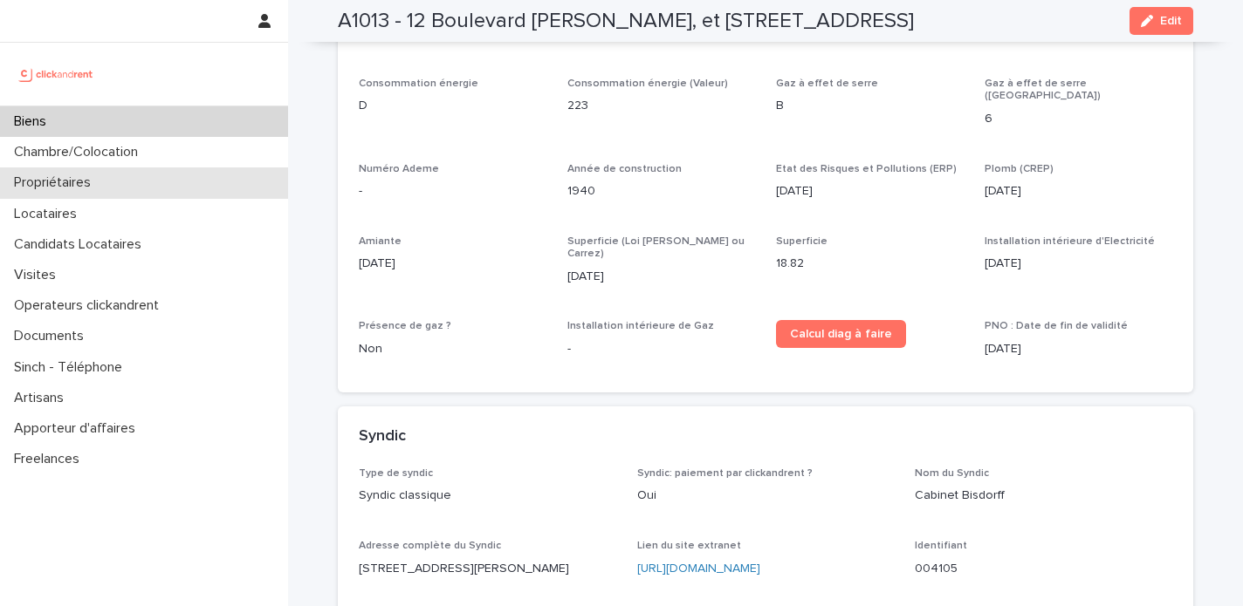
click at [72, 188] on p "Propriétaires" at bounding box center [56, 183] width 98 height 17
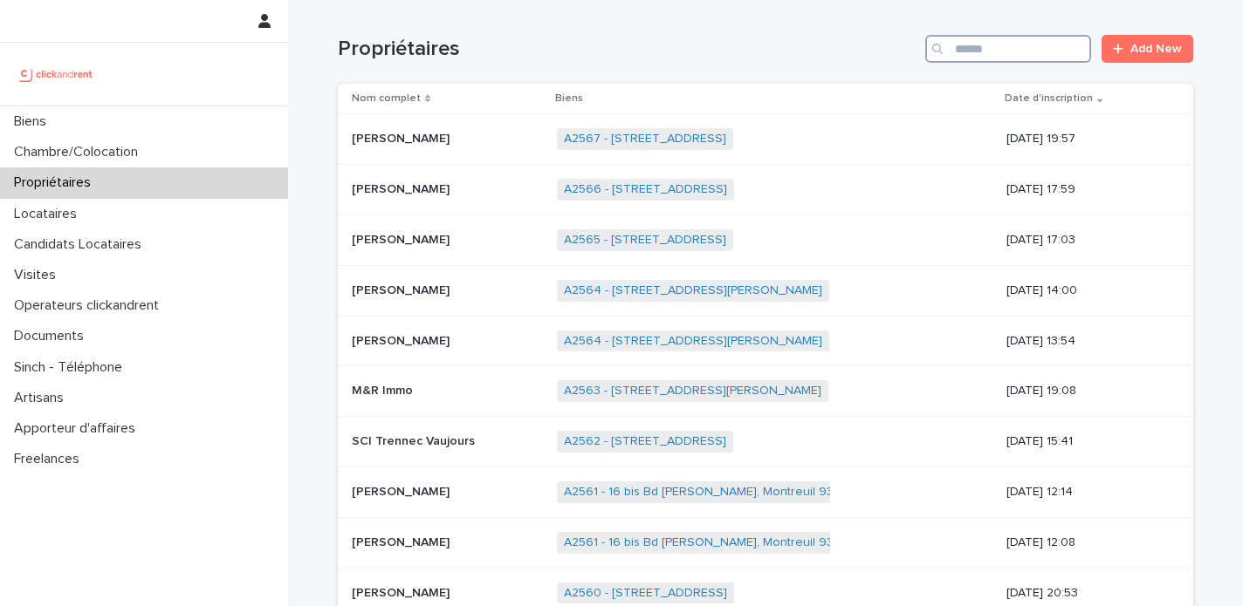
click at [983, 51] on input "Search" at bounding box center [1008, 49] width 166 height 28
paste input "*********"
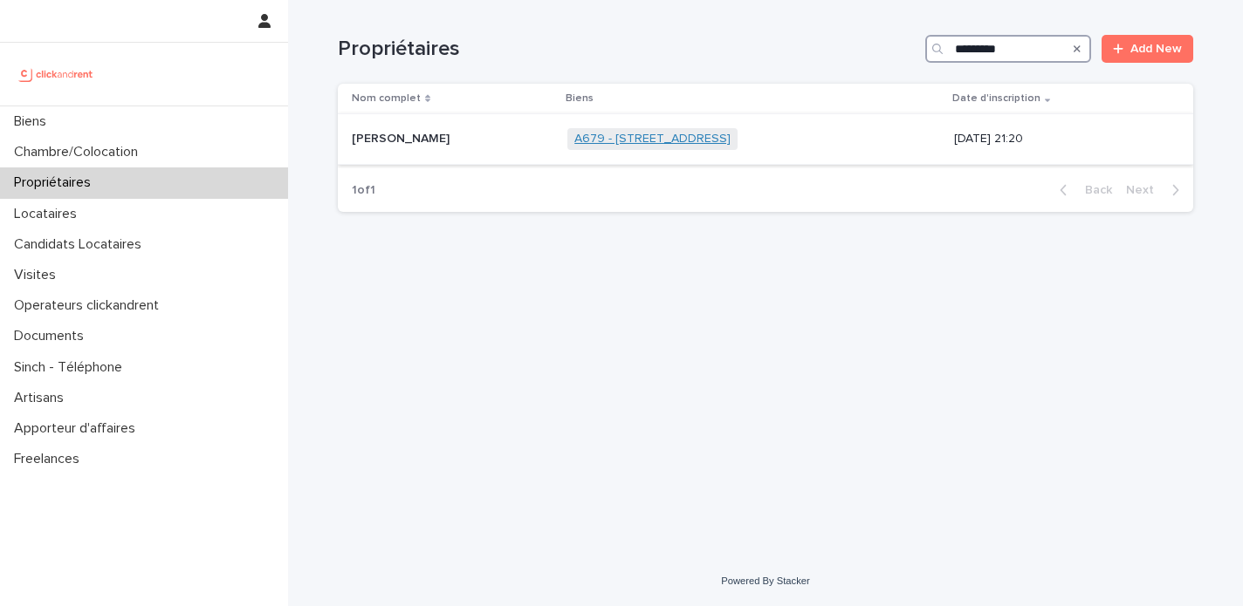
type input "*********"
click at [715, 139] on link "A679 - 8 boulevard de l'Evasion, Cergy 95800" at bounding box center [652, 139] width 156 height 15
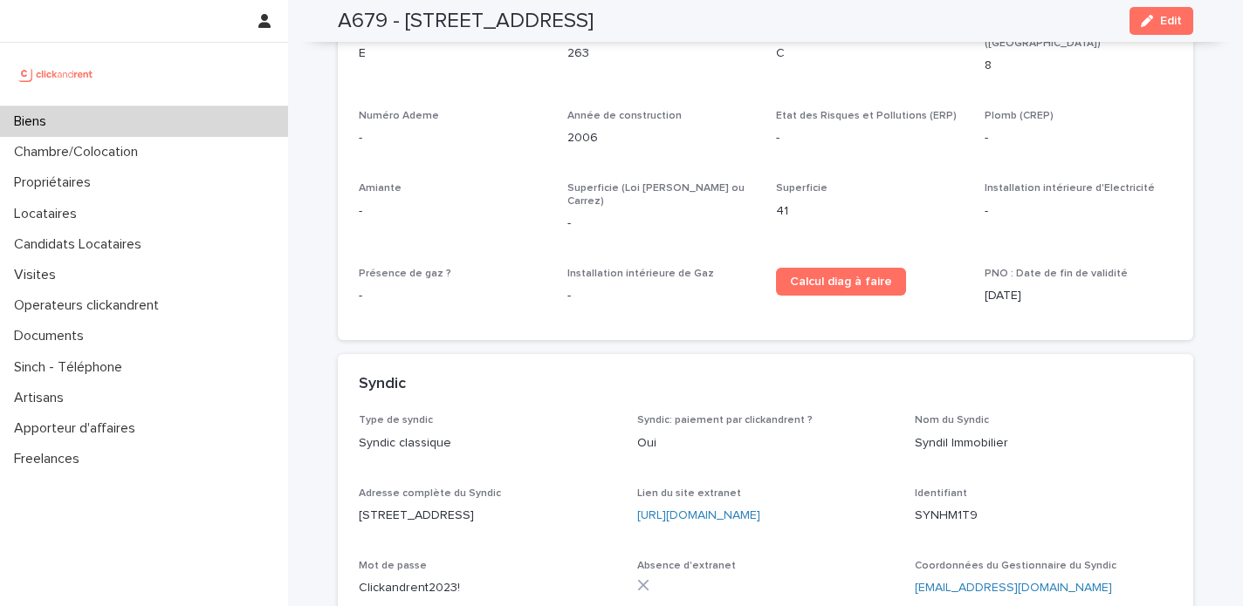
scroll to position [4784, 0]
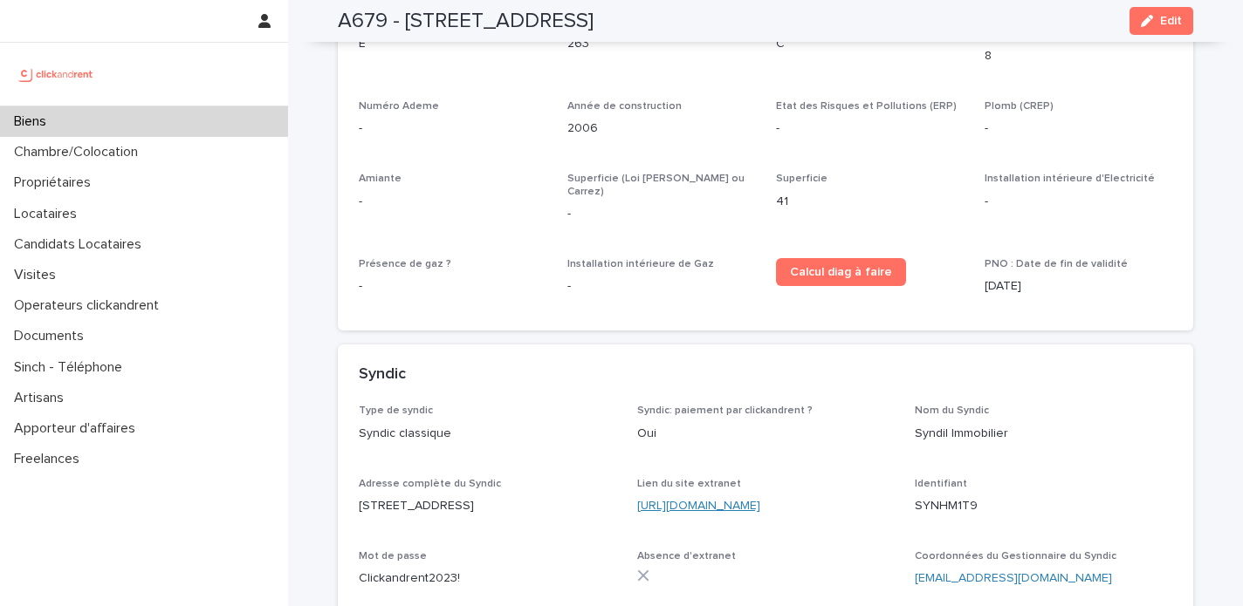
click at [736, 500] on link "https://www.syndil.fr/ma-copro/" at bounding box center [698, 506] width 123 height 12
drag, startPoint x: 962, startPoint y: 417, endPoint x: 902, endPoint y: 421, distance: 60.3
click at [902, 423] on div "Type de syndic Syndic classique Syndic: paiement par clickandrent ? Oui Nom du …" at bounding box center [765, 540] width 813 height 270
drag, startPoint x: 414, startPoint y: 491, endPoint x: 351, endPoint y: 493, distance: 62.9
click at [351, 493] on div "Type de syndic Syndic classique Syndic: paiement par clickandrent ? Oui Nom du …" at bounding box center [765, 550] width 855 height 291
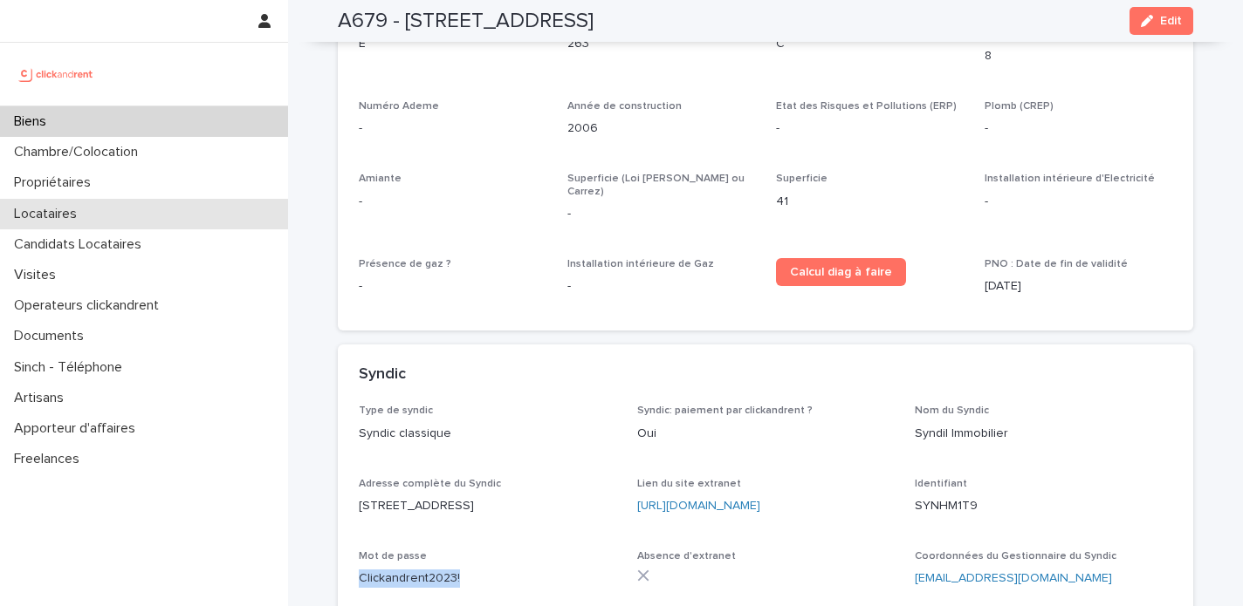
click at [94, 212] on div "Locataires" at bounding box center [144, 214] width 288 height 31
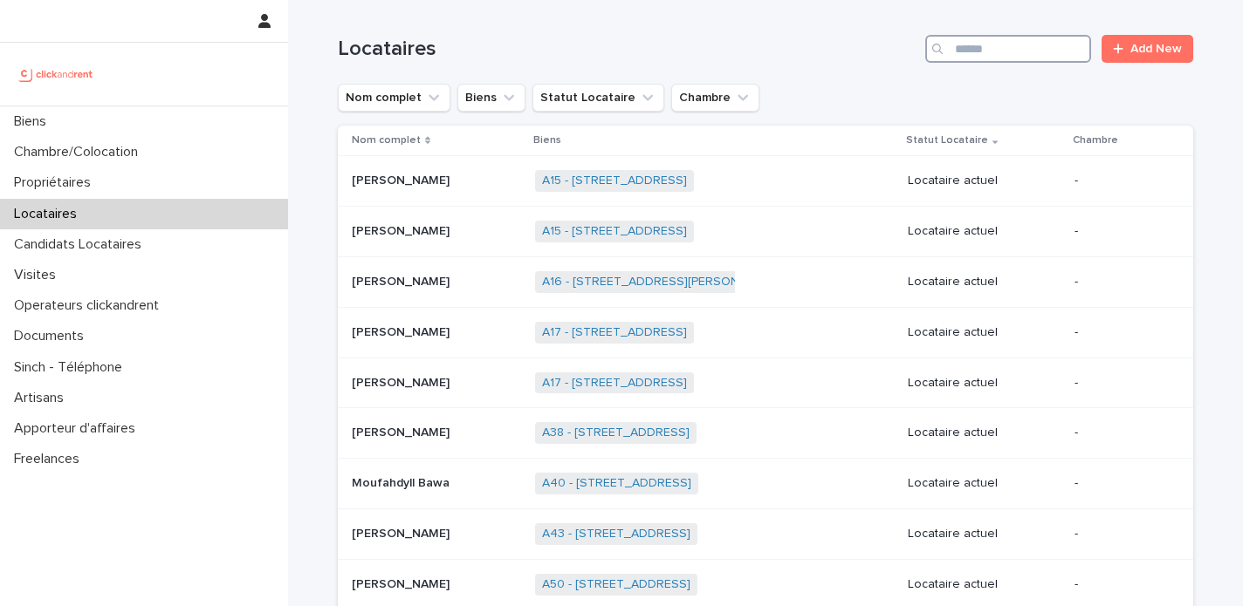
click at [961, 51] on input "Search" at bounding box center [1008, 49] width 166 height 28
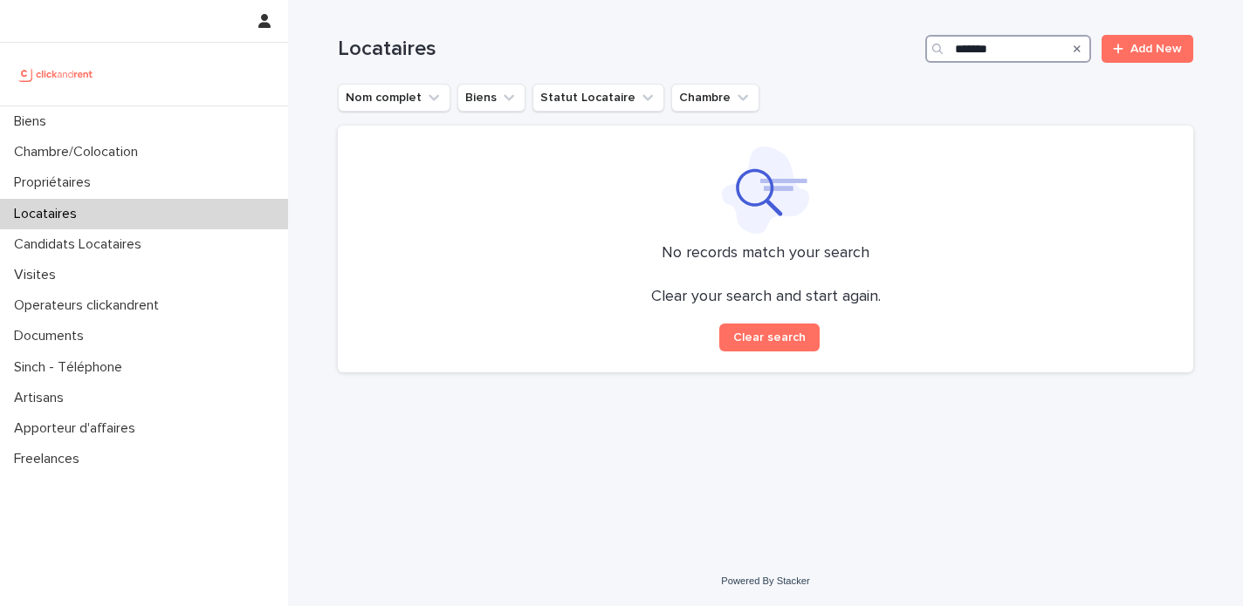
drag, startPoint x: 1021, startPoint y: 54, endPoint x: 842, endPoint y: 22, distance: 181.8
click at [846, 34] on div "Locataires ******* Add New" at bounding box center [765, 42] width 855 height 84
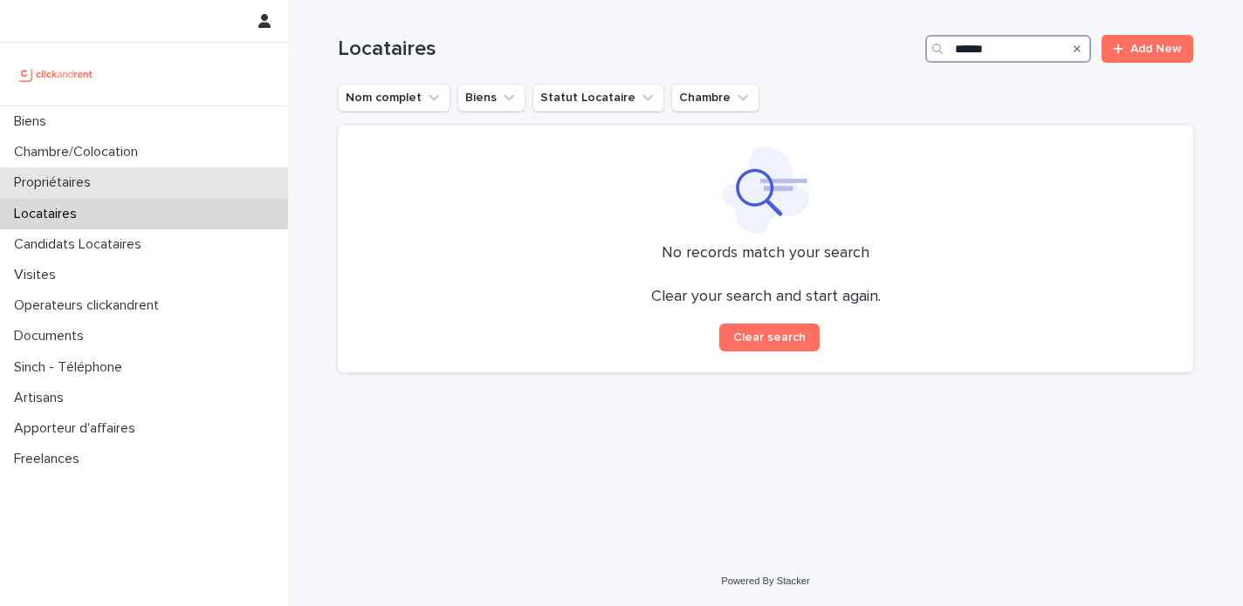
type input "******"
click at [82, 187] on p "Propriétaires" at bounding box center [56, 183] width 98 height 17
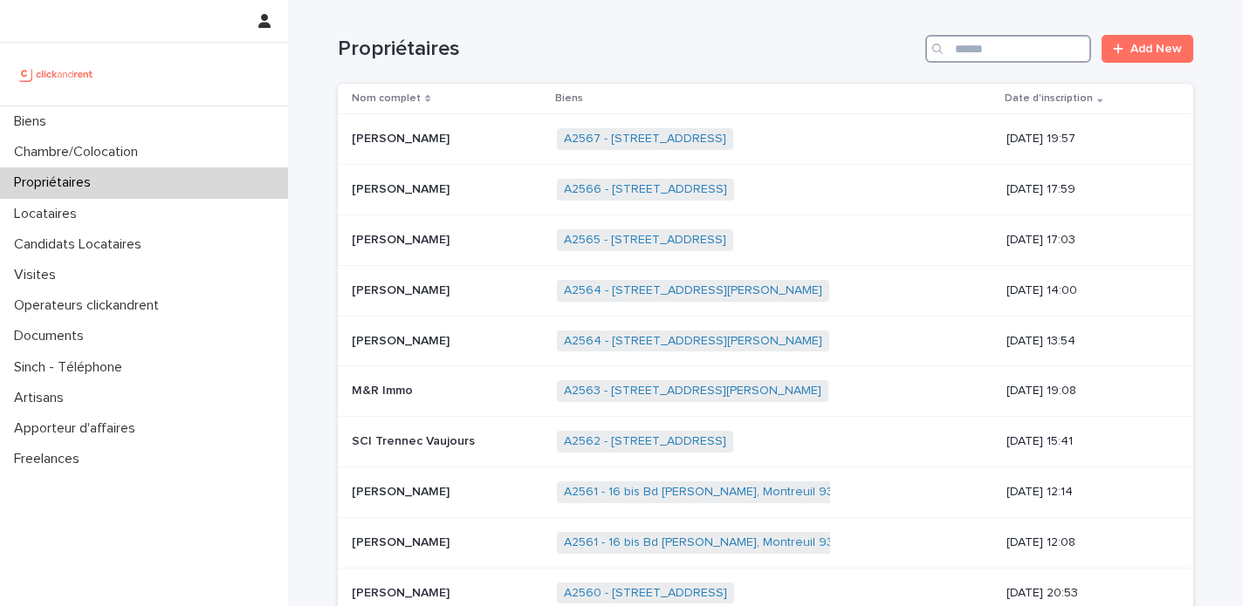
click at [971, 51] on input "Search" at bounding box center [1008, 49] width 166 height 28
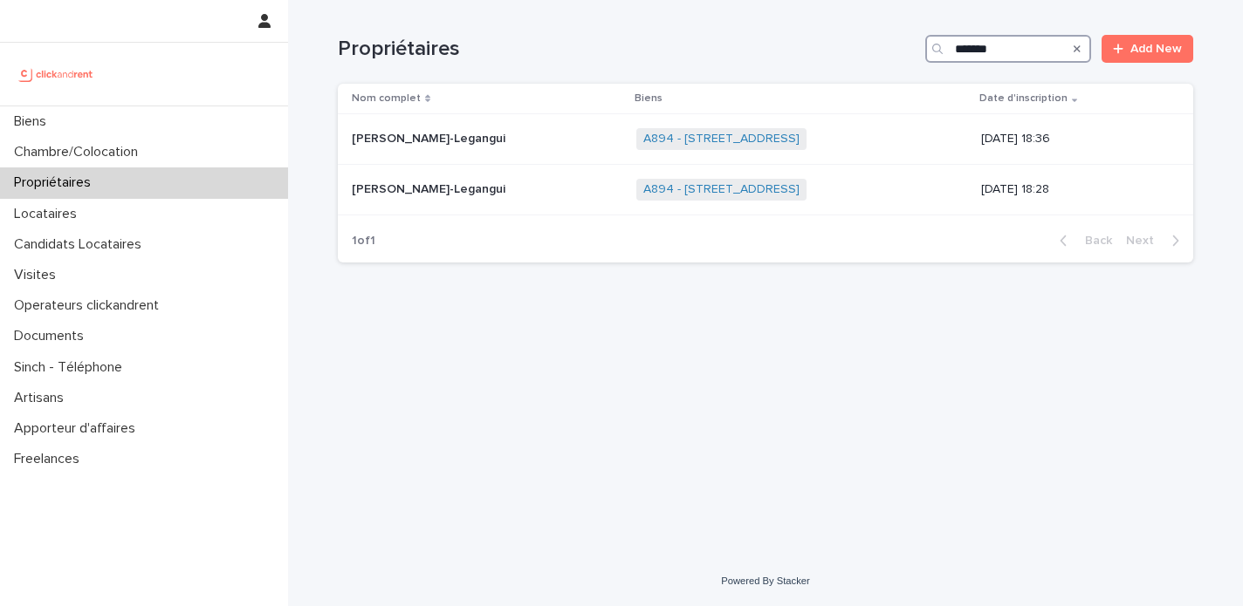
drag, startPoint x: 1017, startPoint y: 50, endPoint x: 805, endPoint y: -5, distance: 219.9
click at [805, 0] on html "Biens Chambre/Colocation Propriétaires Locataires Candidats Locataires Visites …" at bounding box center [621, 303] width 1243 height 606
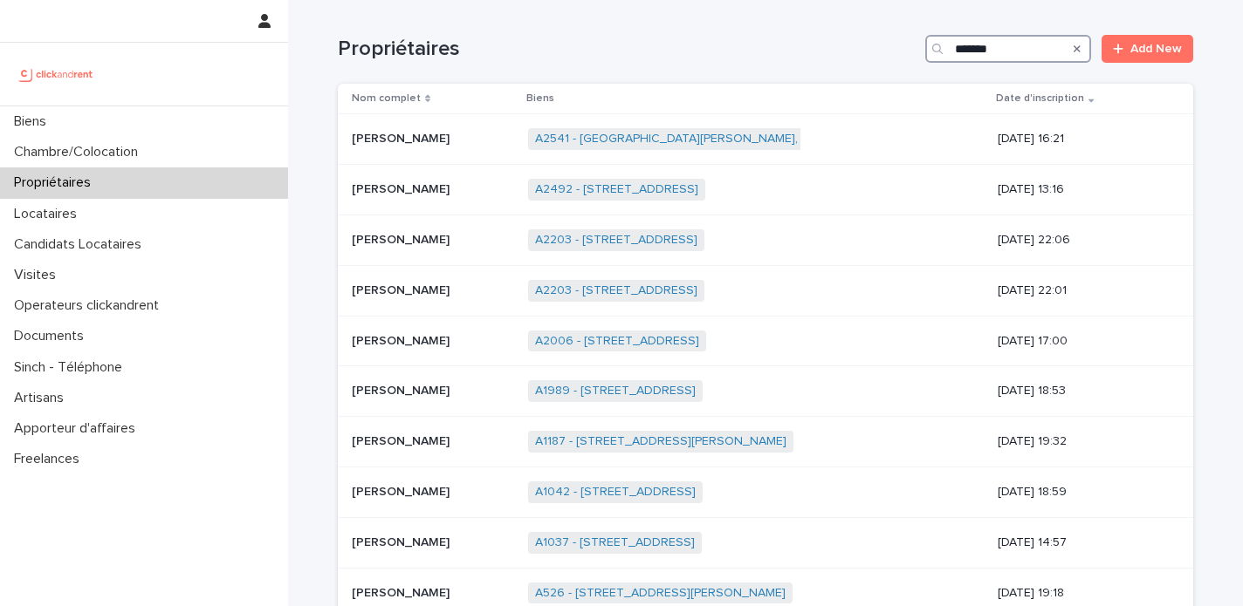
type input "********"
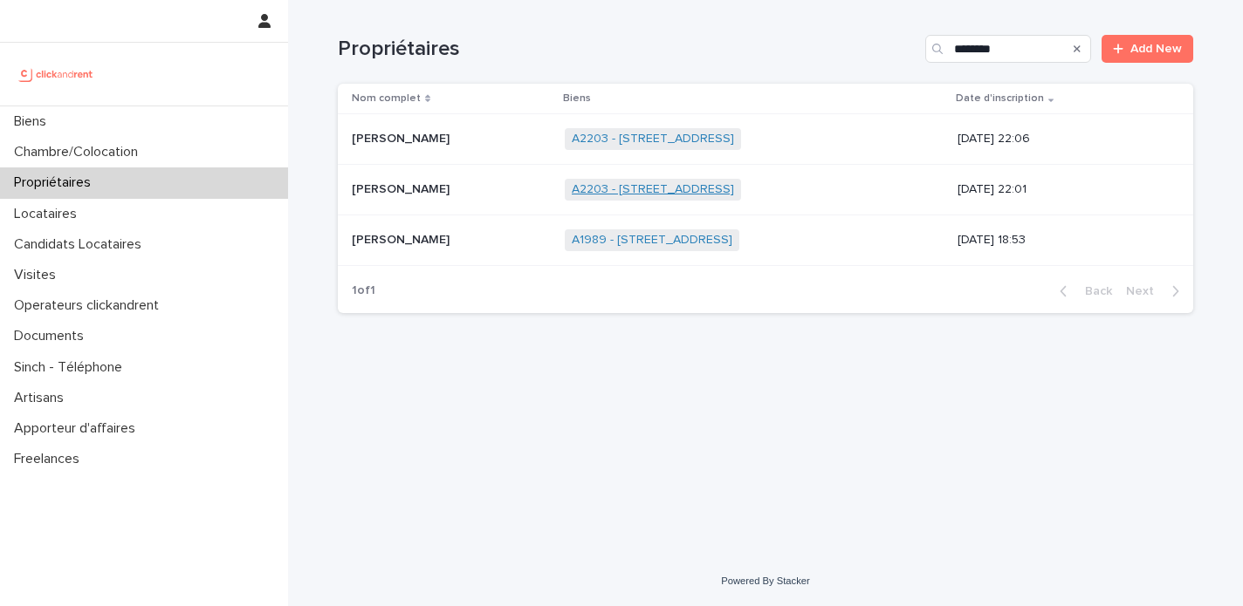
drag, startPoint x: 725, startPoint y: 41, endPoint x: 691, endPoint y: 192, distance: 154.7
click at [691, 192] on link "A2203 - 49 rue Saint Sebastien (C 014), Marseille 13006" at bounding box center [653, 189] width 162 height 15
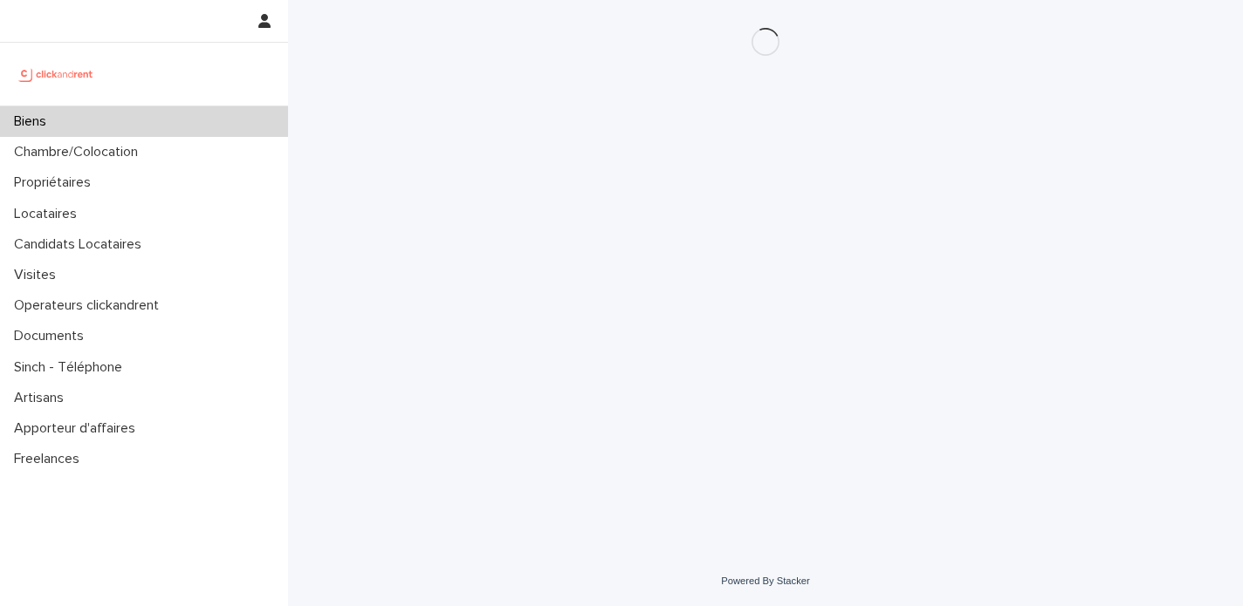
click at [691, 192] on div "Loading... Saving… Loading... Saving…" at bounding box center [765, 256] width 873 height 513
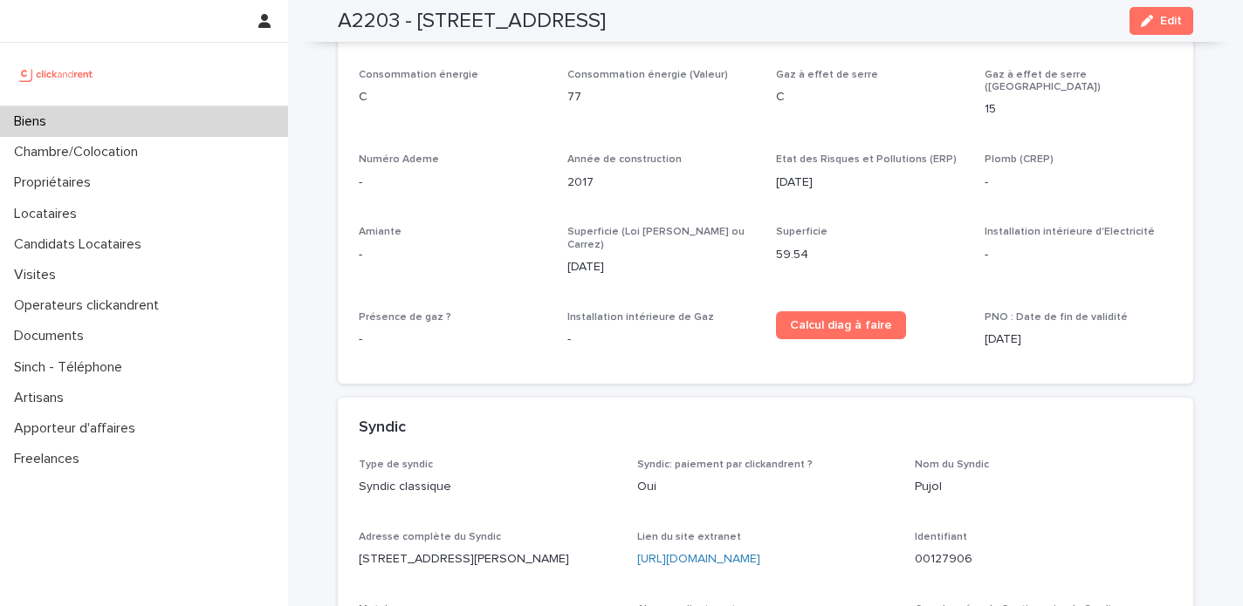
scroll to position [5934, 0]
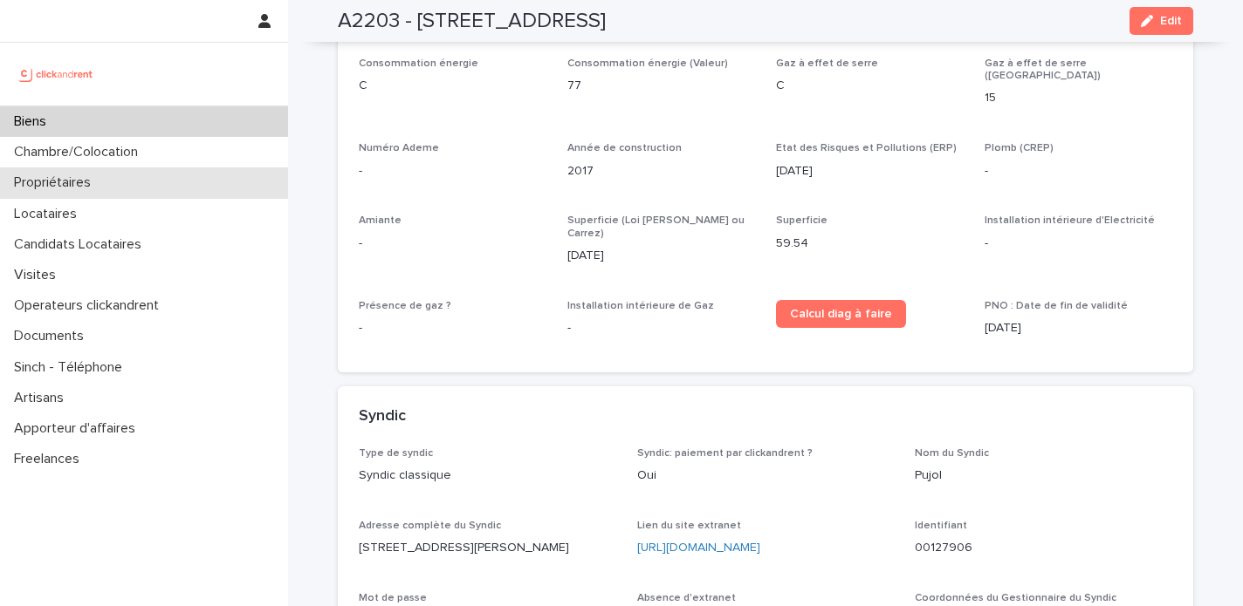
click at [116, 188] on div "Propriétaires" at bounding box center [144, 183] width 288 height 31
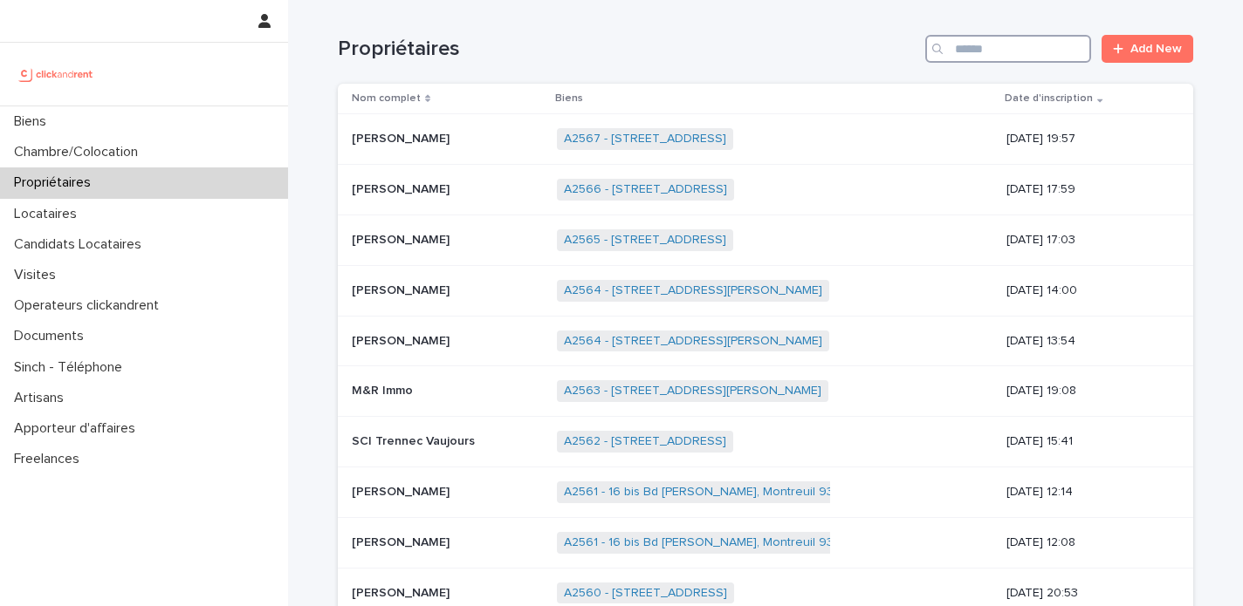
click at [1010, 47] on input "Search" at bounding box center [1008, 49] width 166 height 28
type input "*"
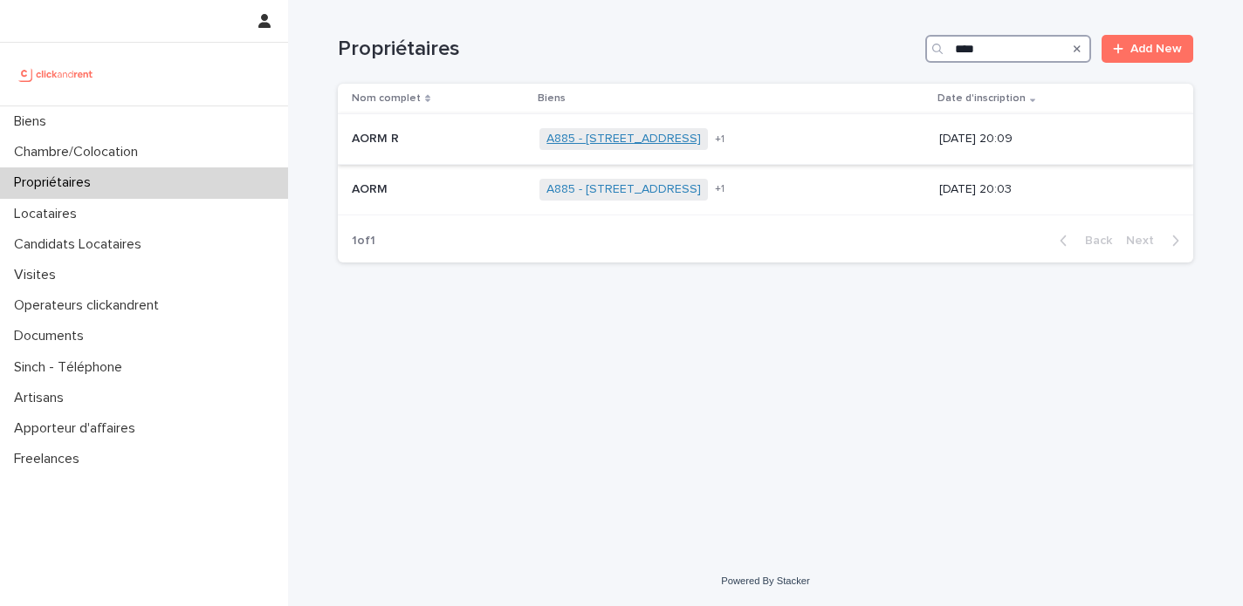
type input "****"
click at [640, 143] on link "A885 - 24 rue Laffitte, Paris 75009" at bounding box center [623, 139] width 154 height 15
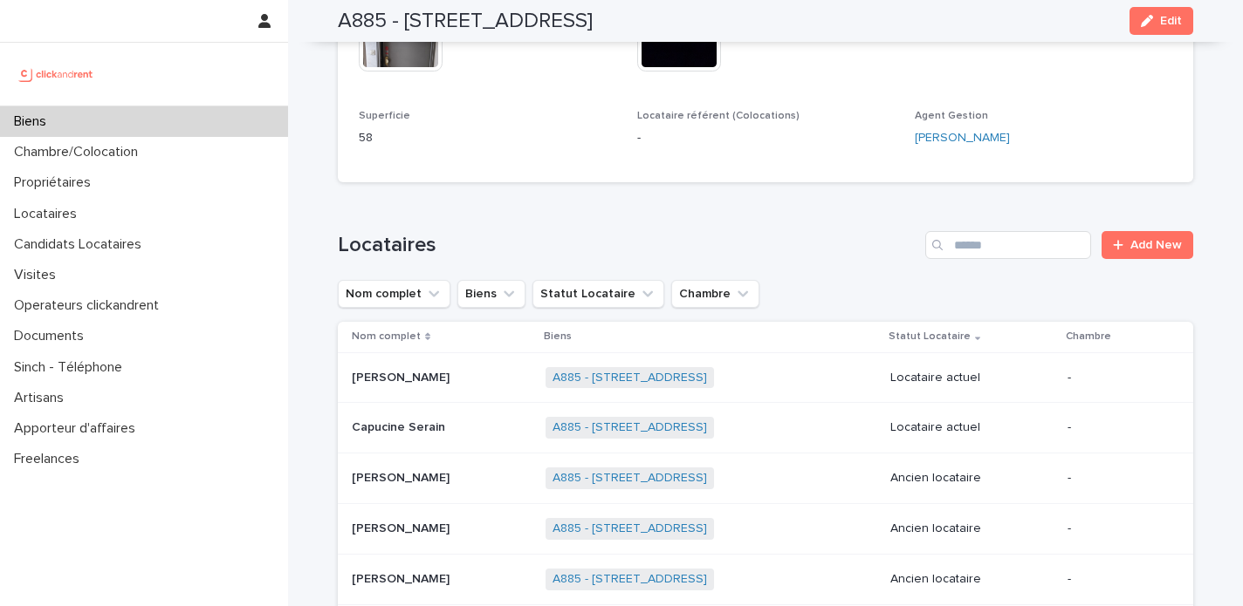
scroll to position [949, 0]
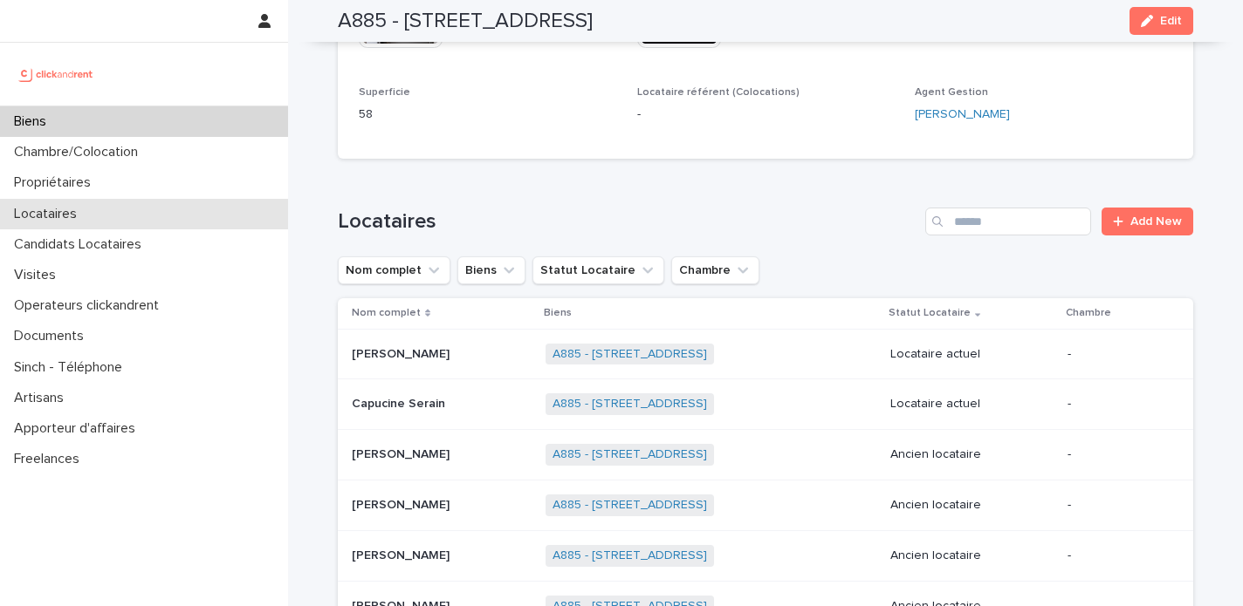
click at [106, 205] on div "Locataires" at bounding box center [144, 214] width 288 height 31
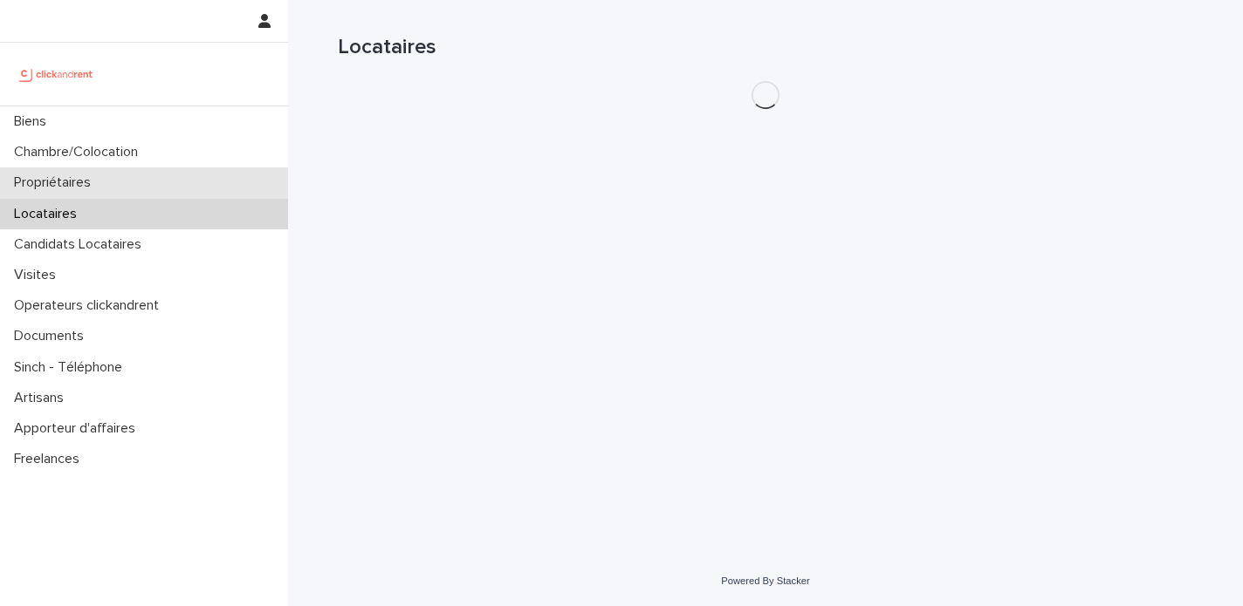
click at [101, 189] on p "Propriétaires" at bounding box center [56, 183] width 98 height 17
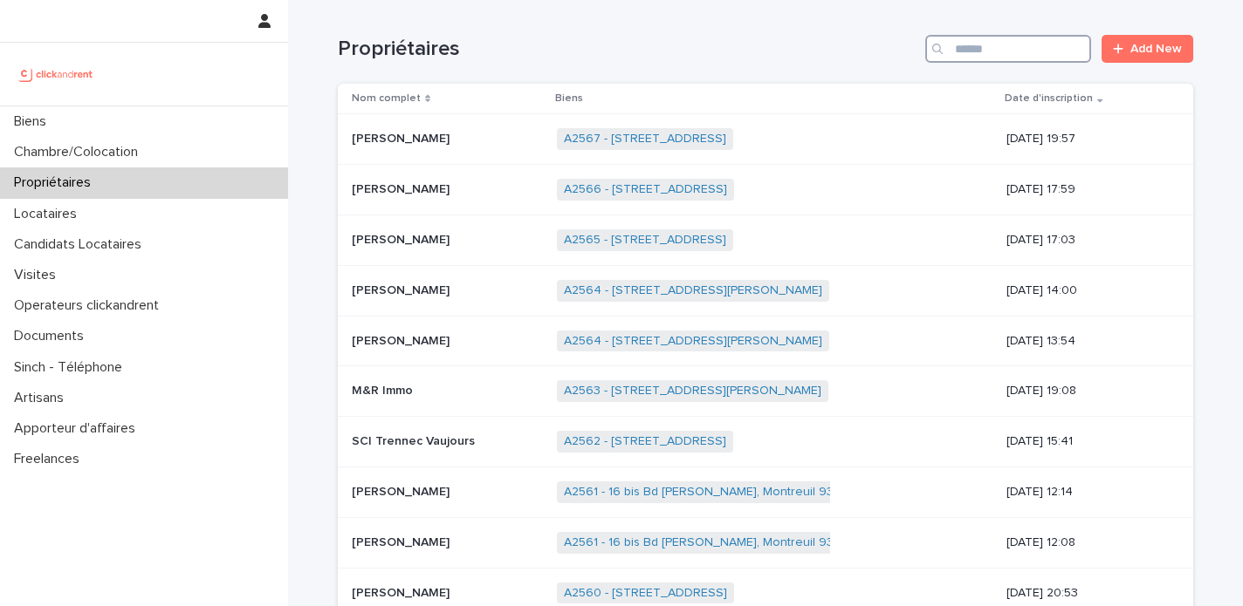
click at [985, 49] on input "Search" at bounding box center [1008, 49] width 166 height 28
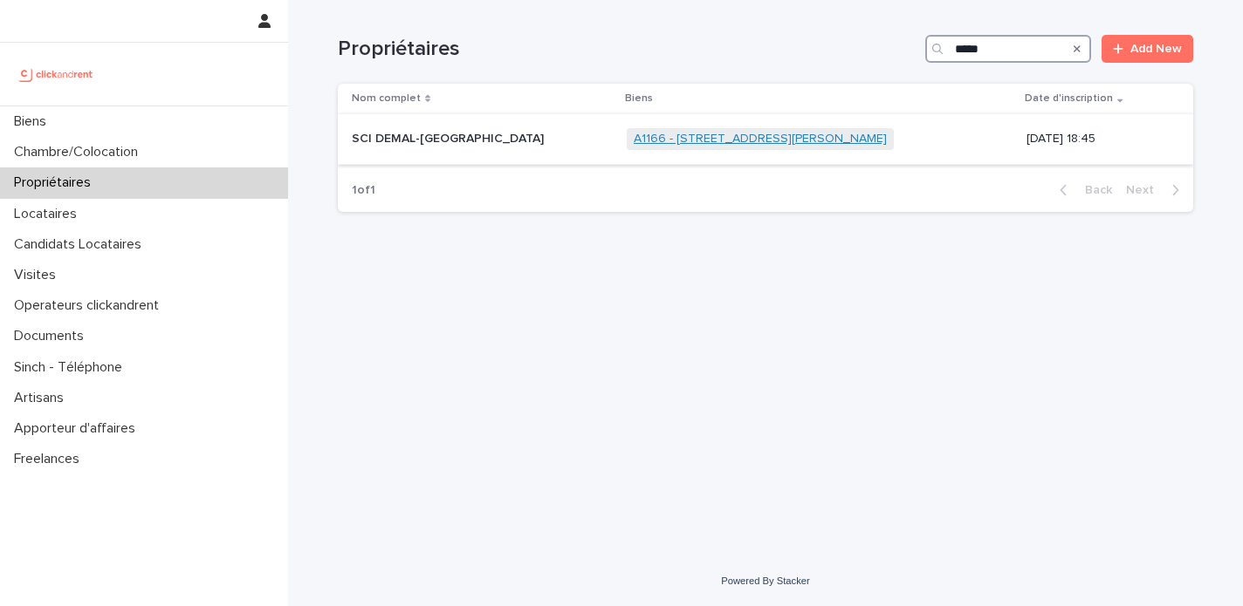
type input "*****"
click at [654, 142] on link "A1166 - 36 Rue Maurice Labrousse, Antony 92160" at bounding box center [760, 139] width 253 height 15
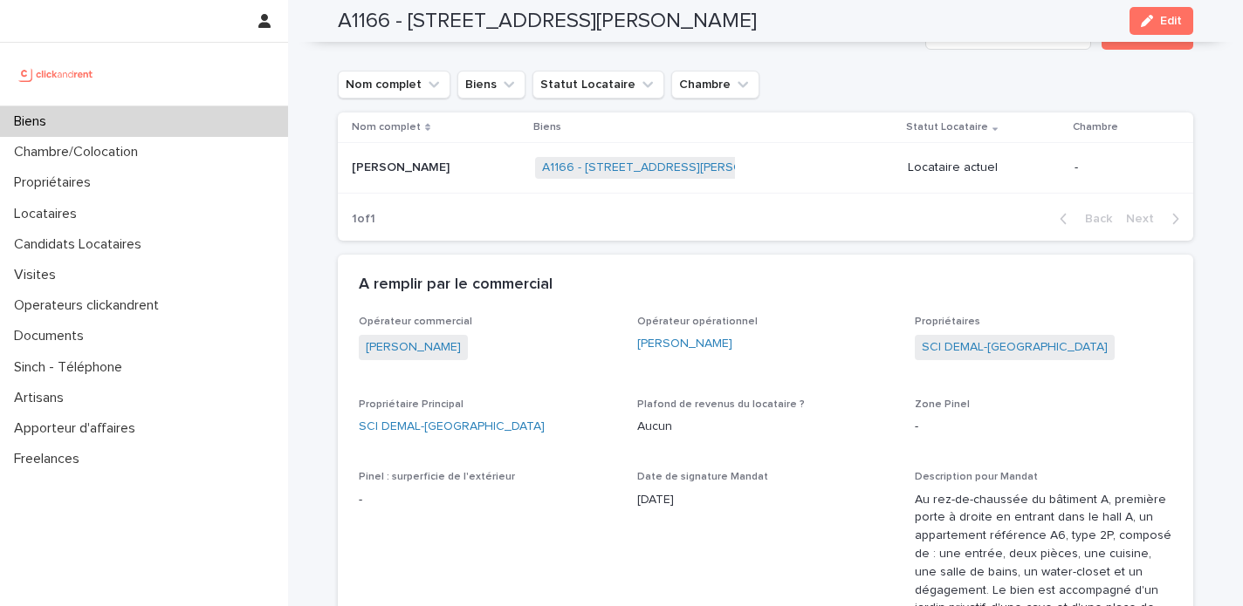
scroll to position [995, 0]
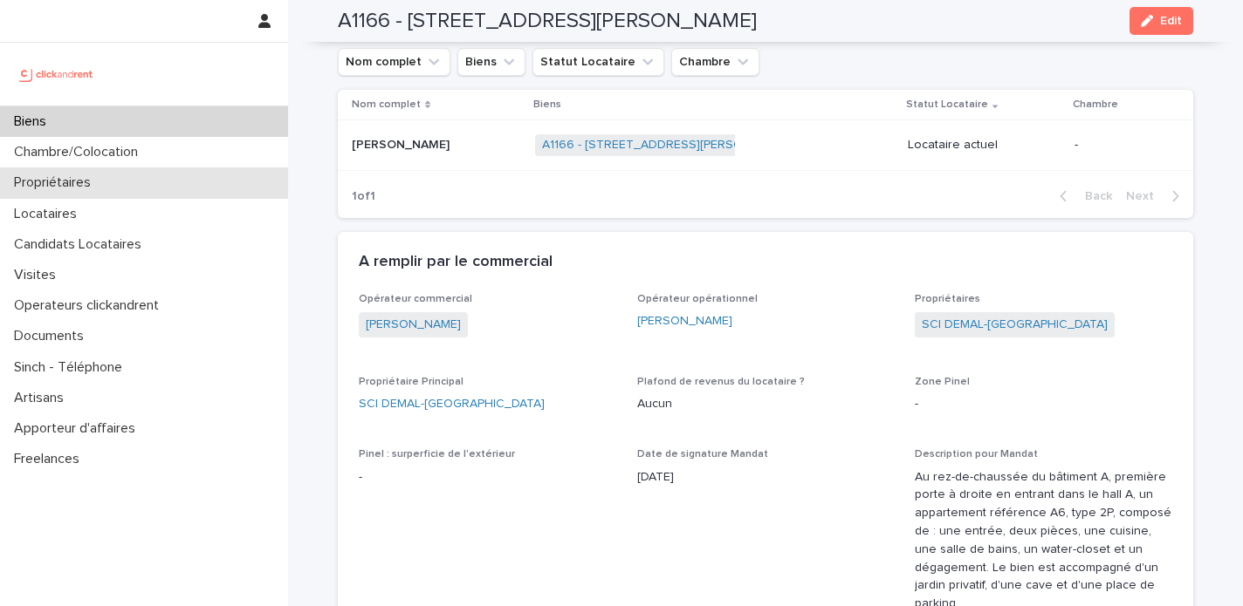
click at [87, 189] on p "Propriétaires" at bounding box center [56, 183] width 98 height 17
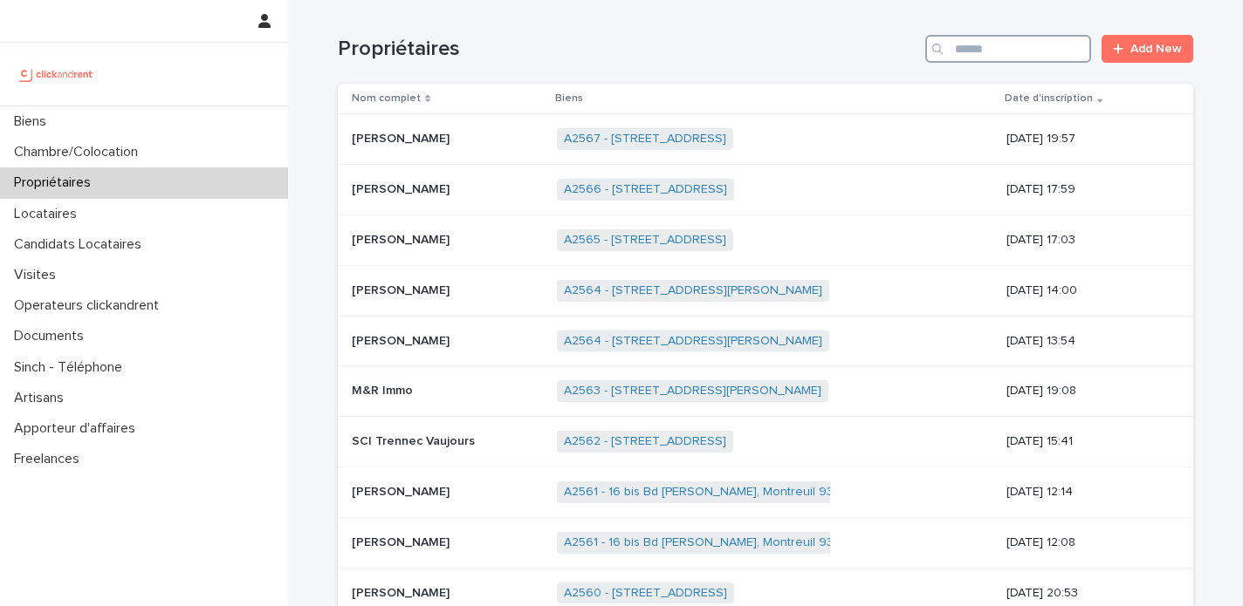
click at [949, 50] on input "Search" at bounding box center [1008, 49] width 166 height 28
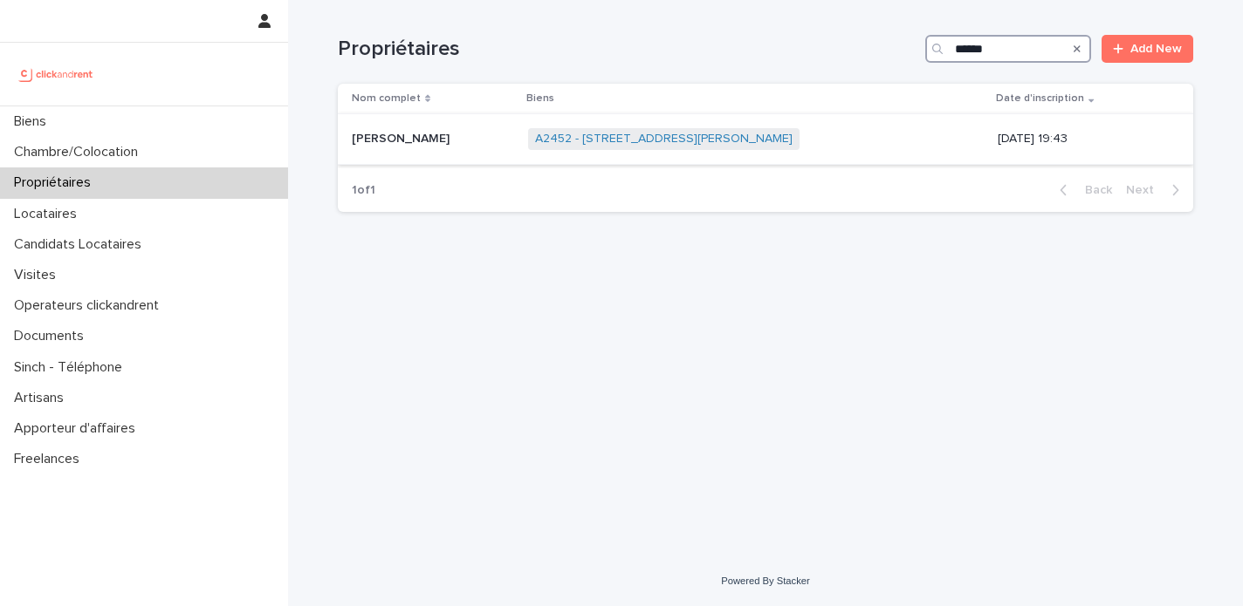
type input "******"
click at [708, 147] on span "A2452 - 30 Rue Aristide Briand, Cenon 33150" at bounding box center [663, 139] width 271 height 22
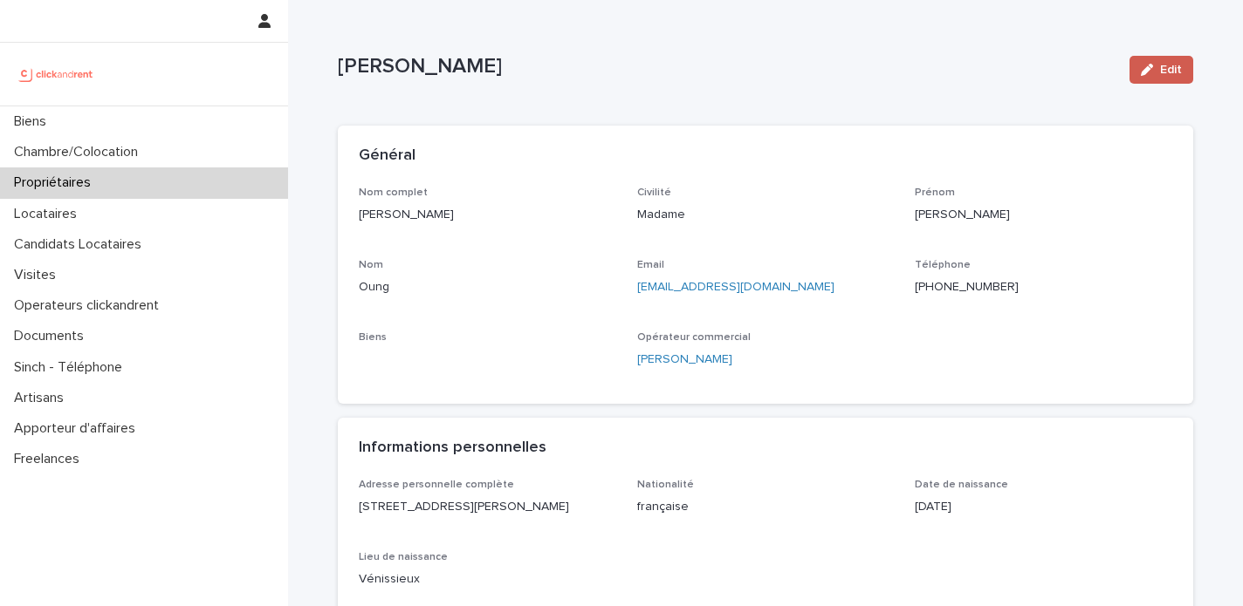
click at [1151, 69] on span "Edit" at bounding box center [1171, 70] width 22 height 12
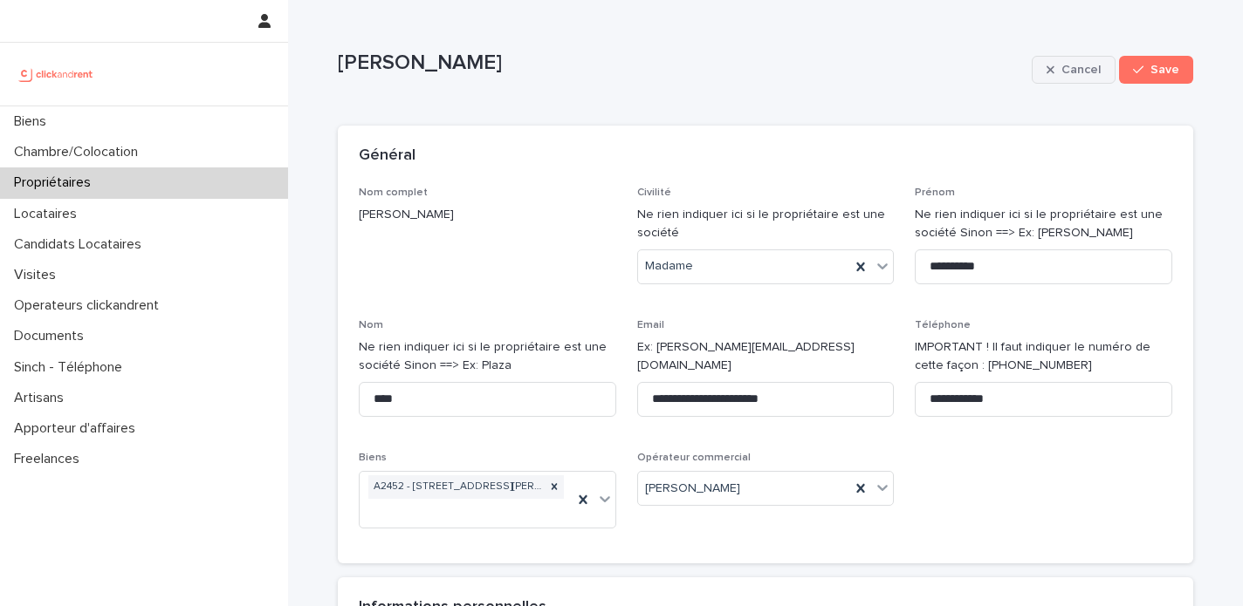
click at [1061, 72] on span "Cancel" at bounding box center [1080, 70] width 39 height 12
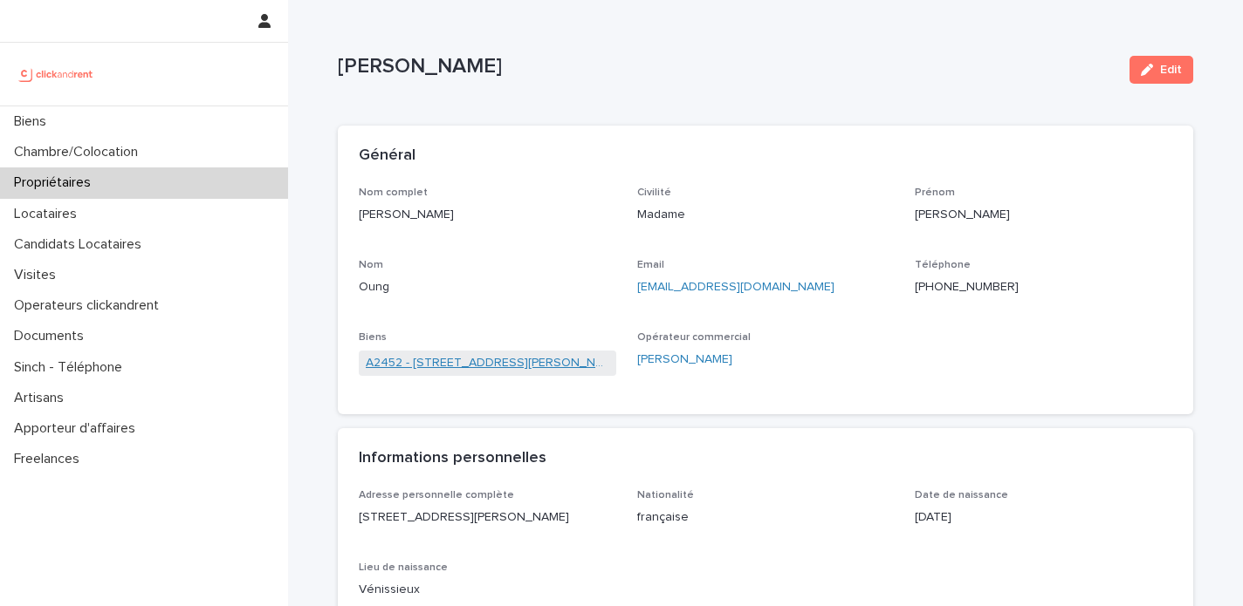
click at [538, 364] on link "A2452 - 30 Rue Aristide Briand, Cenon 33150" at bounding box center [487, 363] width 243 height 18
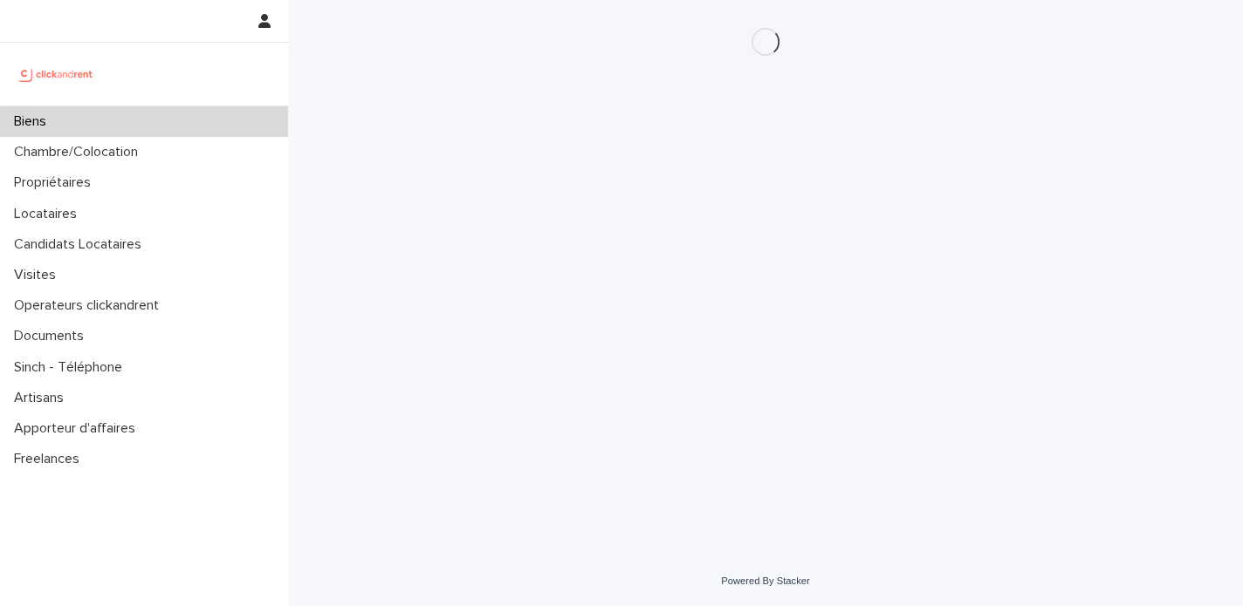
click at [538, 364] on div "Loading... Saving… Loading... Saving…" at bounding box center [765, 256] width 873 height 513
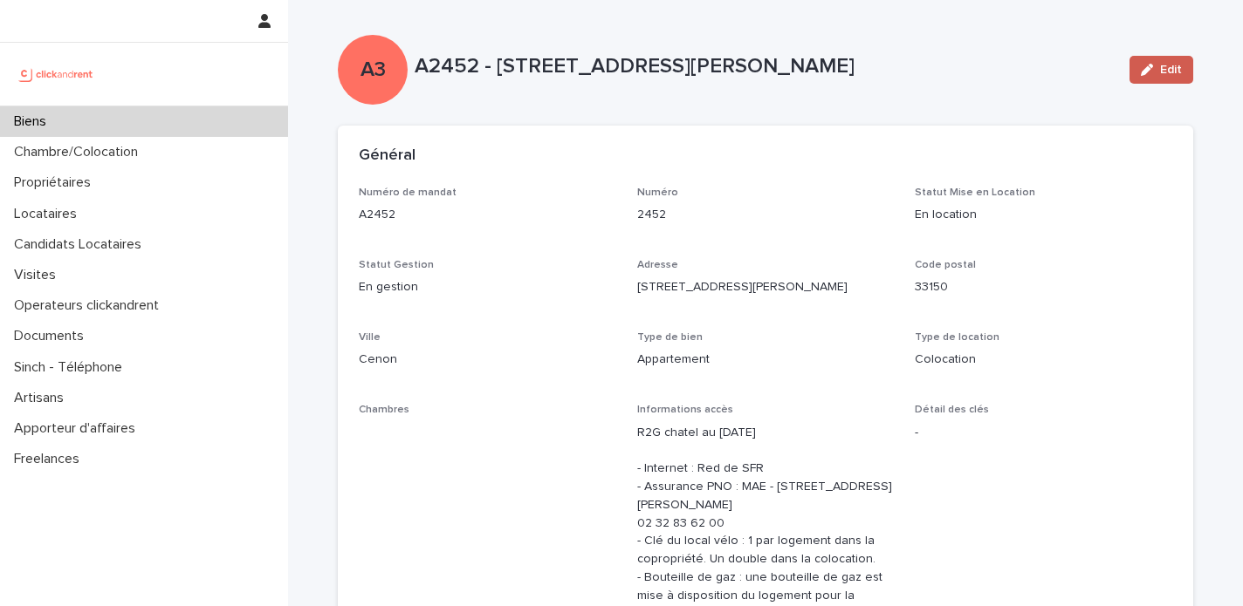
click at [1151, 76] on button "Edit" at bounding box center [1161, 70] width 64 height 28
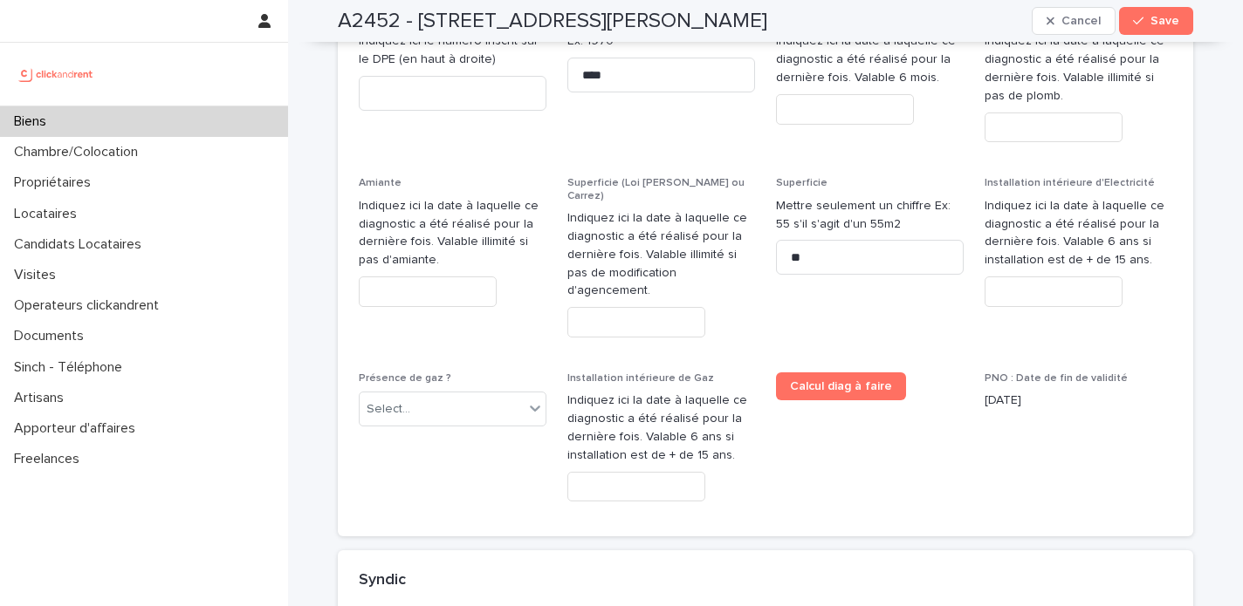
scroll to position [9359, 0]
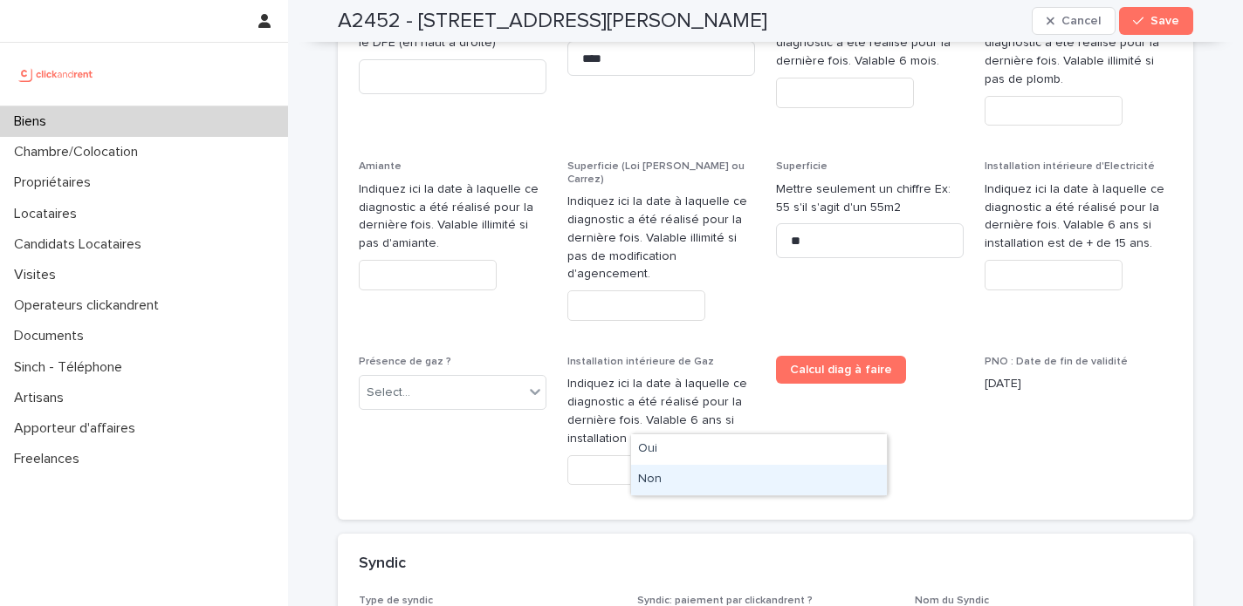
click at [745, 469] on div "Non" at bounding box center [759, 480] width 256 height 31
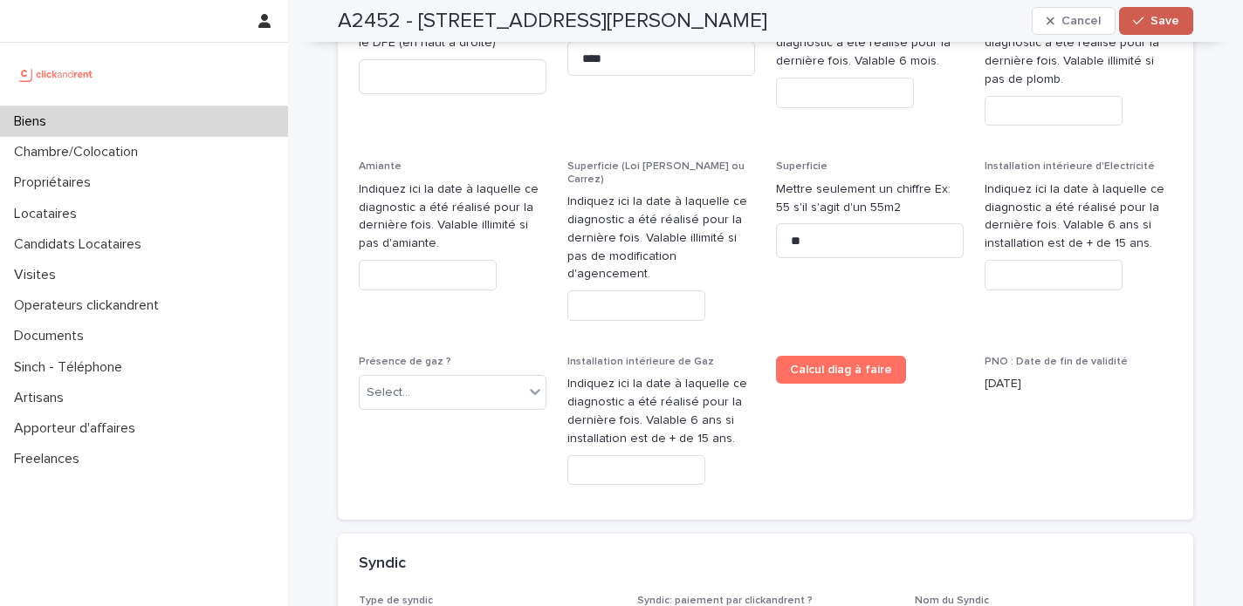
click at [1151, 24] on span "Save" at bounding box center [1164, 21] width 29 height 12
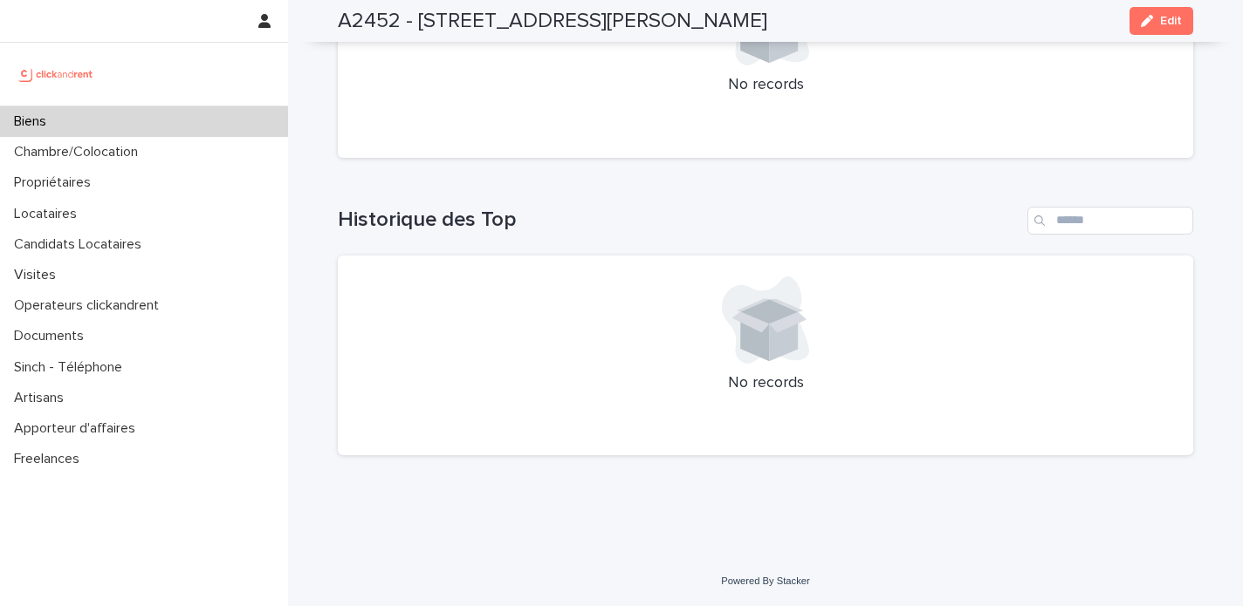
scroll to position [7136, 0]
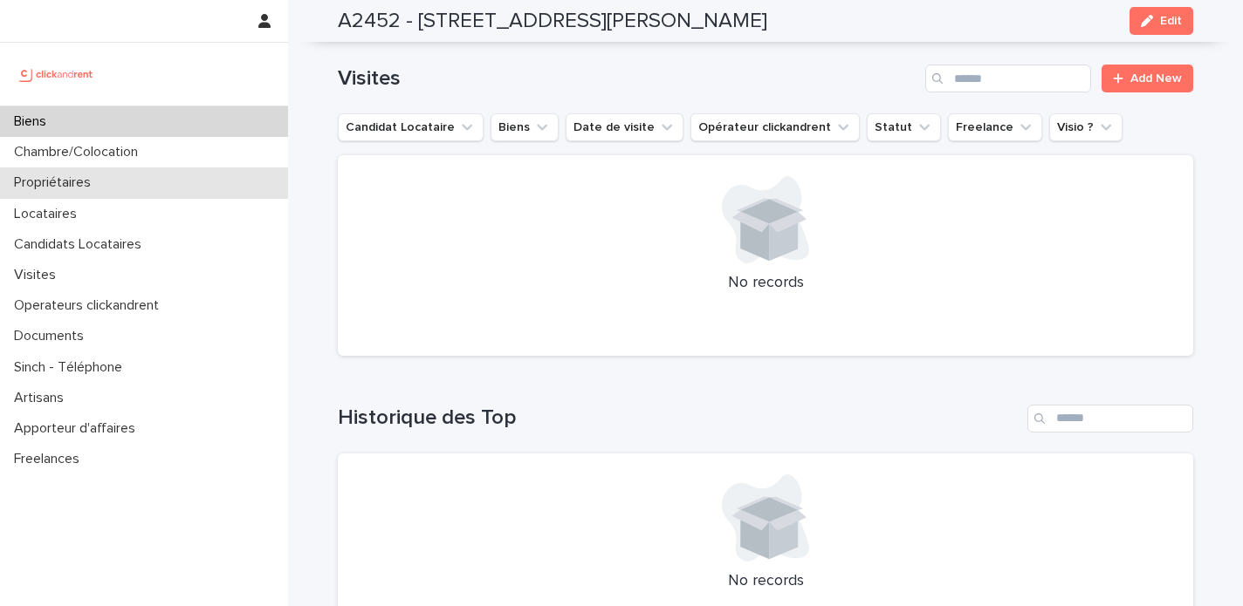
click at [96, 182] on p "Propriétaires" at bounding box center [56, 183] width 98 height 17
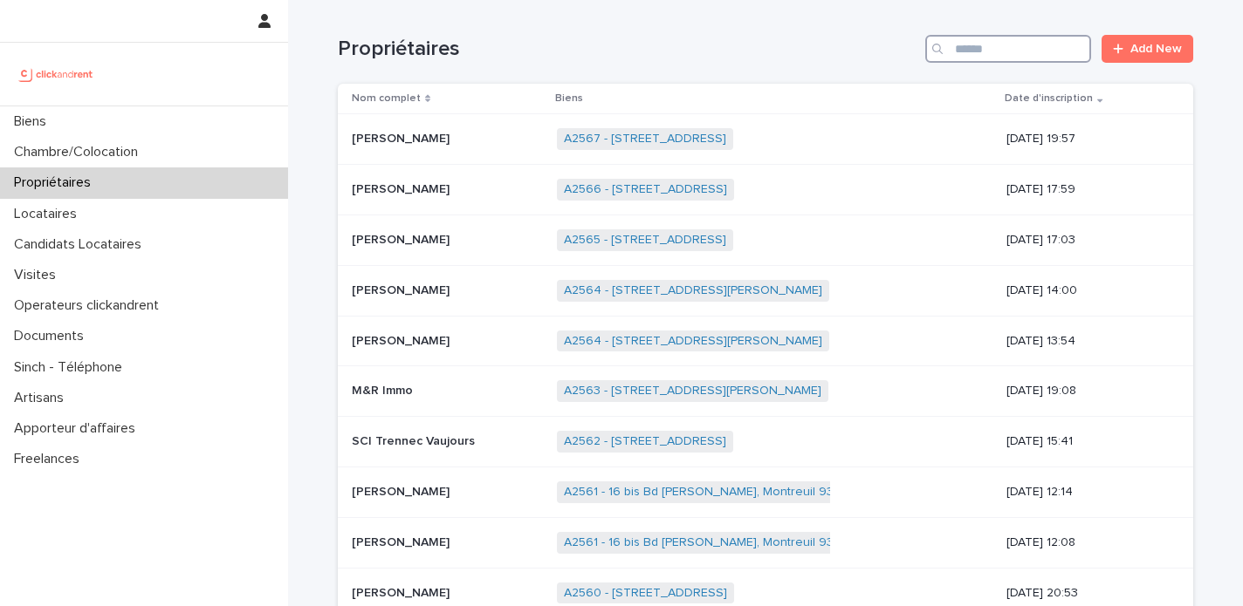
drag, startPoint x: 969, startPoint y: 45, endPoint x: 952, endPoint y: 26, distance: 25.3
click at [969, 45] on input "Search" at bounding box center [1008, 49] width 166 height 28
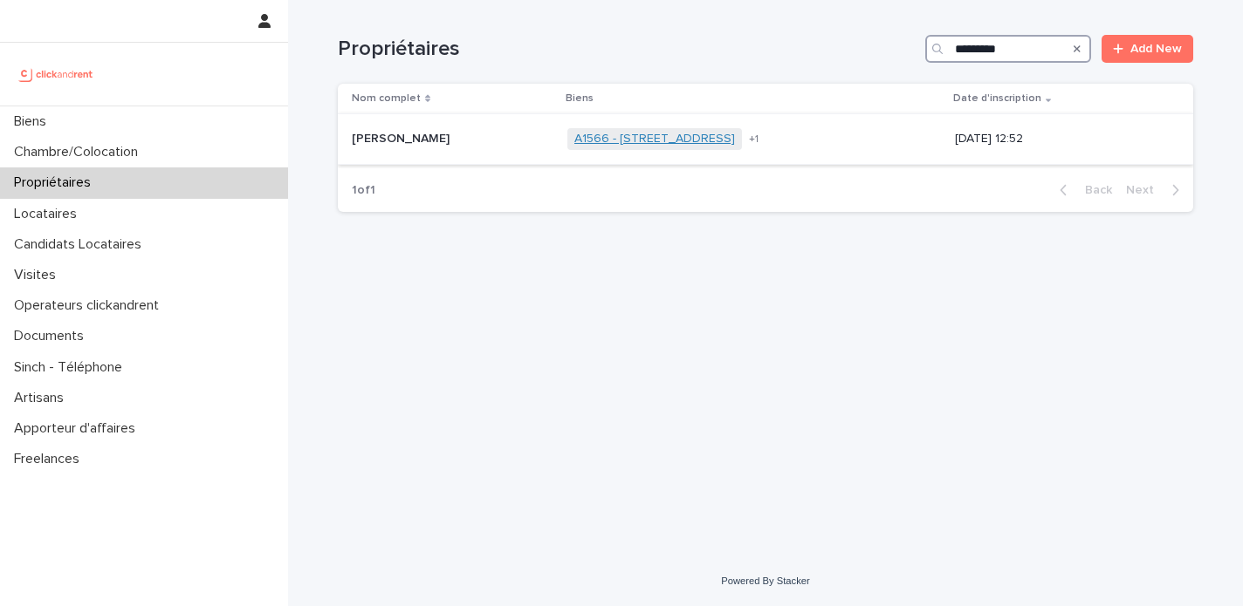
type input "*********"
click at [735, 139] on link "A1566 - 21 boulevard Schloesing, Marseille 13010" at bounding box center [654, 139] width 161 height 15
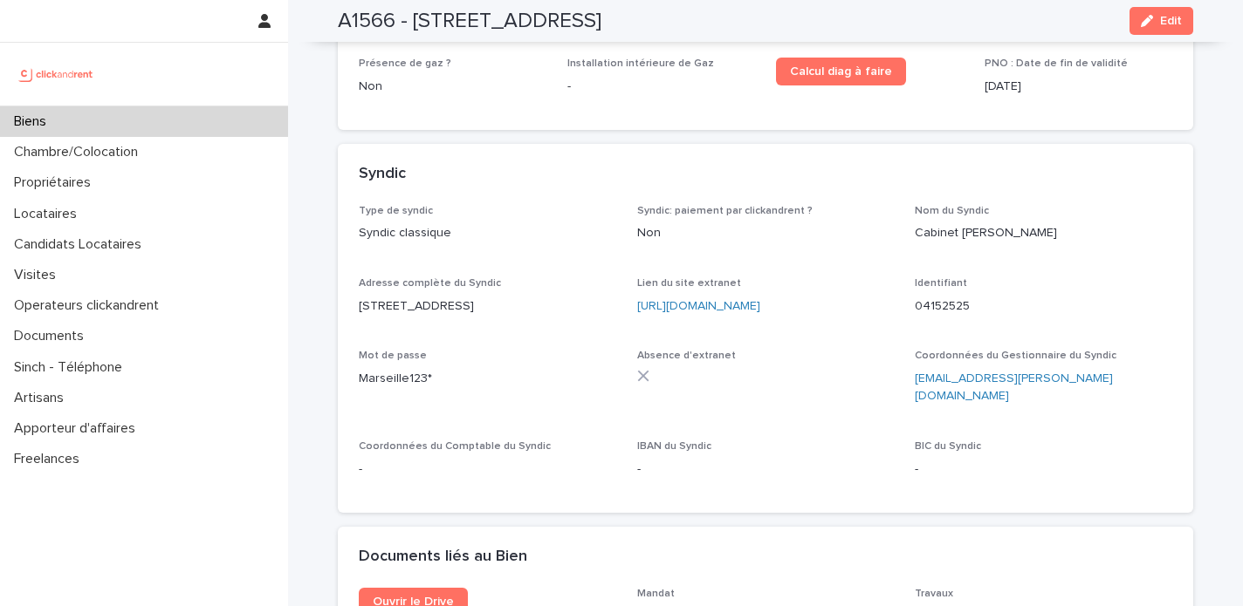
scroll to position [5914, 0]
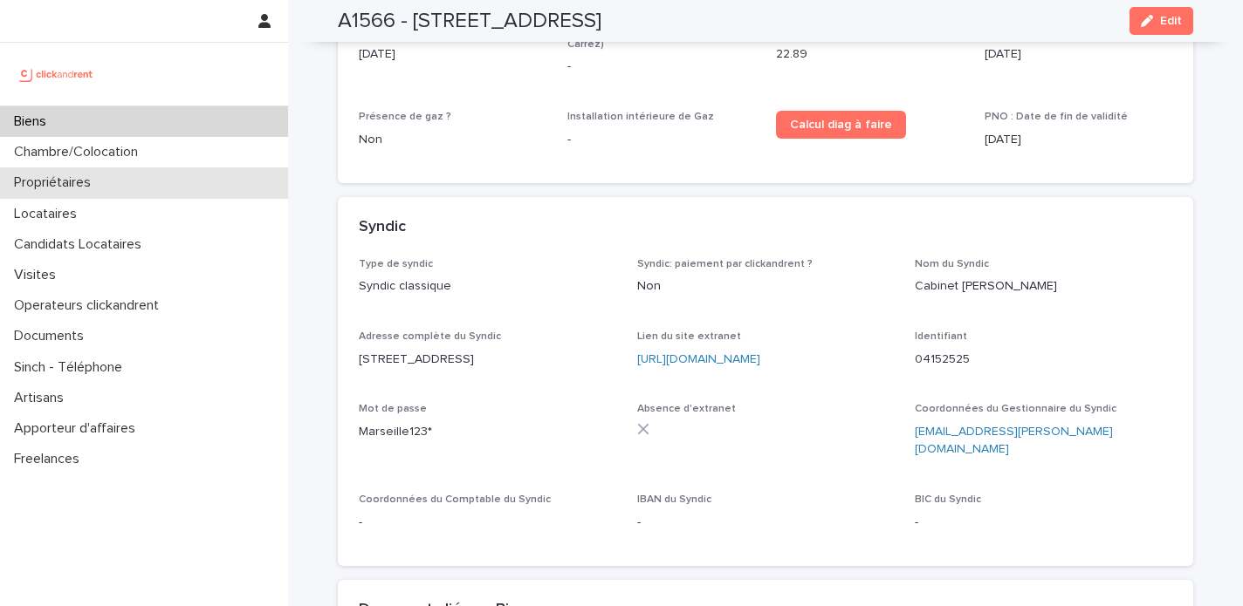
click at [96, 176] on p "Propriétaires" at bounding box center [56, 183] width 98 height 17
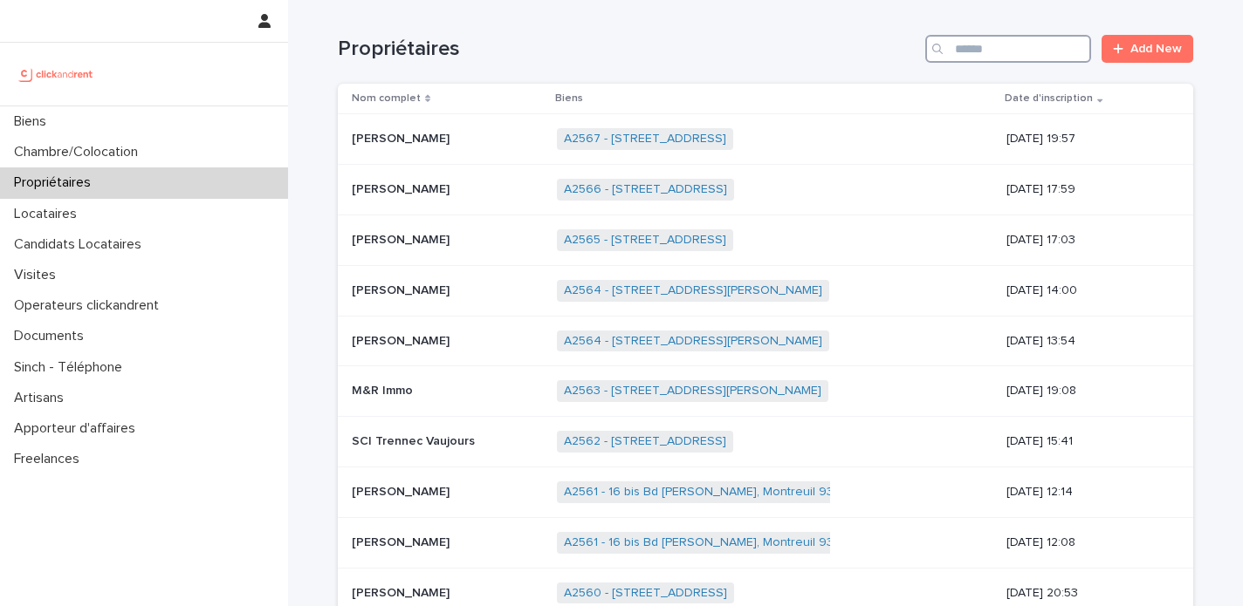
click at [986, 43] on input "Search" at bounding box center [1008, 49] width 166 height 28
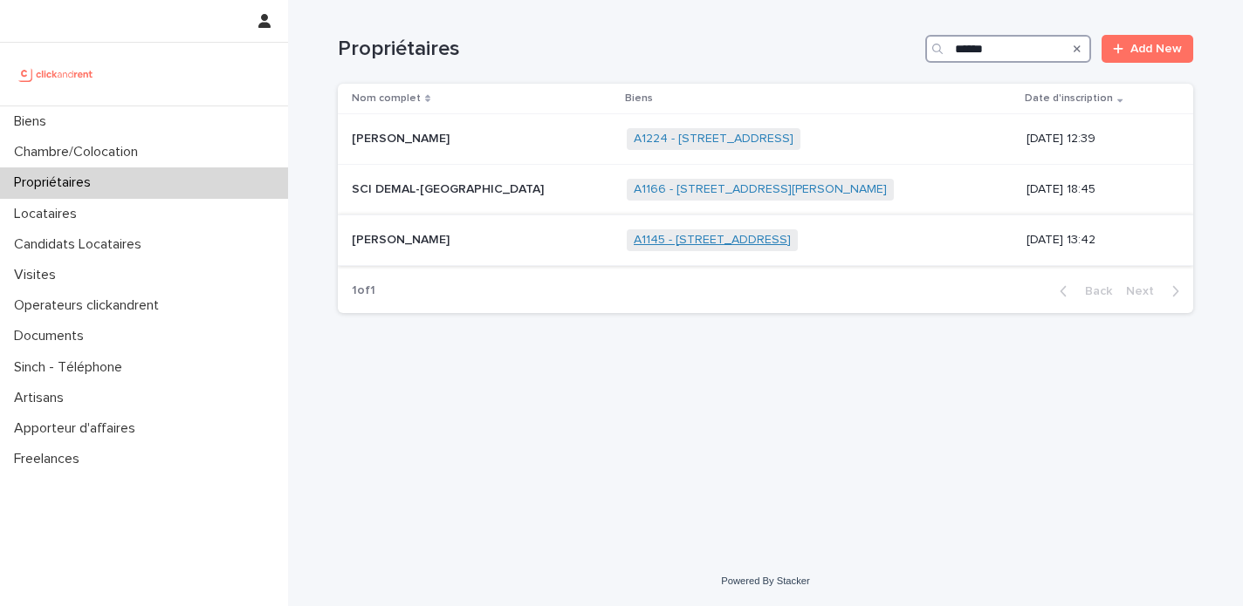
type input "******"
click at [686, 241] on link "A1145 - 1 bis rue Carpeaux, Paris 75018" at bounding box center [712, 240] width 157 height 15
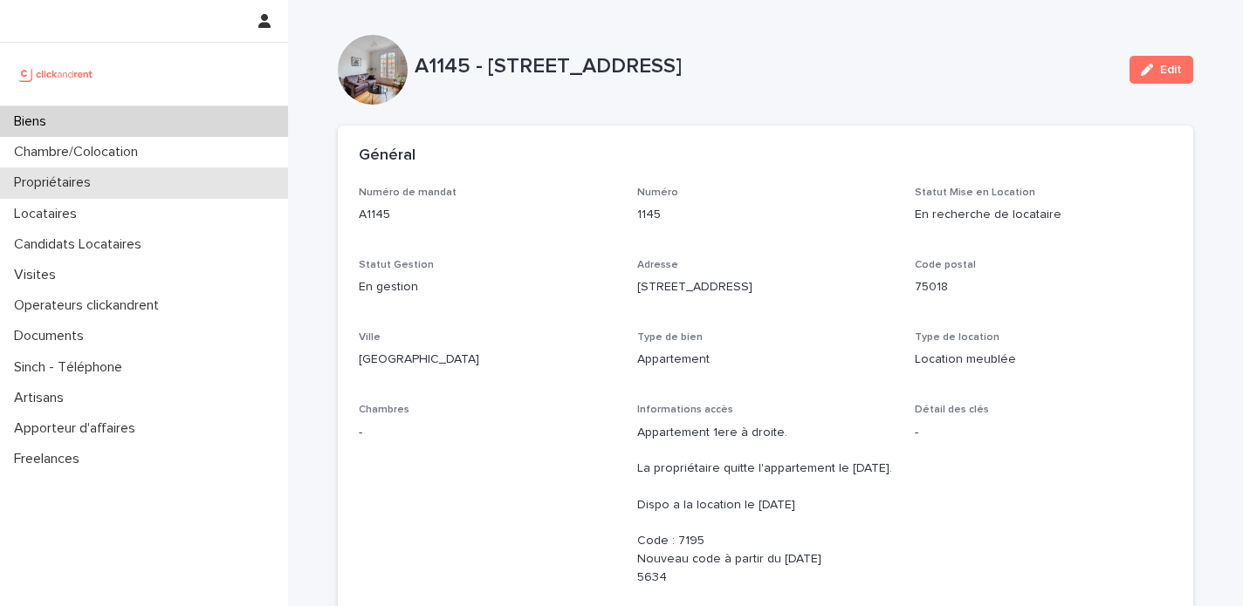
click at [79, 185] on p "Propriétaires" at bounding box center [56, 183] width 98 height 17
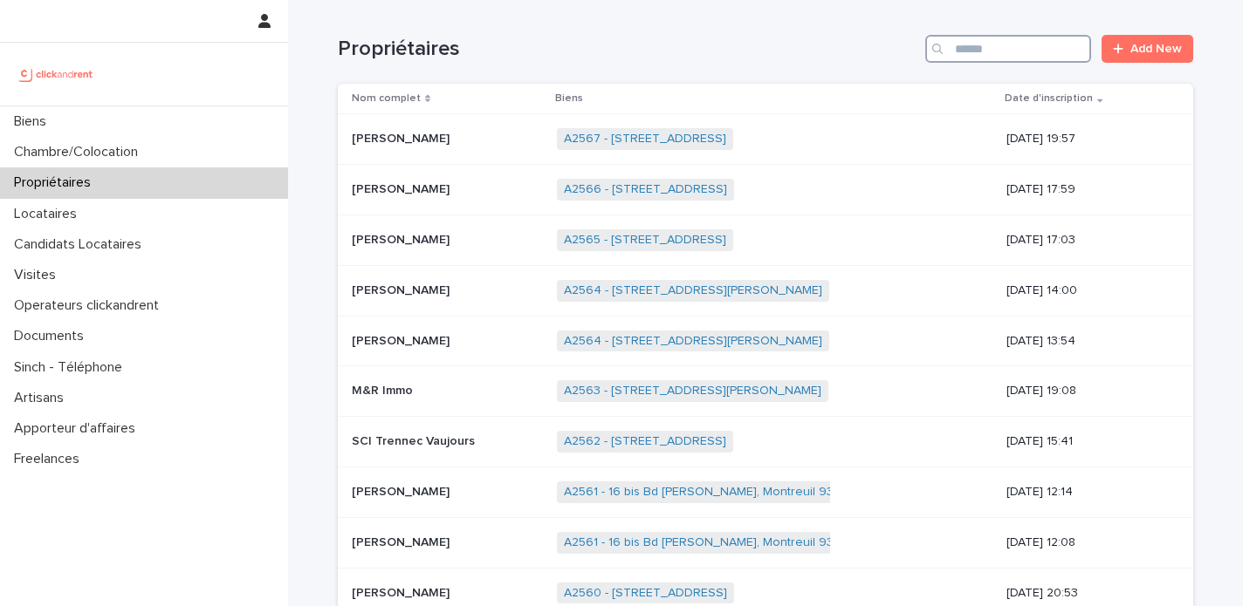
click at [999, 58] on input "Search" at bounding box center [1008, 49] width 166 height 28
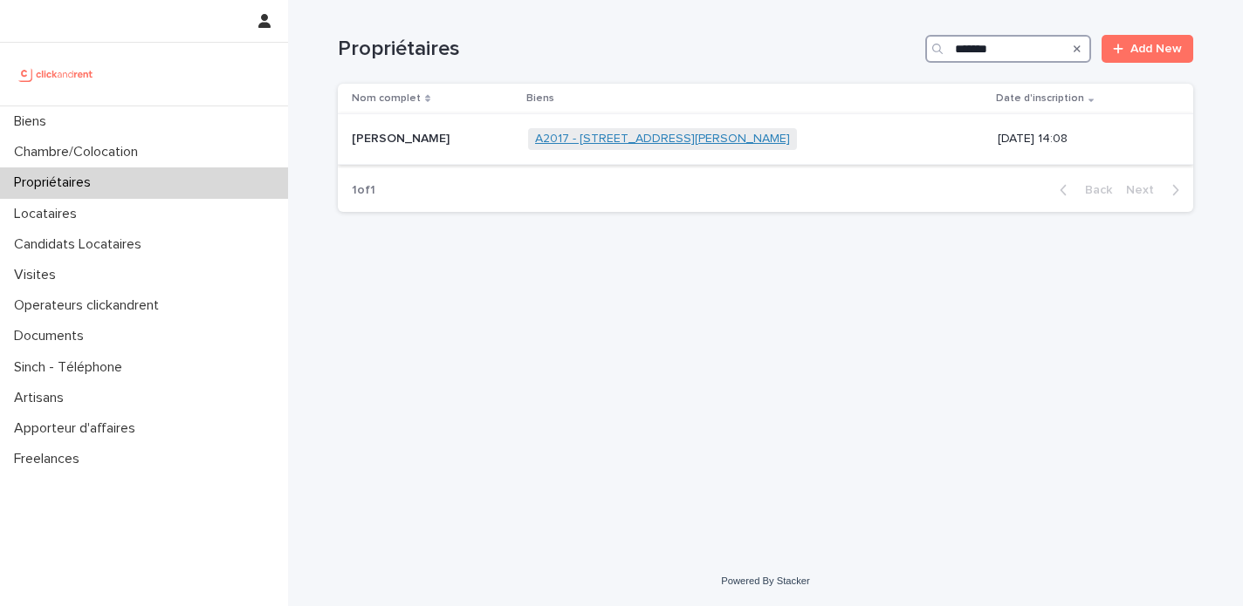
type input "*******"
click at [608, 142] on link "A2017 - [STREET_ADDRESS][PERSON_NAME]" at bounding box center [662, 139] width 255 height 15
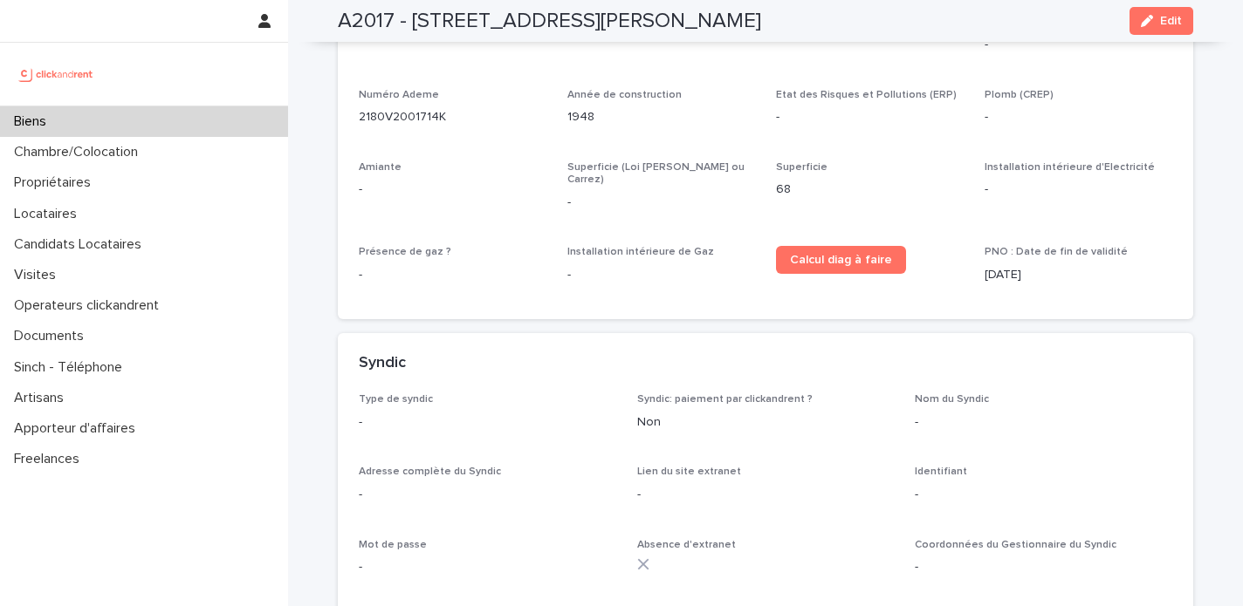
scroll to position [5188, 0]
click at [78, 185] on p "Propriétaires" at bounding box center [56, 183] width 98 height 17
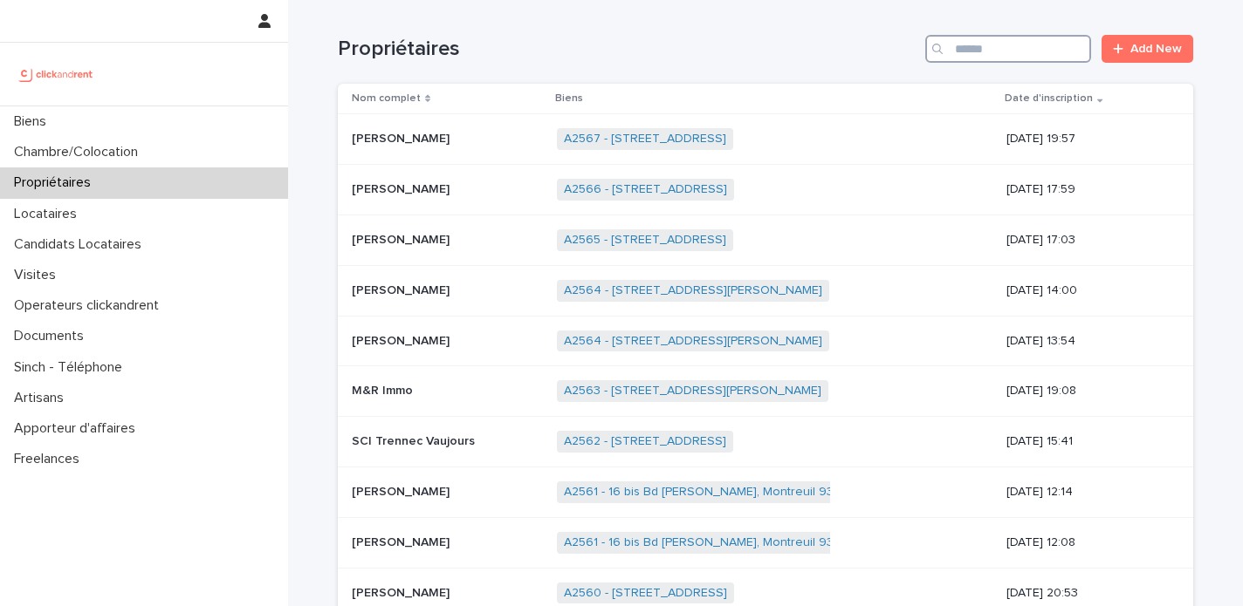
click at [983, 51] on input "Search" at bounding box center [1008, 49] width 166 height 28
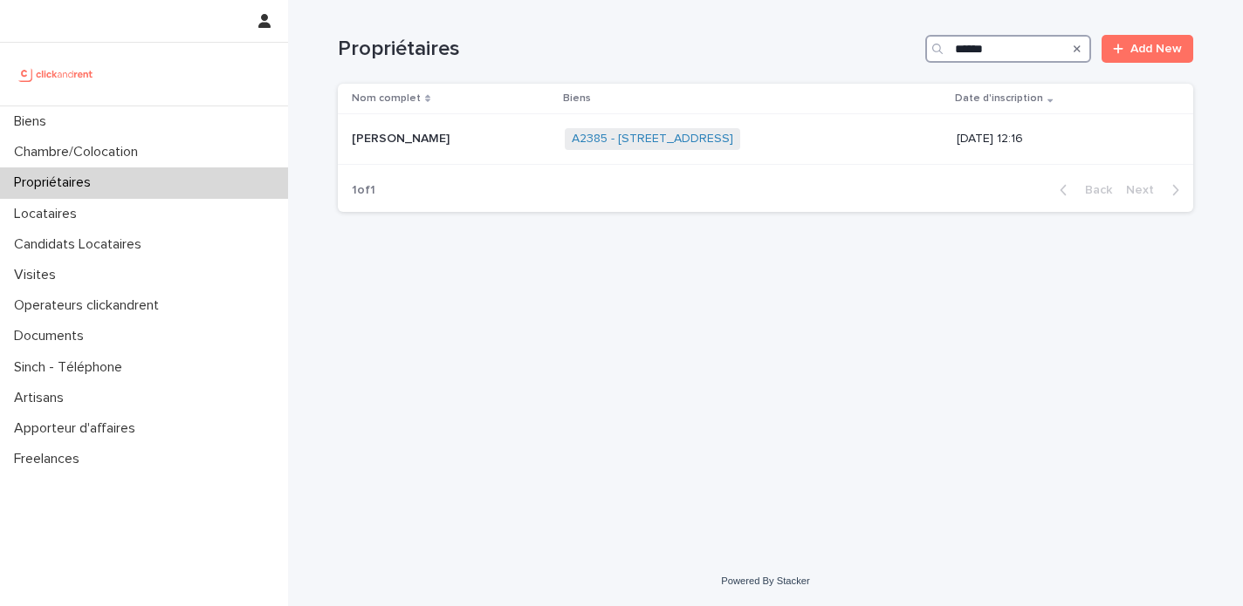
drag, startPoint x: 1003, startPoint y: 54, endPoint x: 914, endPoint y: 33, distance: 91.4
click at [914, 33] on div "Propriétaires ****** Add New" at bounding box center [765, 42] width 855 height 84
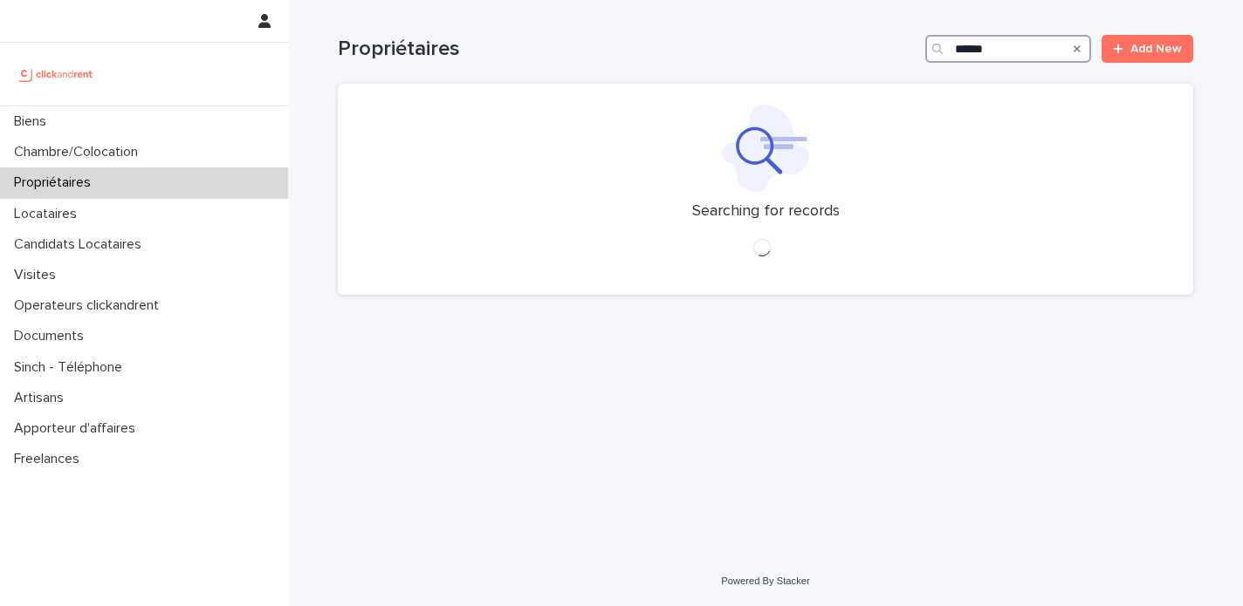
type input "*******"
